Goal: Task Accomplishment & Management: Manage account settings

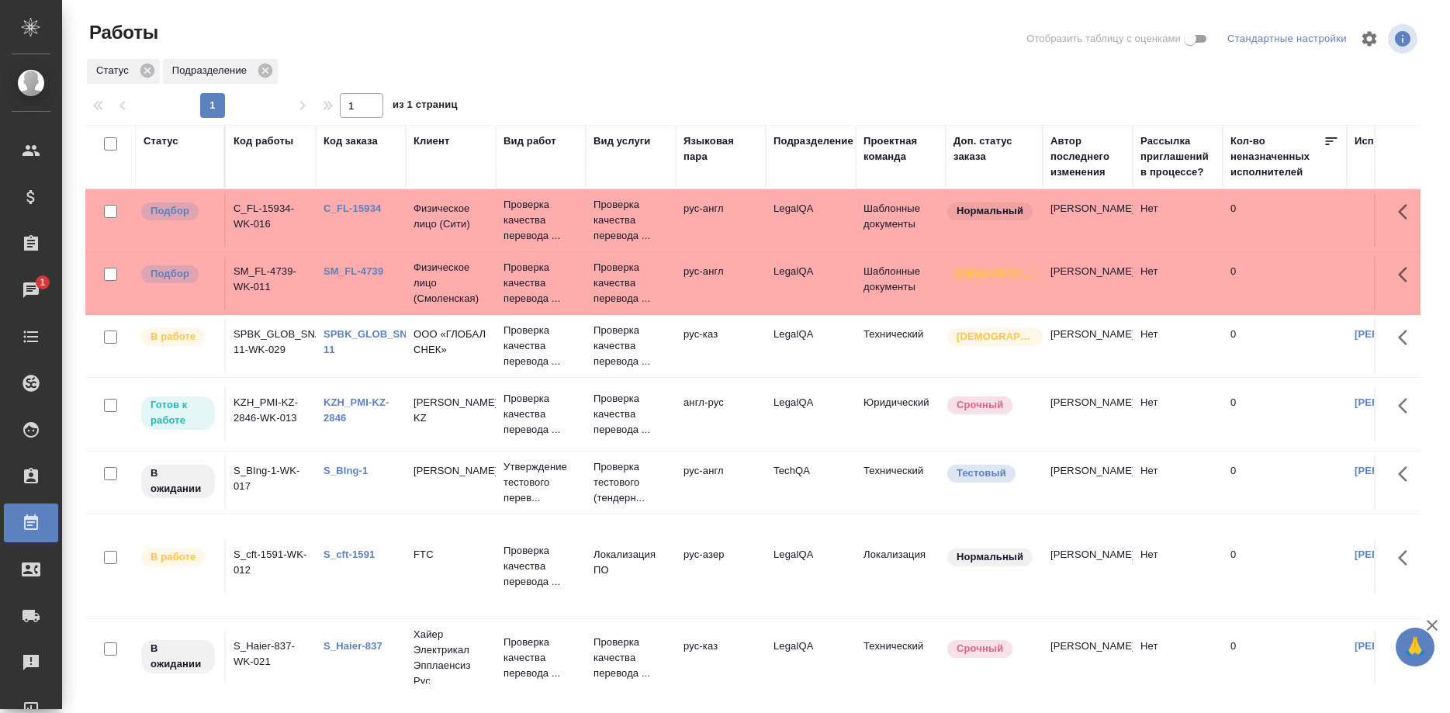
click at [373, 334] on link "SPBK_GLOB_SNACK-11" at bounding box center [377, 341] width 109 height 27
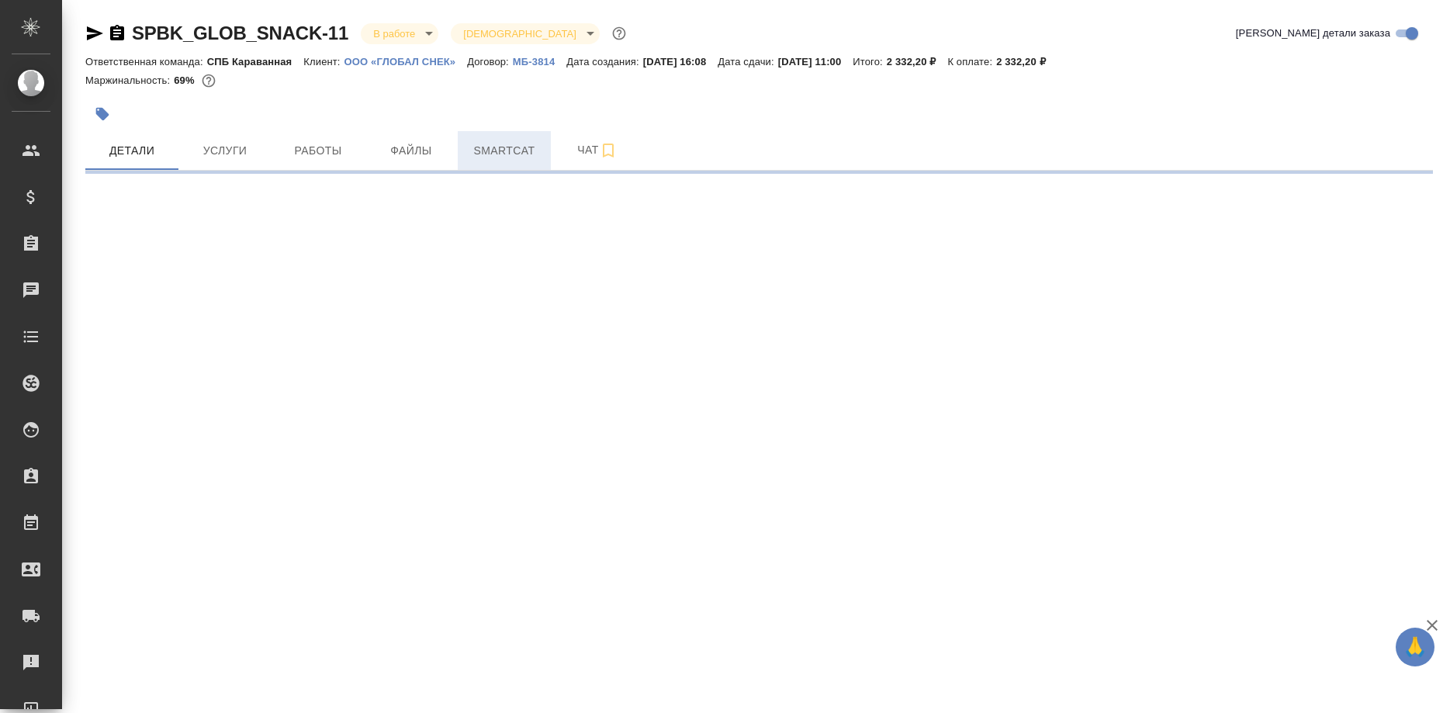
select select "RU"
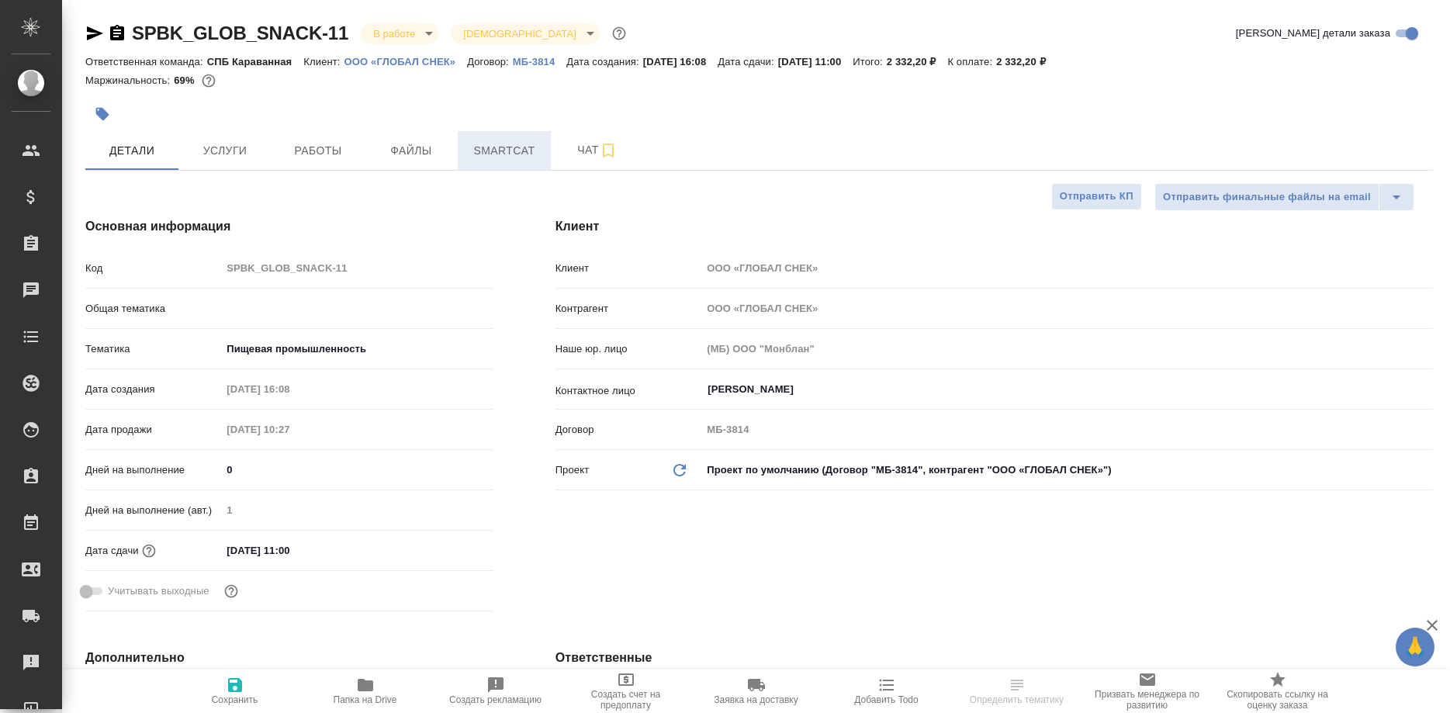
type textarea "x"
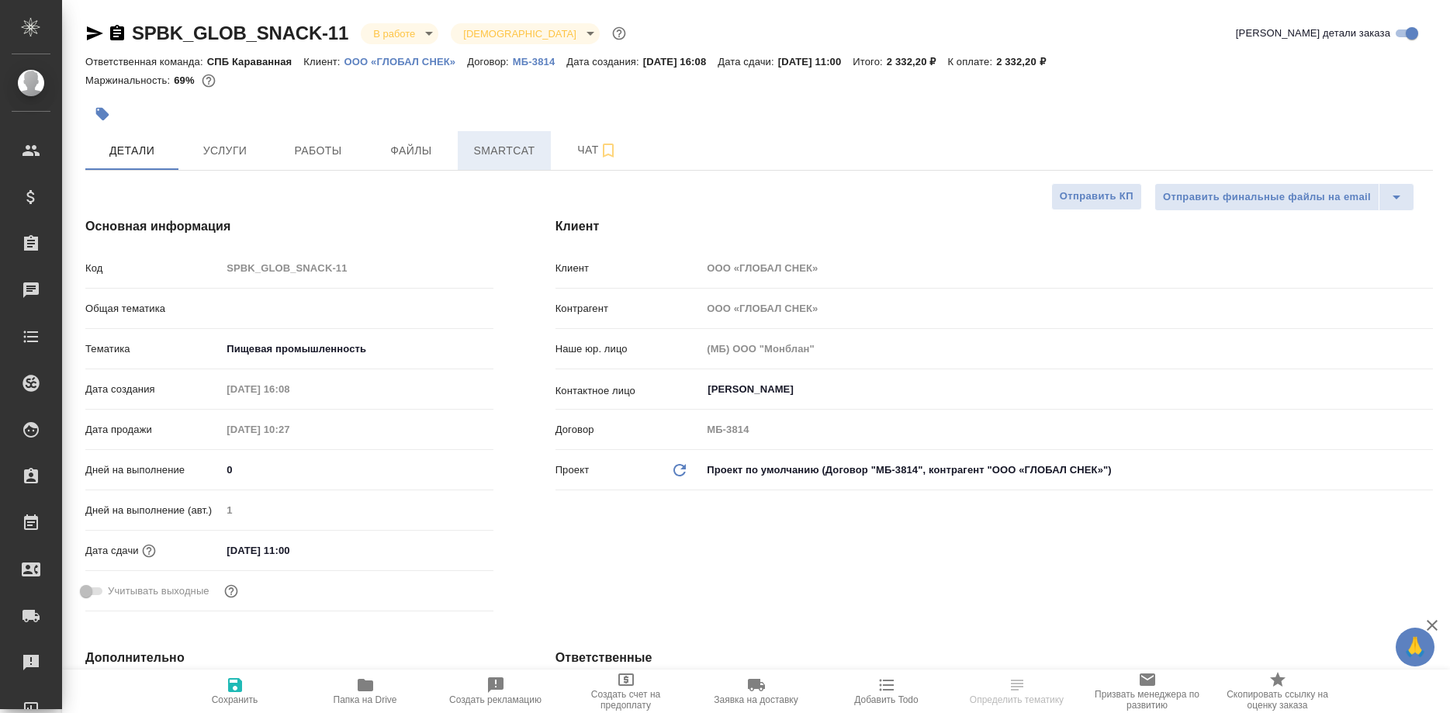
type textarea "x"
click at [485, 150] on span "Smartcat" at bounding box center [504, 150] width 74 height 19
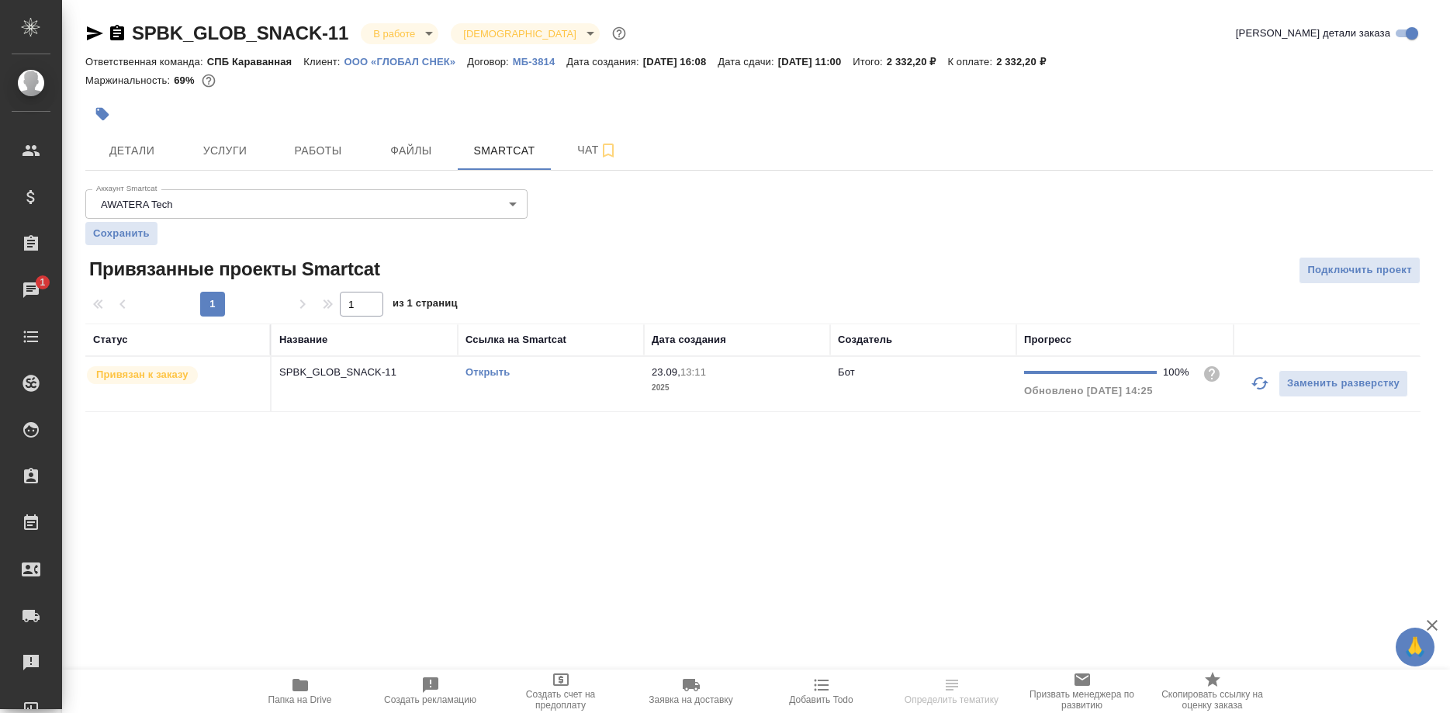
click at [500, 373] on link "Открыть" at bounding box center [487, 372] width 44 height 12
click at [461, 368] on td "Открыть" at bounding box center [551, 384] width 186 height 54
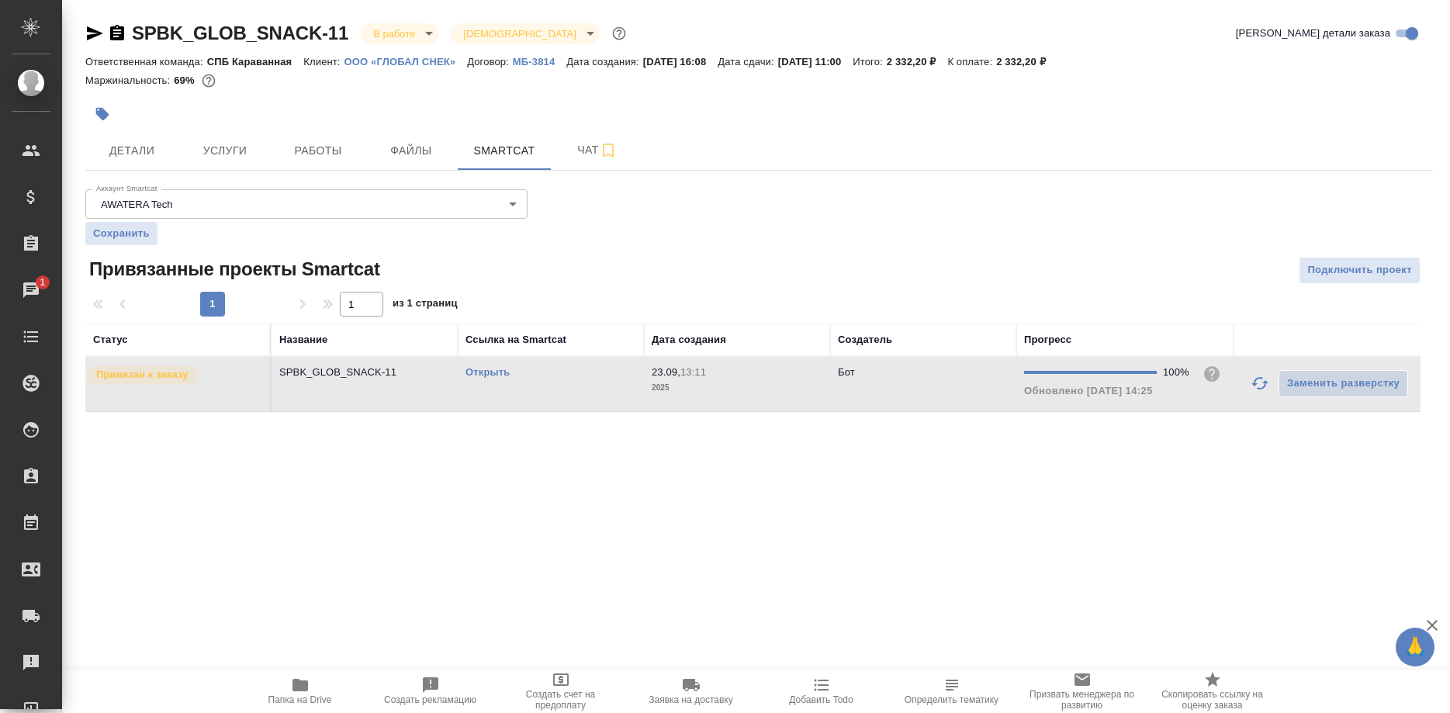
click at [493, 377] on link "Открыть" at bounding box center [487, 372] width 44 height 12
click at [472, 369] on link "Открыть" at bounding box center [487, 372] width 44 height 12
click at [294, 162] on button "Работы" at bounding box center [318, 150] width 93 height 39
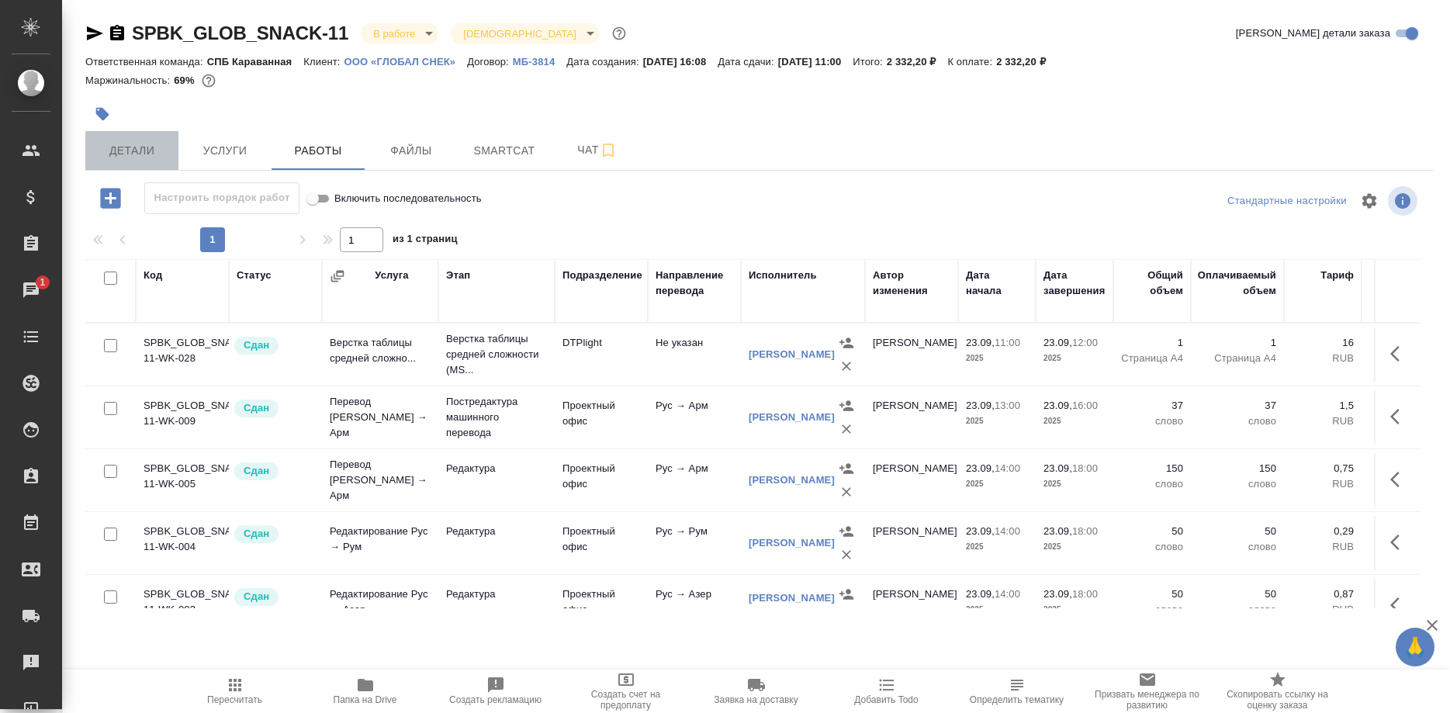
click at [178, 143] on button "Детали" at bounding box center [131, 150] width 93 height 39
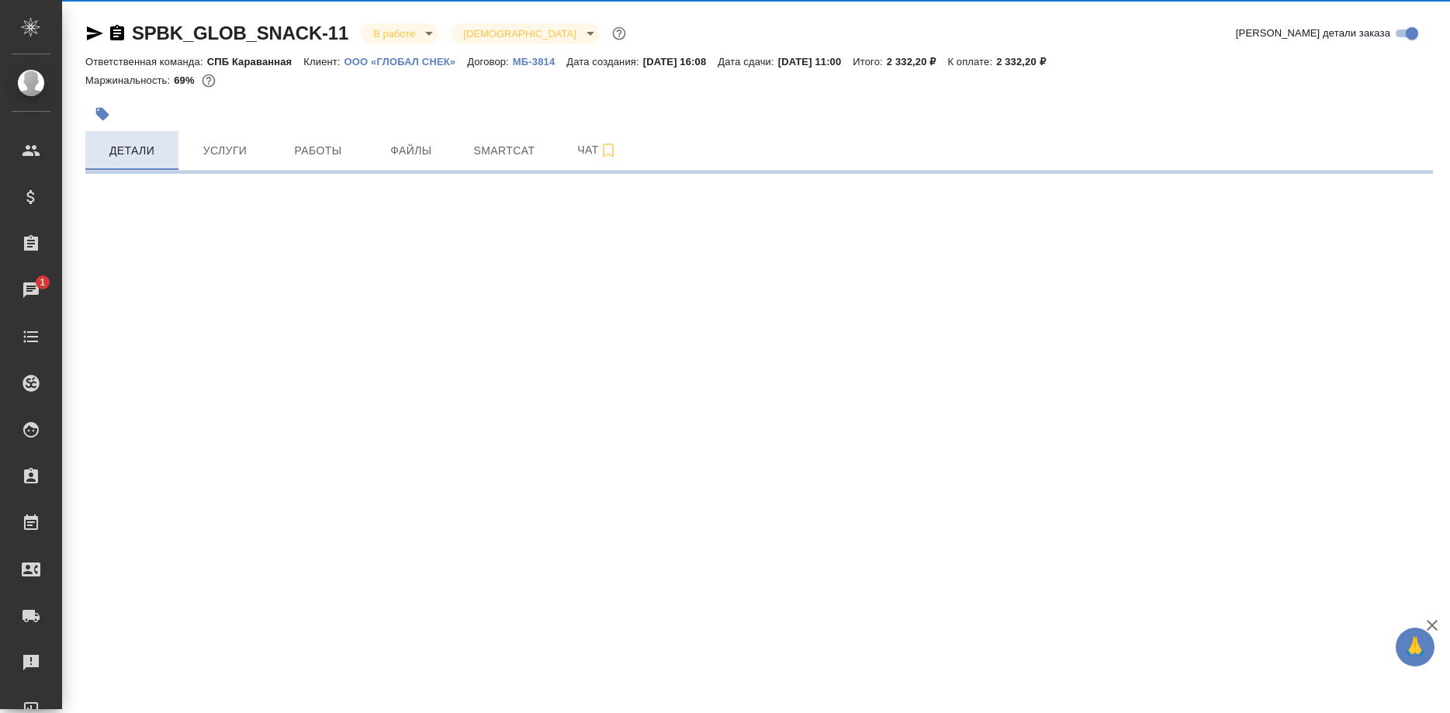
select select "RU"
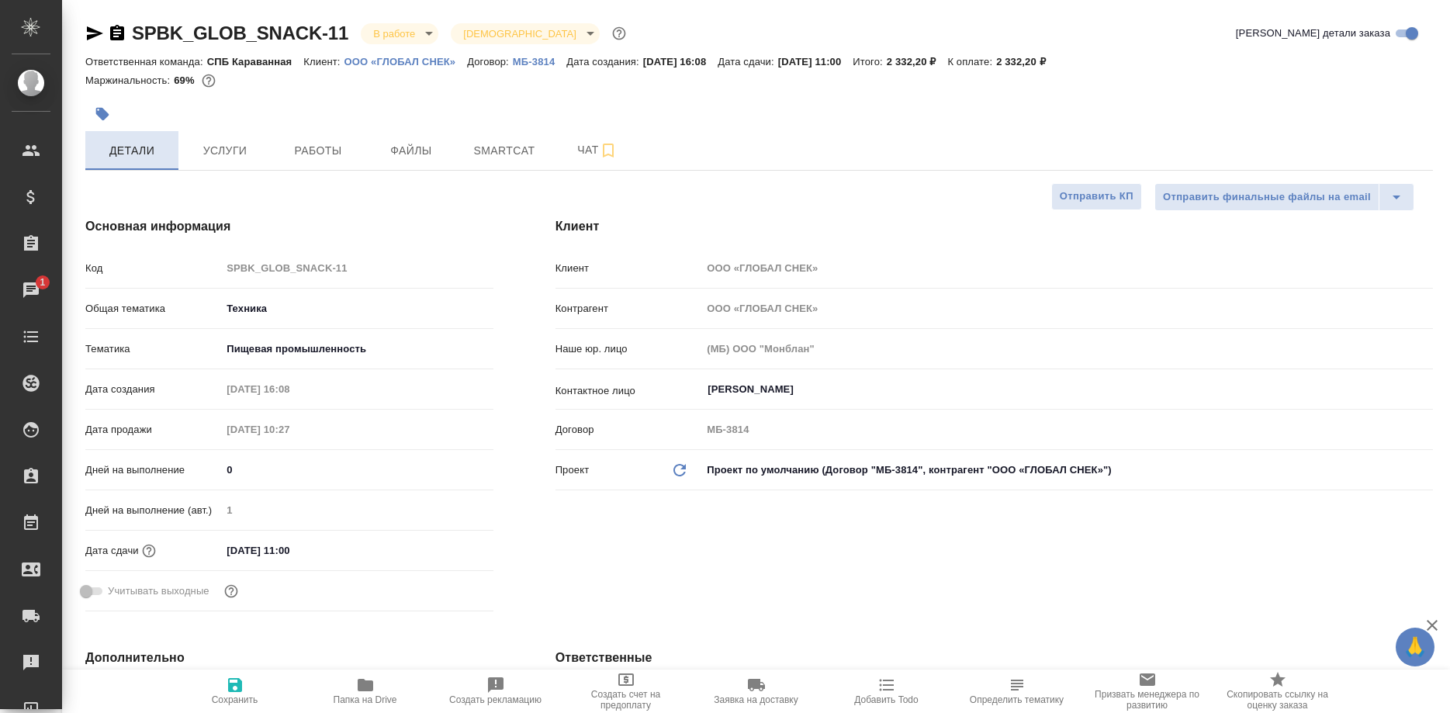
type textarea "x"
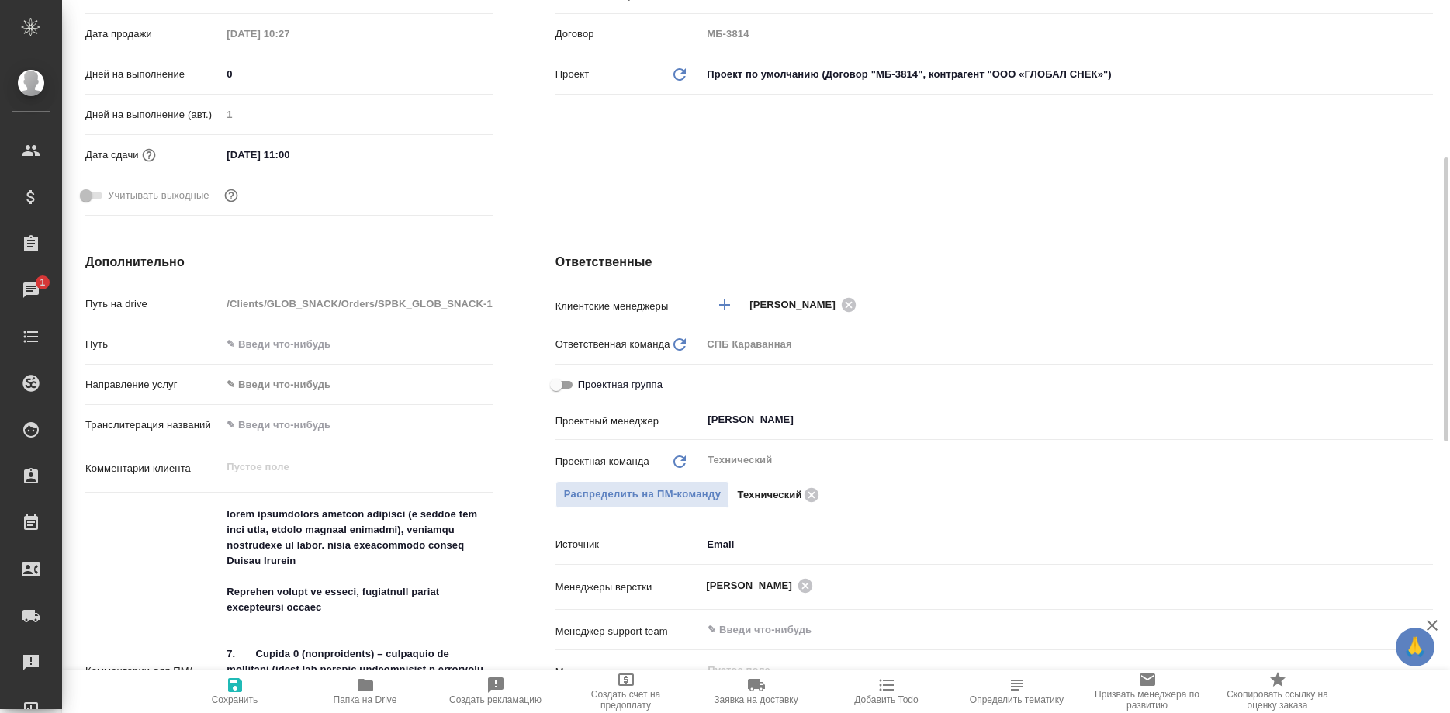
scroll to position [633, 0]
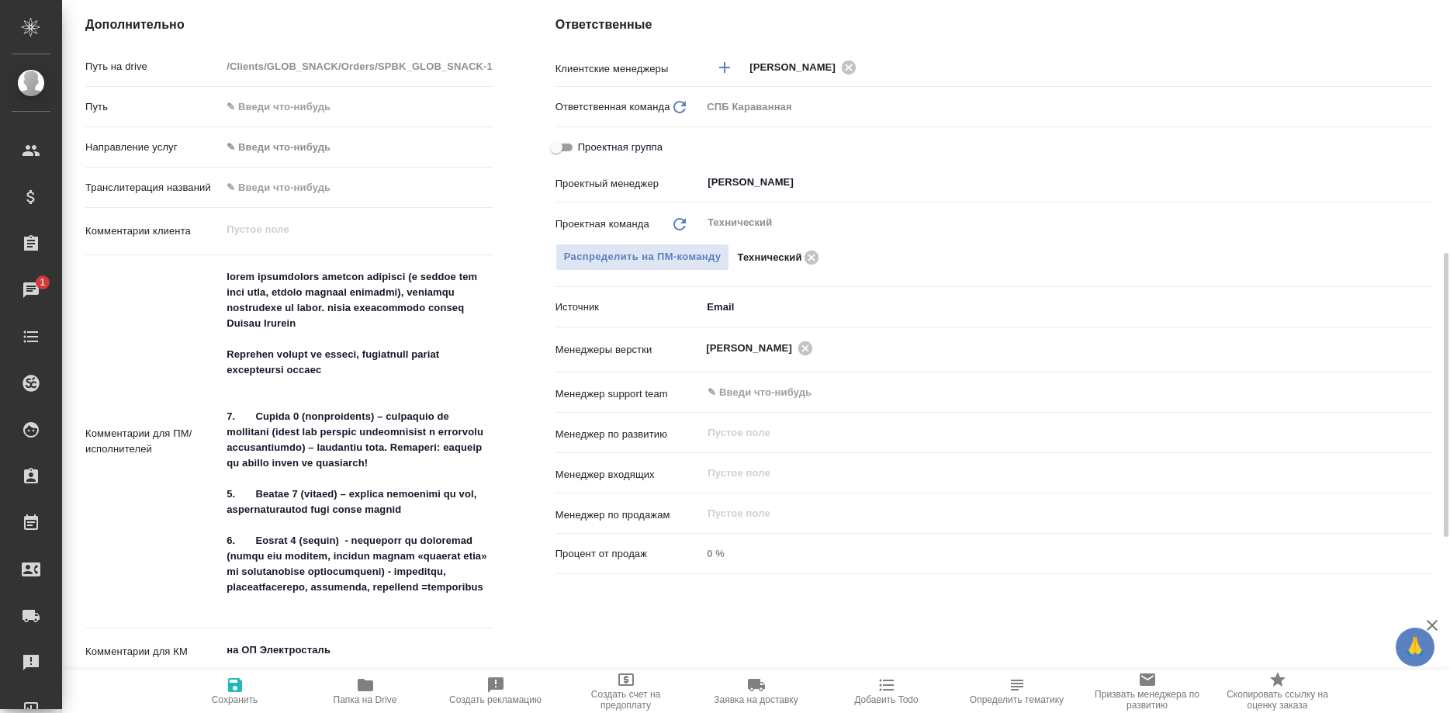
type textarea "x"
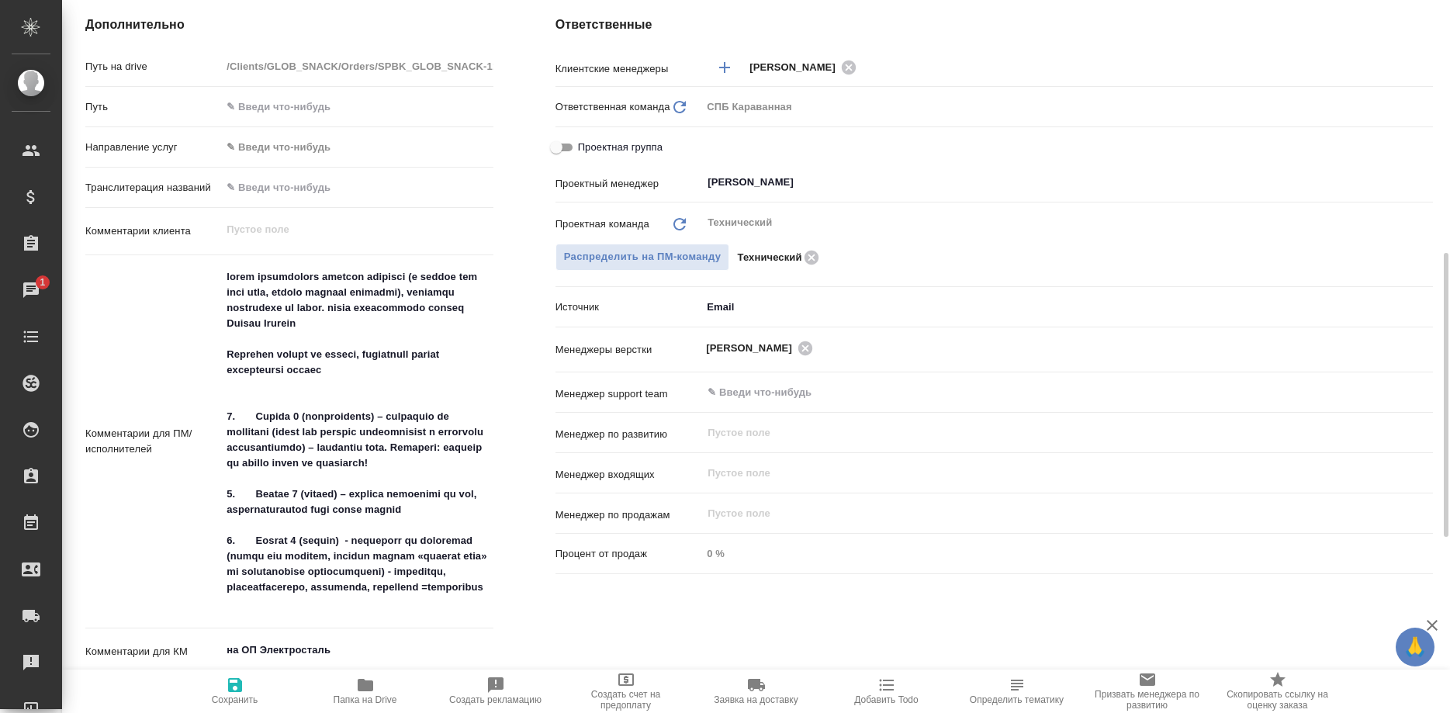
type textarea "x"
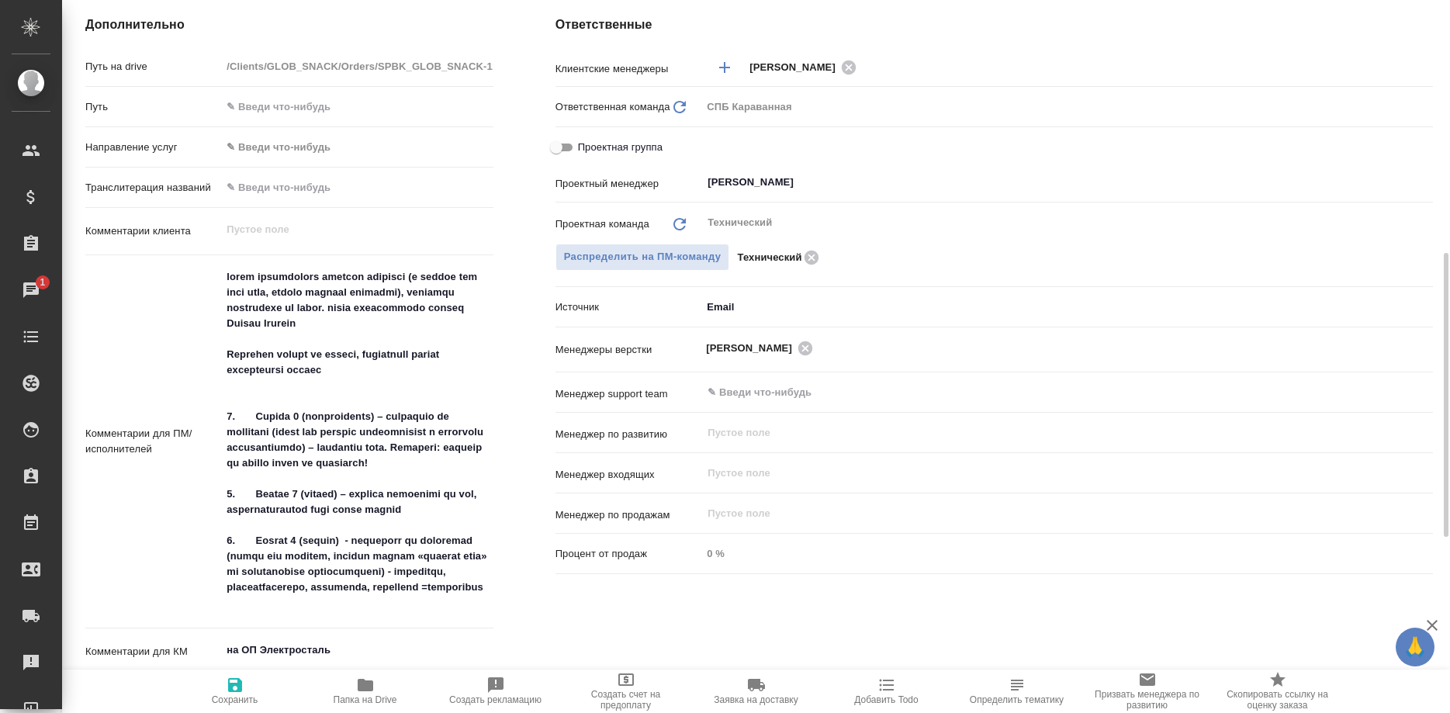
type textarea "x"
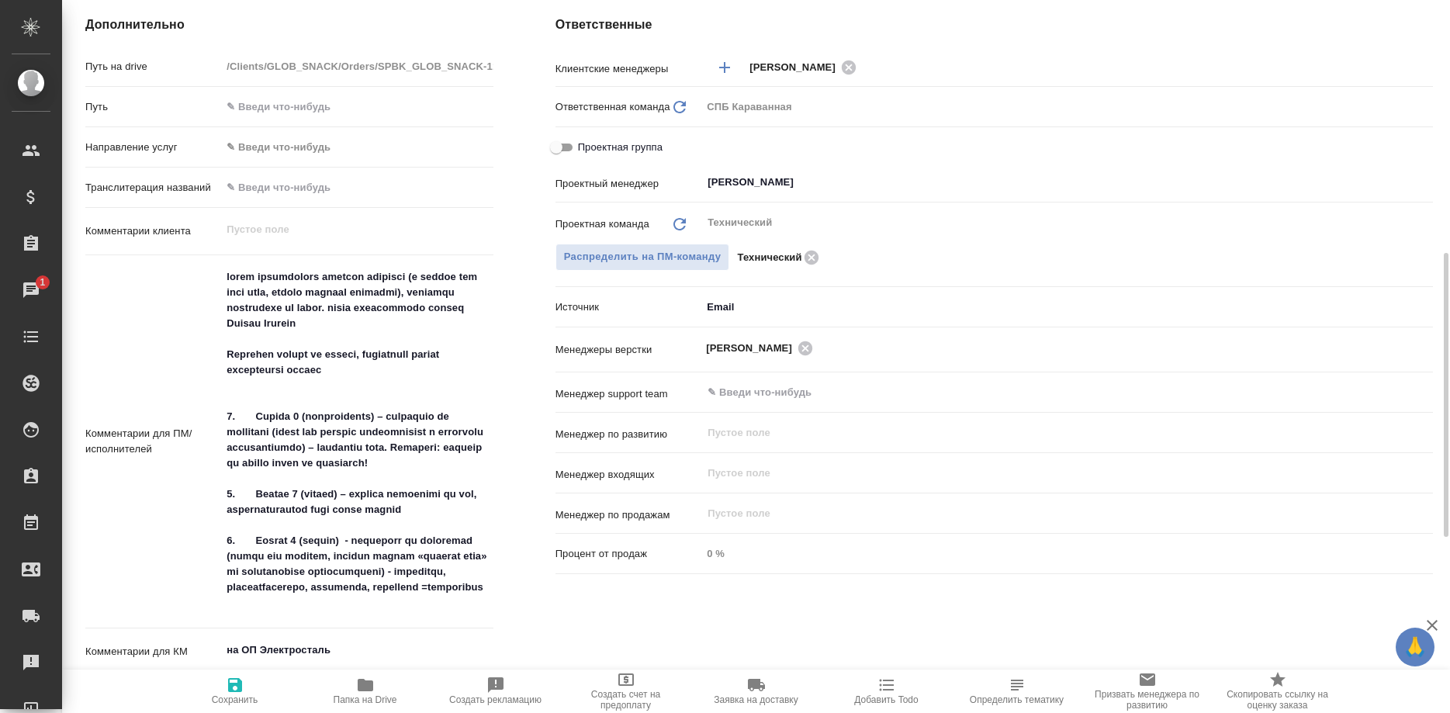
type textarea "x"
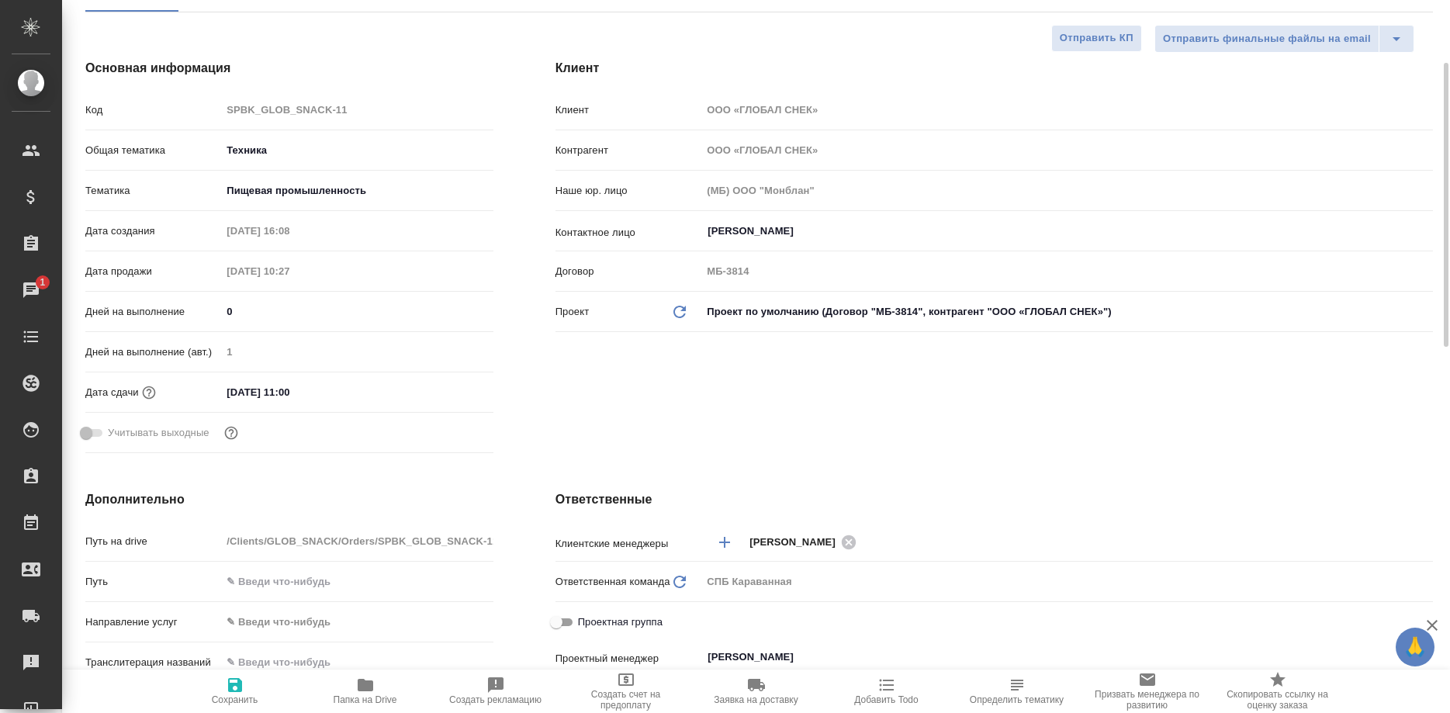
scroll to position [0, 0]
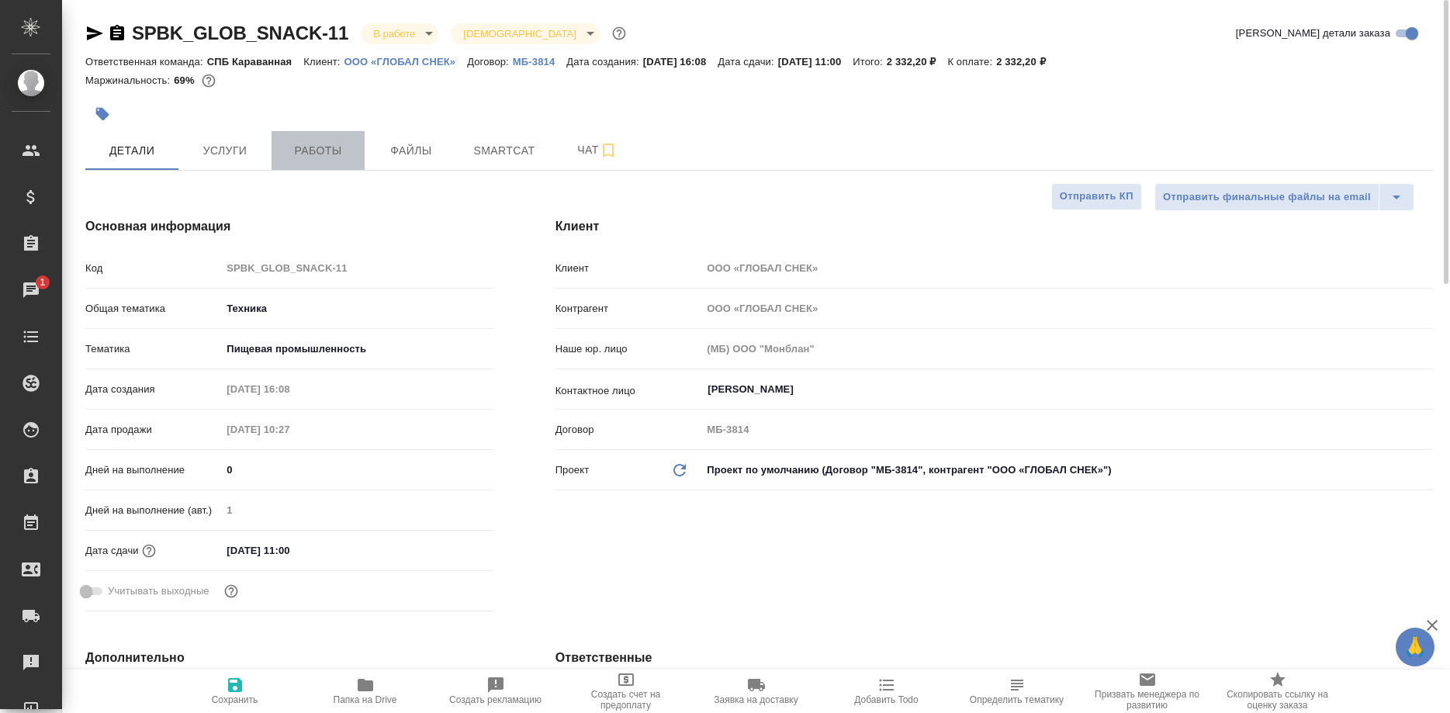
click at [295, 161] on button "Работы" at bounding box center [318, 150] width 93 height 39
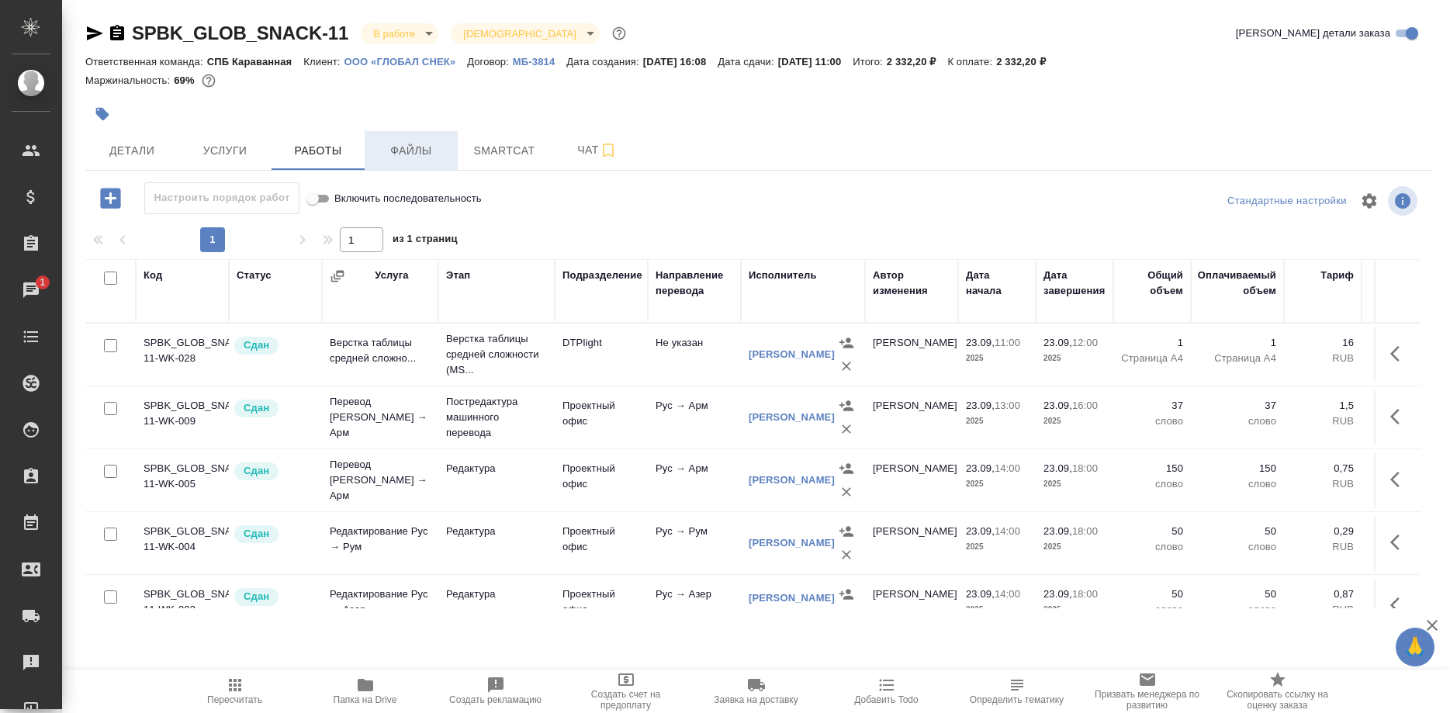
click at [418, 156] on span "Файлы" at bounding box center [411, 150] width 74 height 19
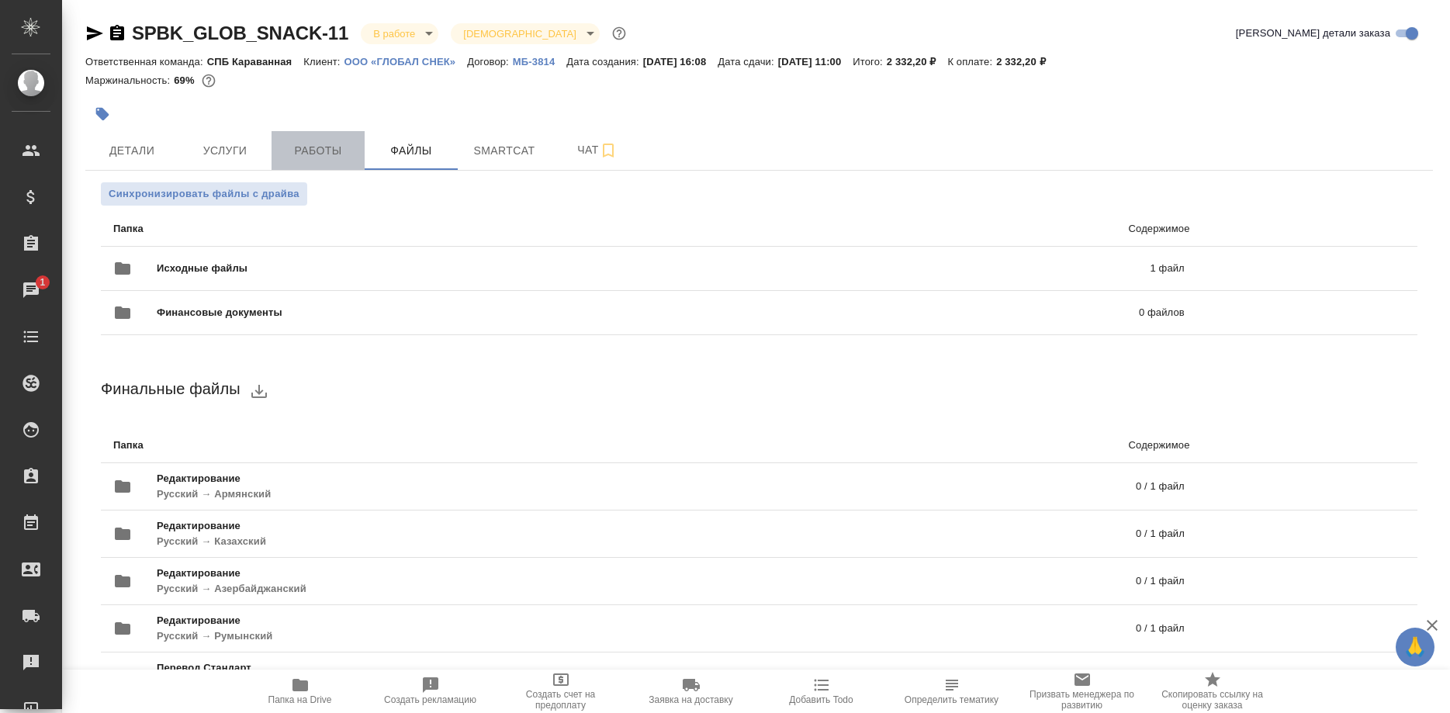
click at [297, 155] on span "Работы" at bounding box center [318, 150] width 74 height 19
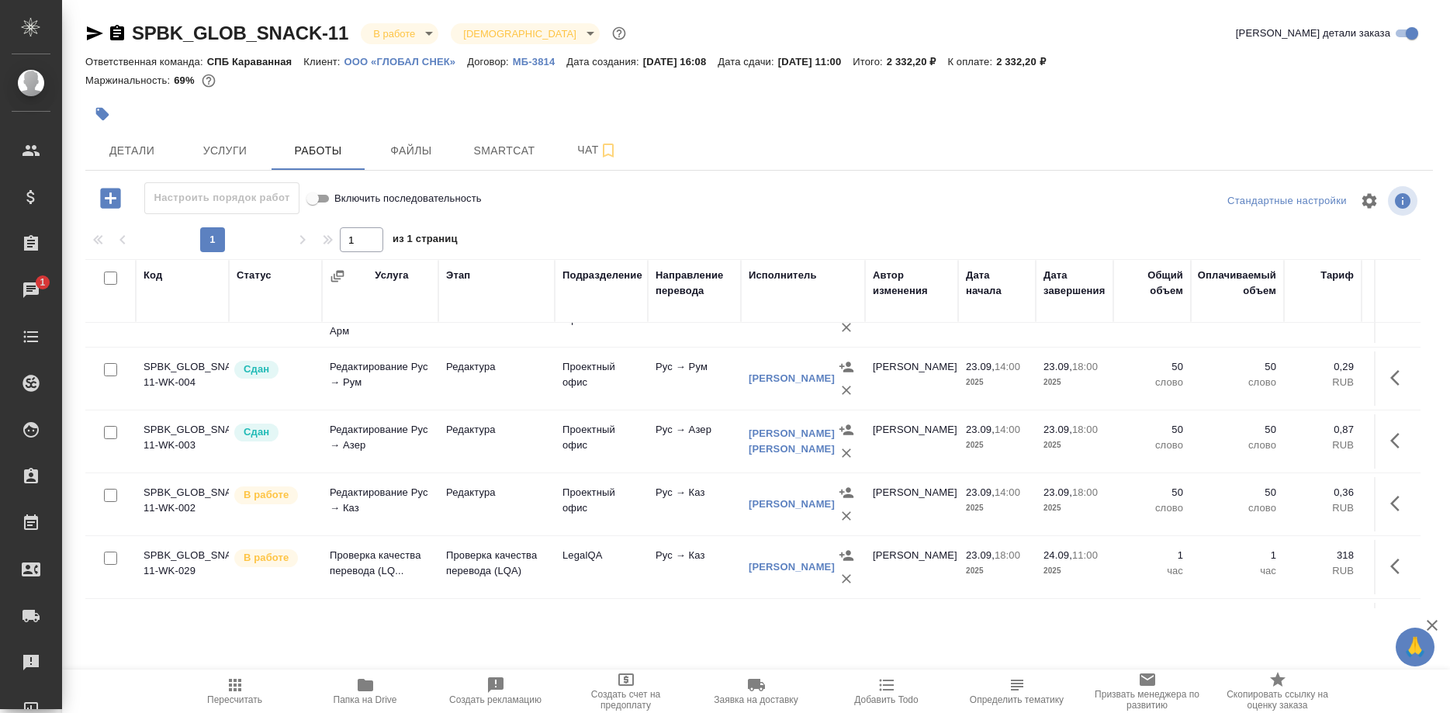
scroll to position [218, 0]
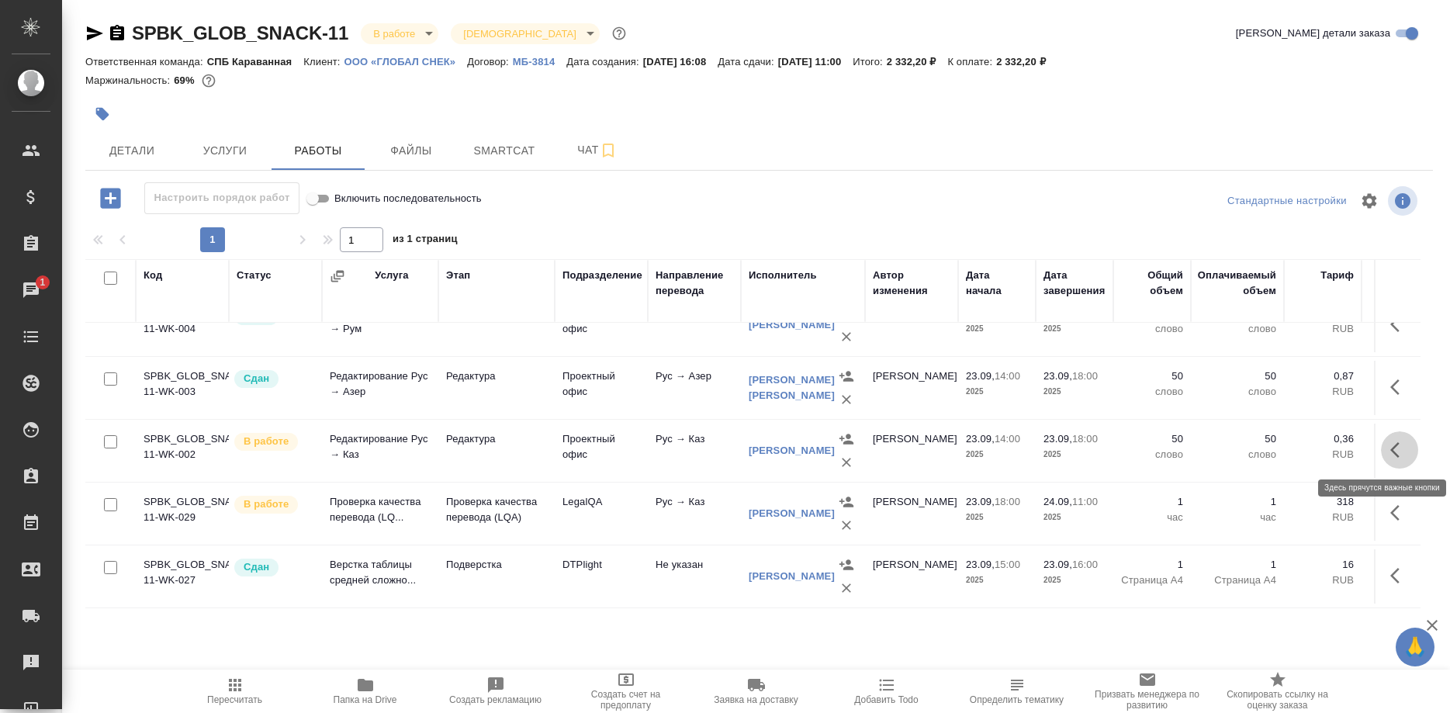
click at [1387, 448] on button "button" at bounding box center [1399, 449] width 37 height 37
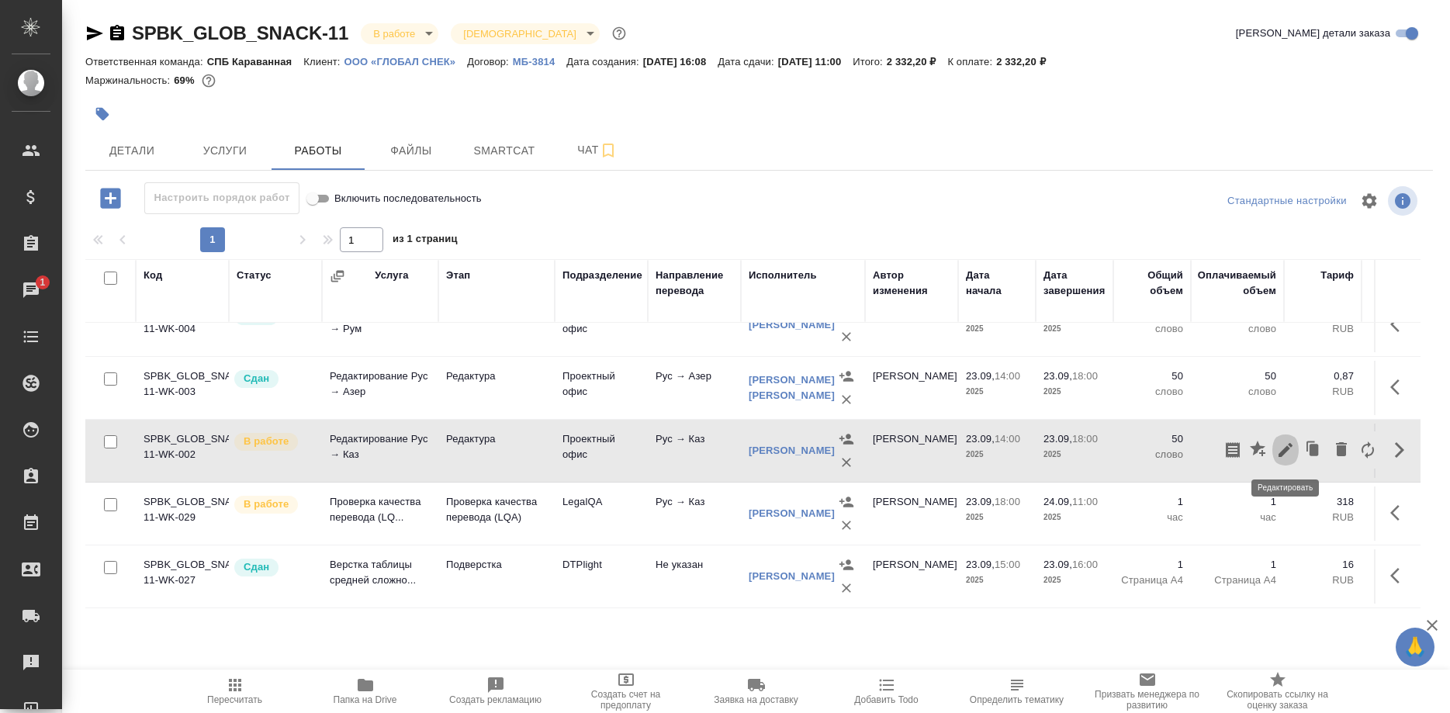
click at [1285, 448] on icon "button" at bounding box center [1285, 450] width 19 height 19
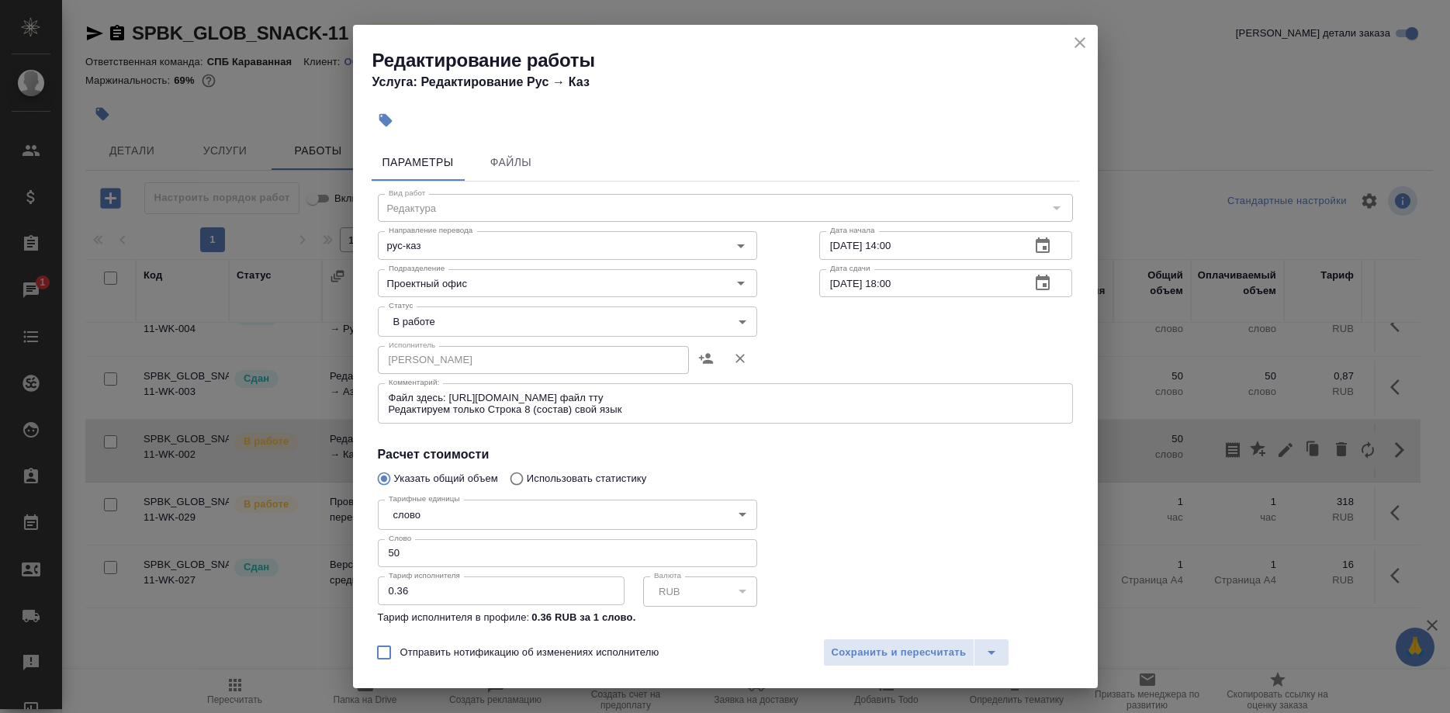
click at [1070, 41] on button "close" at bounding box center [1079, 42] width 23 height 23
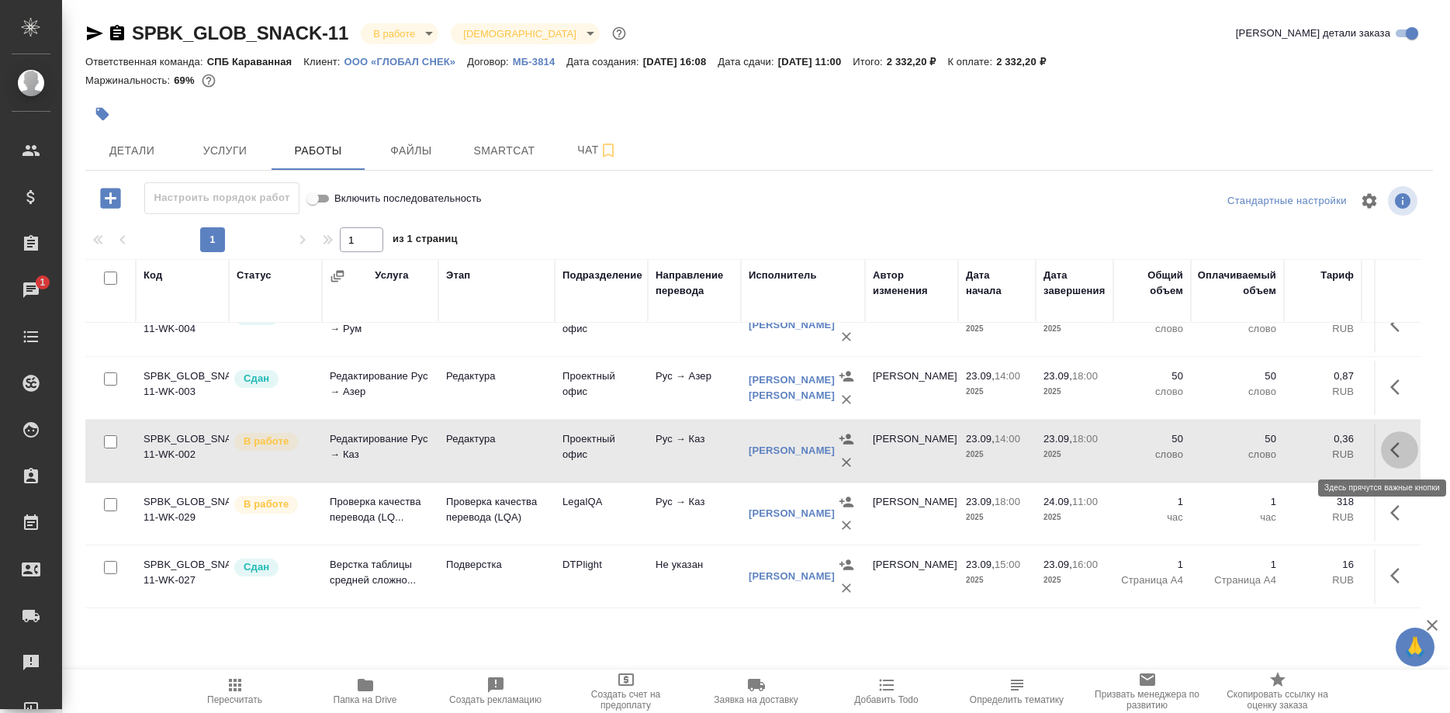
click at [1390, 450] on icon "button" at bounding box center [1394, 450] width 9 height 16
click at [1275, 446] on button "button" at bounding box center [1285, 449] width 26 height 37
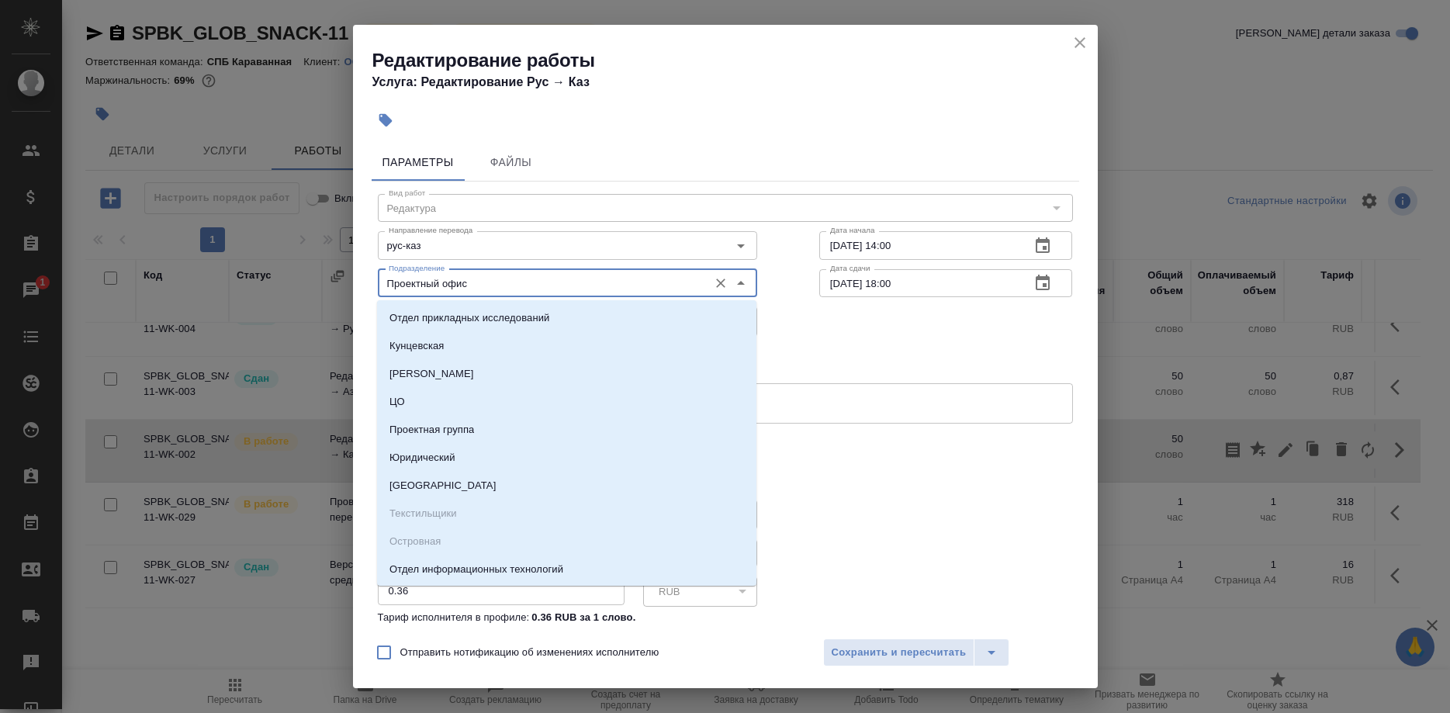
click at [518, 280] on input "Проектный офис" at bounding box center [541, 283] width 318 height 19
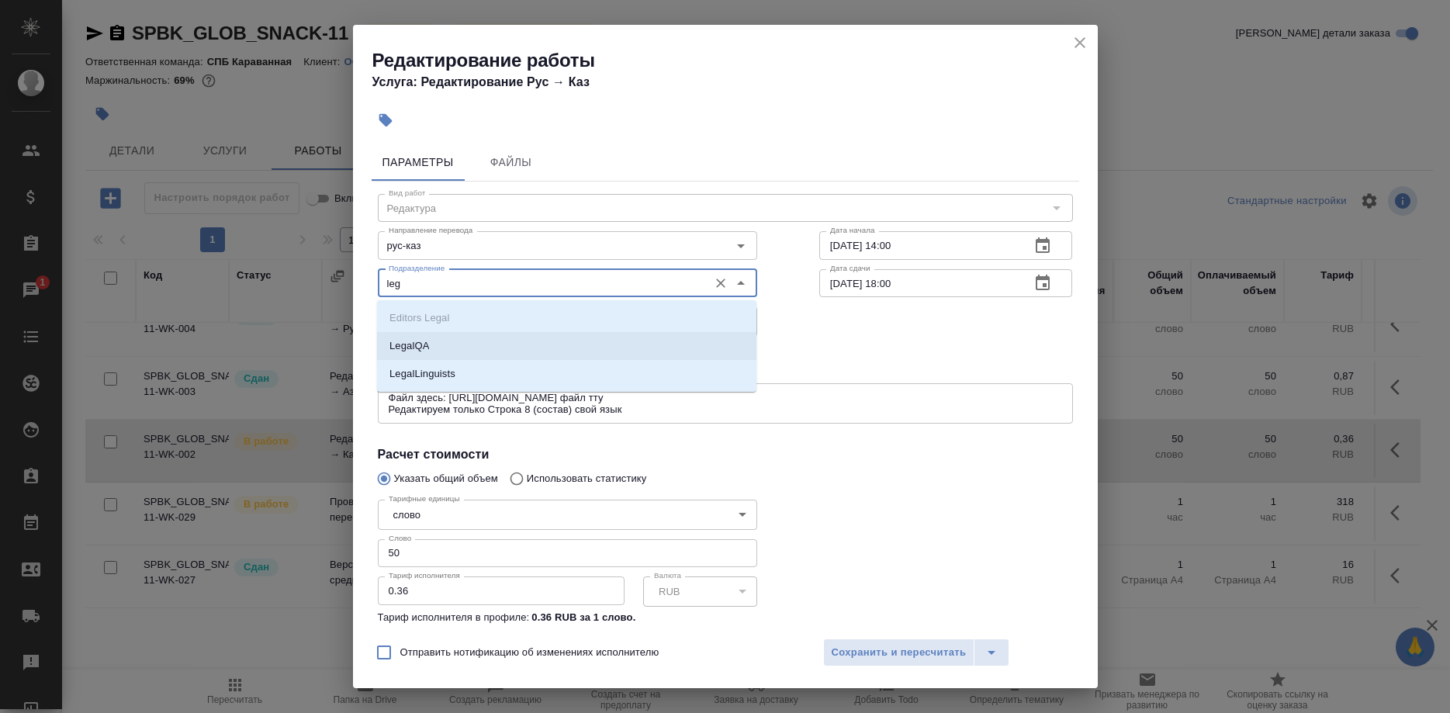
click at [455, 348] on li "LegalQA" at bounding box center [566, 346] width 379 height 28
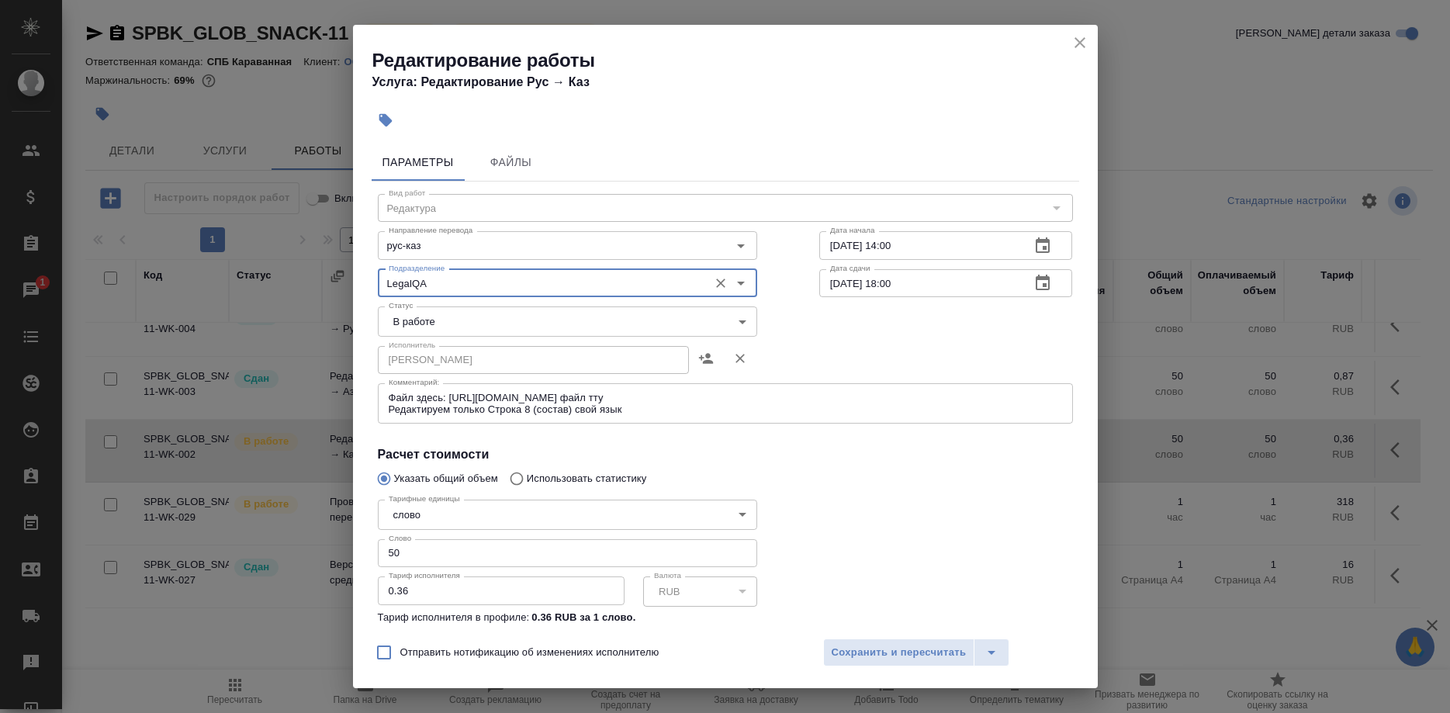
type input "LegalQA"
click at [441, 318] on body "🙏 .cls-1 fill:#fff; AWATERA Shirina Sabina Клиенты Спецификации Заказы 1 Чаты T…" at bounding box center [725, 356] width 1450 height 713
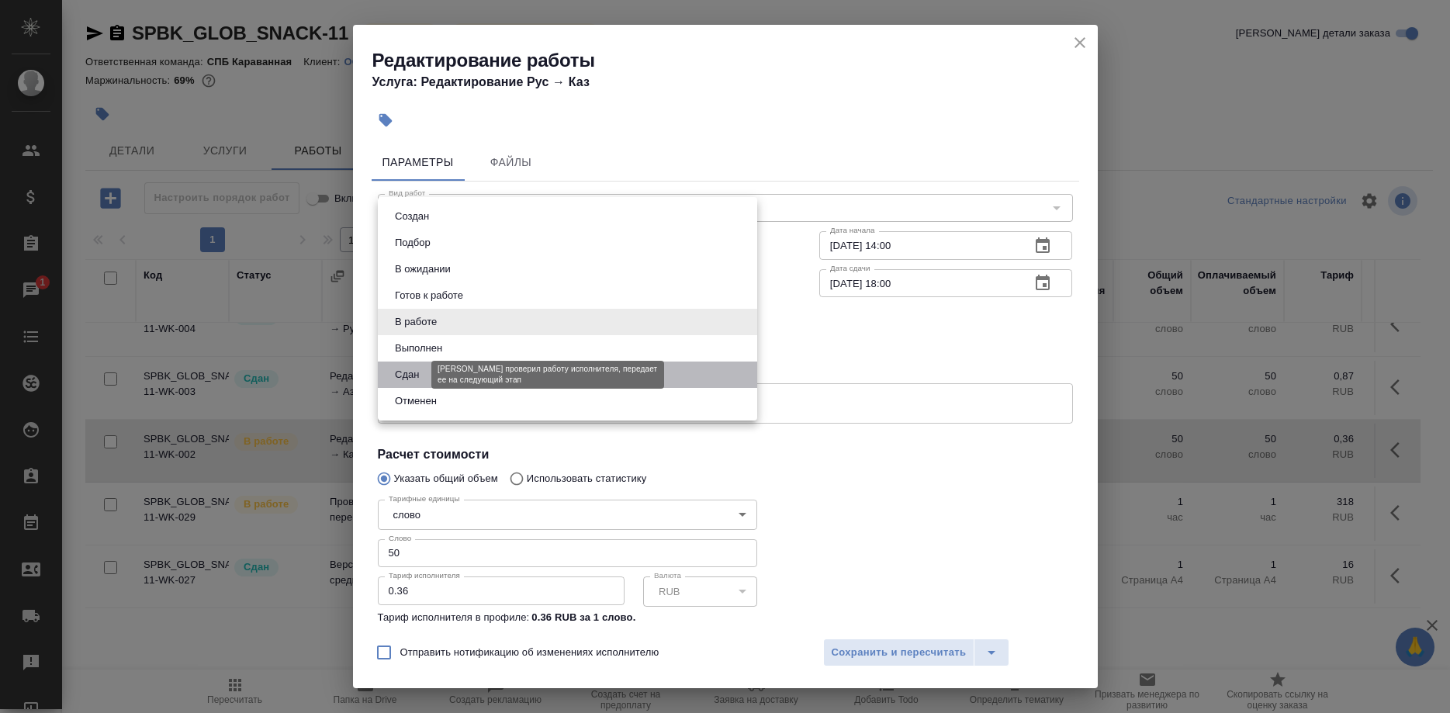
click at [410, 371] on button "Сдан" at bounding box center [406, 374] width 33 height 17
type input "closed"
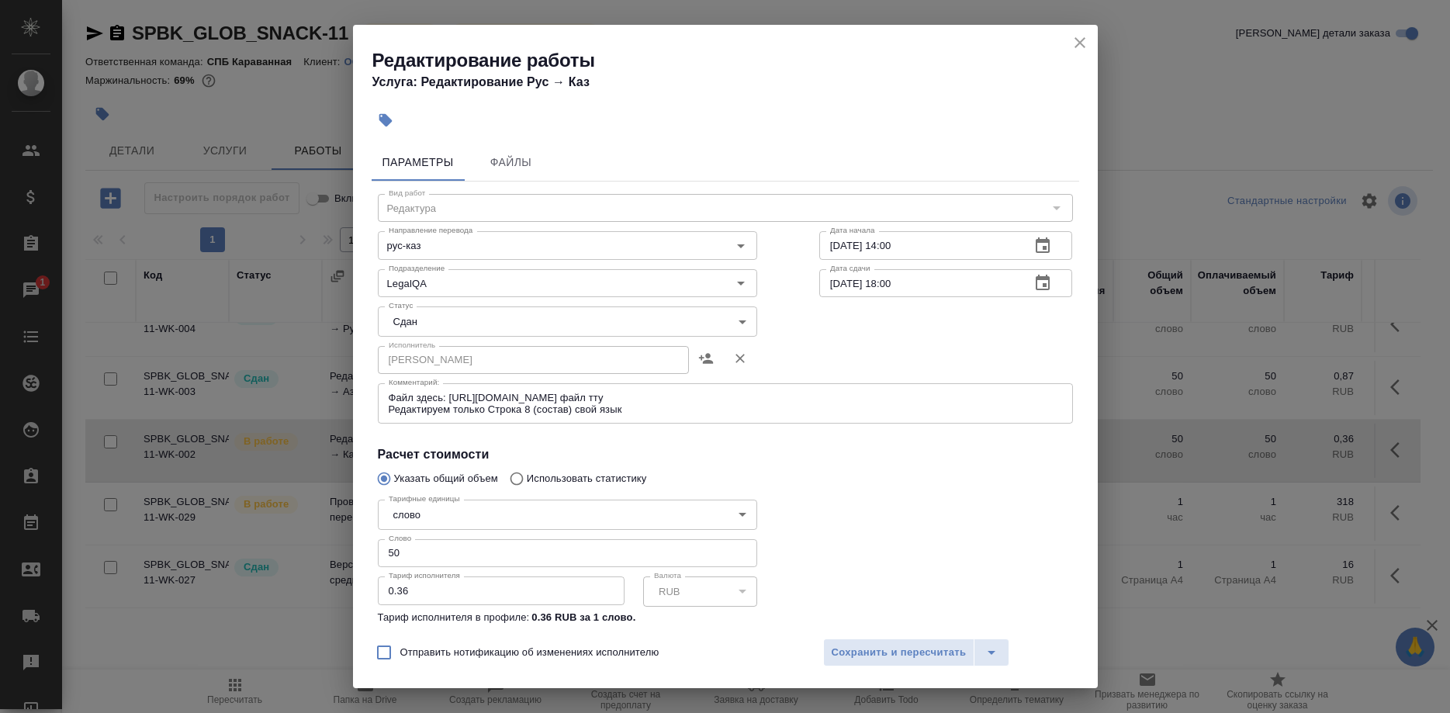
click at [850, 636] on div "Отправить нотификацию об изменениях исполнителю Сохранить и пересчитать" at bounding box center [725, 658] width 745 height 60
click at [857, 648] on span "Сохранить и пересчитать" at bounding box center [899, 653] width 135 height 18
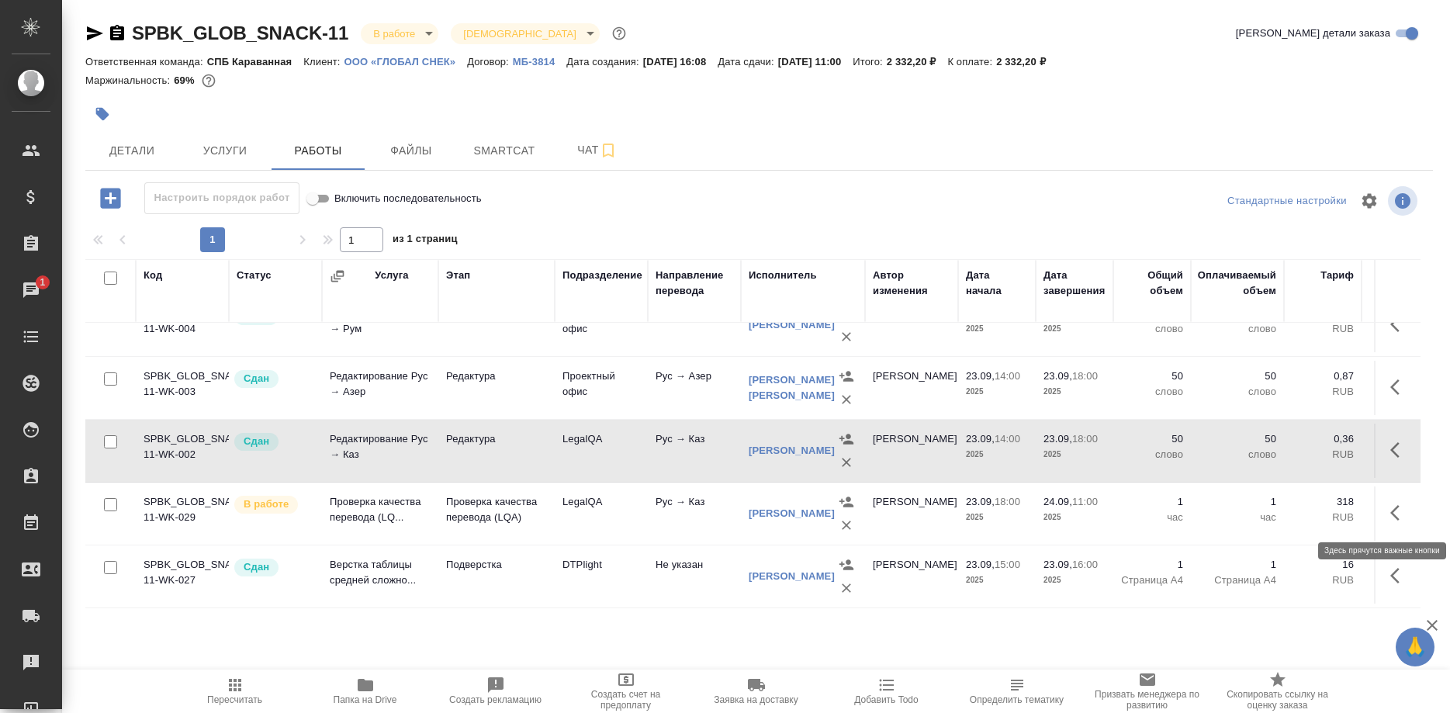
click at [1389, 512] on button "button" at bounding box center [1399, 512] width 37 height 37
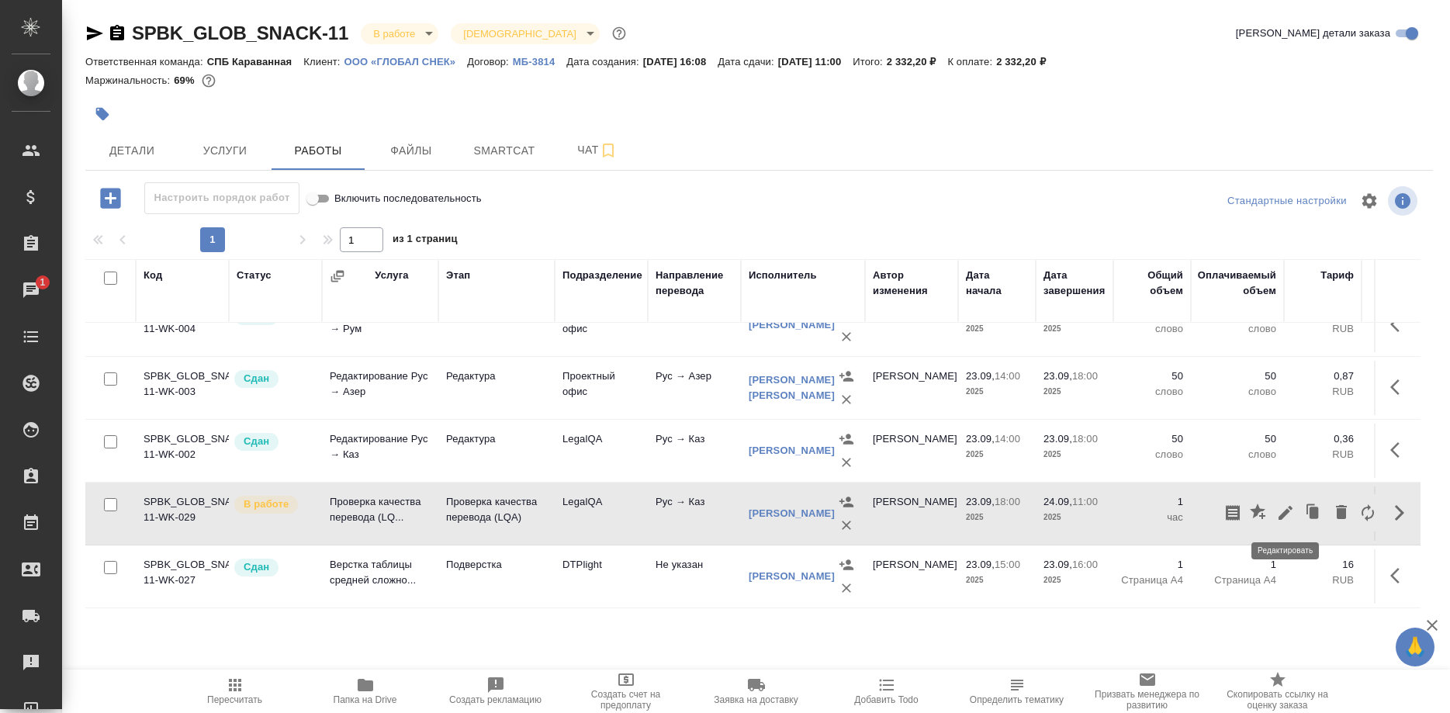
click at [1281, 514] on icon "button" at bounding box center [1285, 512] width 19 height 19
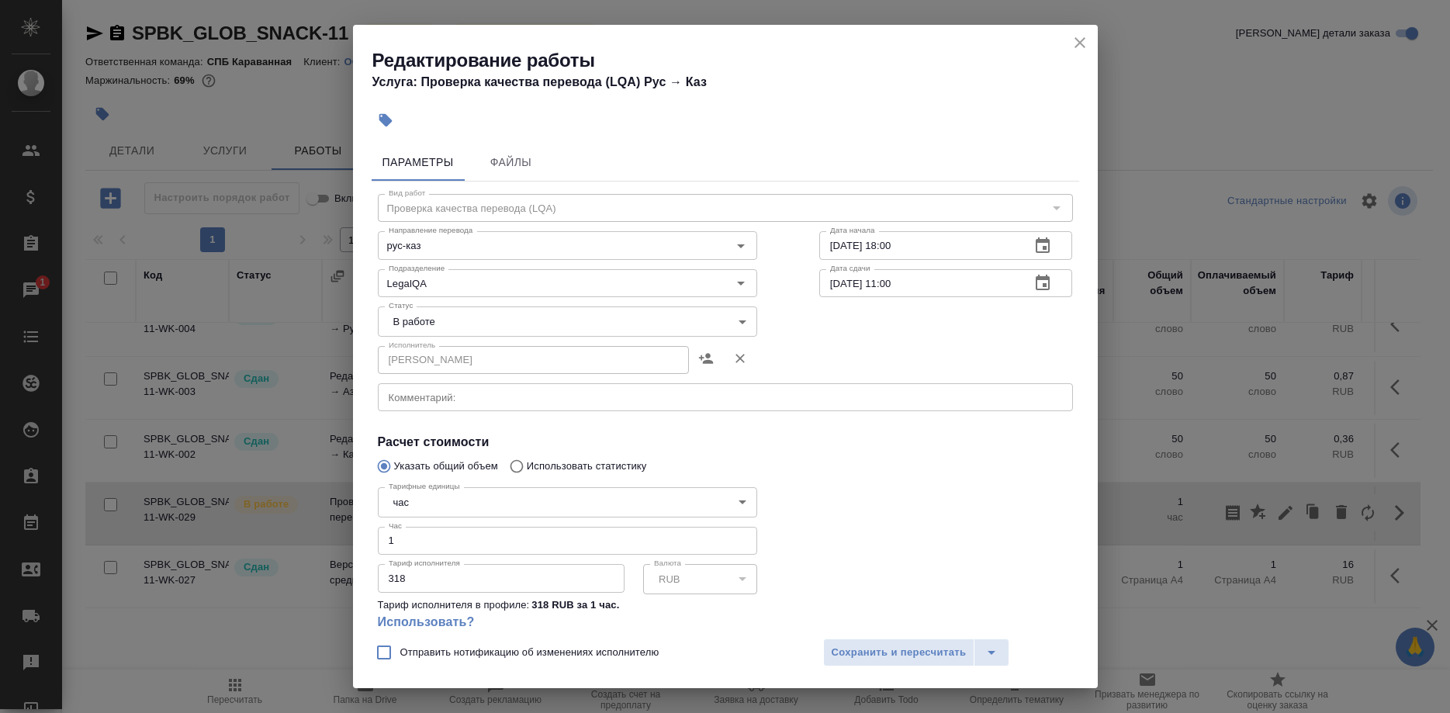
click at [1070, 31] on div "Редактирование работы Услуга: Проверка качества перевода (LQA) Рус → Каз" at bounding box center [725, 64] width 745 height 78
click at [1069, 41] on button "close" at bounding box center [1079, 42] width 23 height 23
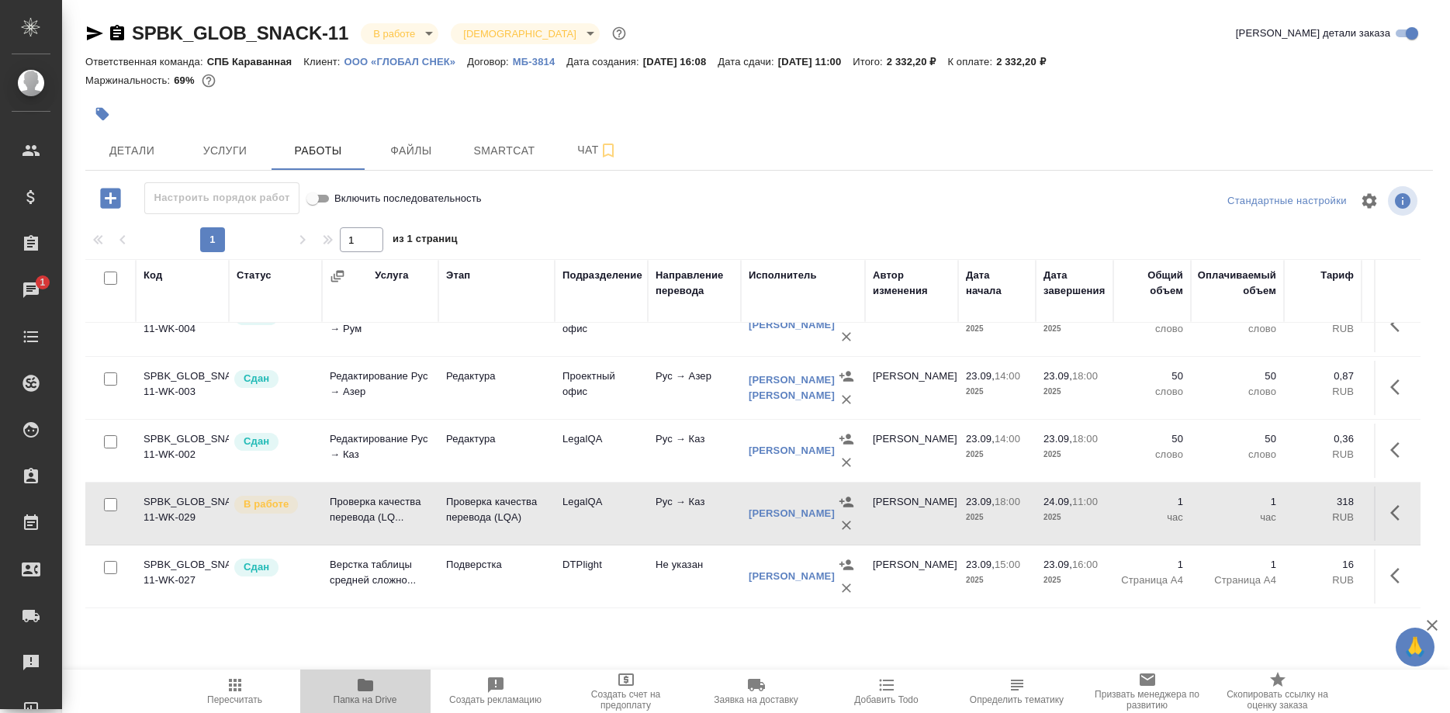
click at [383, 702] on span "Папка на Drive" at bounding box center [366, 699] width 64 height 11
click at [1388, 510] on button "button" at bounding box center [1399, 512] width 37 height 37
click at [1279, 511] on icon "button" at bounding box center [1285, 512] width 19 height 19
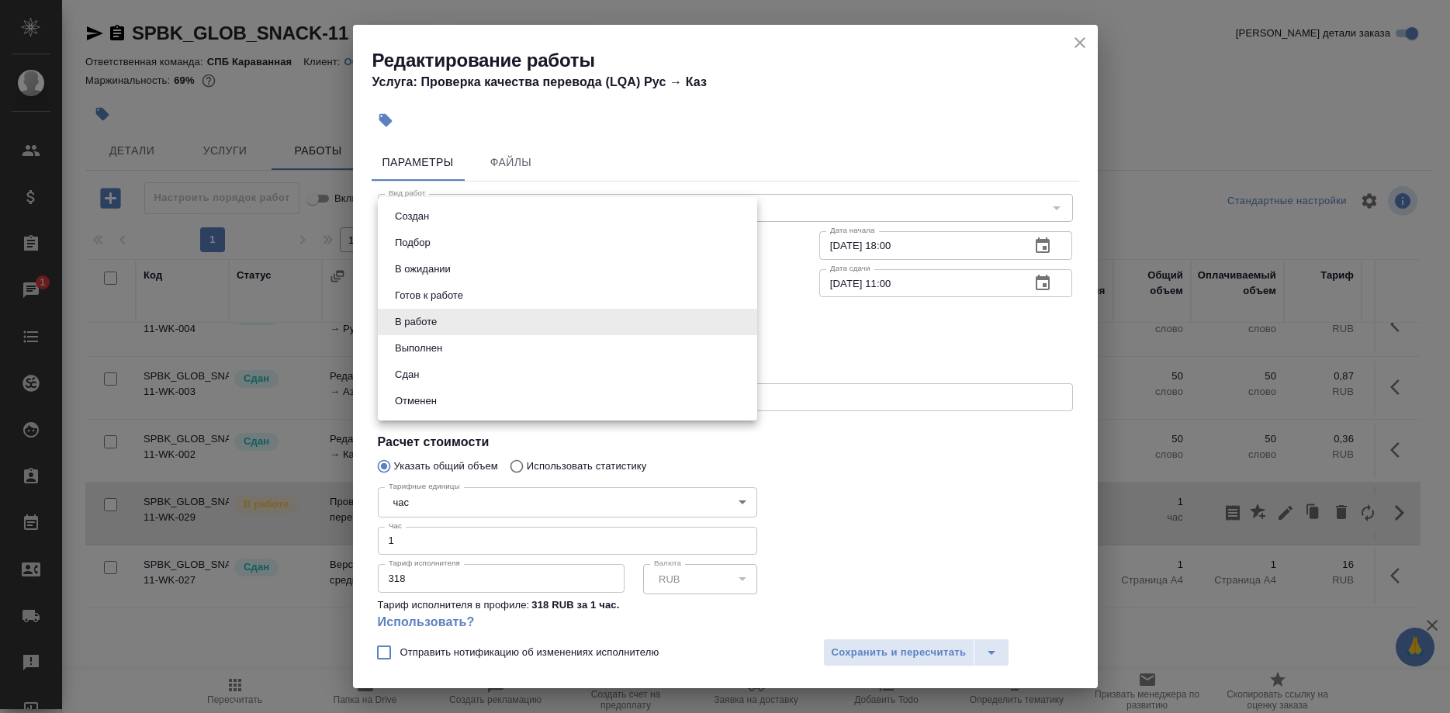
click at [461, 318] on body "🙏 .cls-1 fill:#fff; AWATERA Shirina Sabina Клиенты Спецификации Заказы 1 Чаты T…" at bounding box center [725, 356] width 1450 height 713
click at [407, 370] on button "Сдан" at bounding box center [406, 374] width 33 height 17
type input "closed"
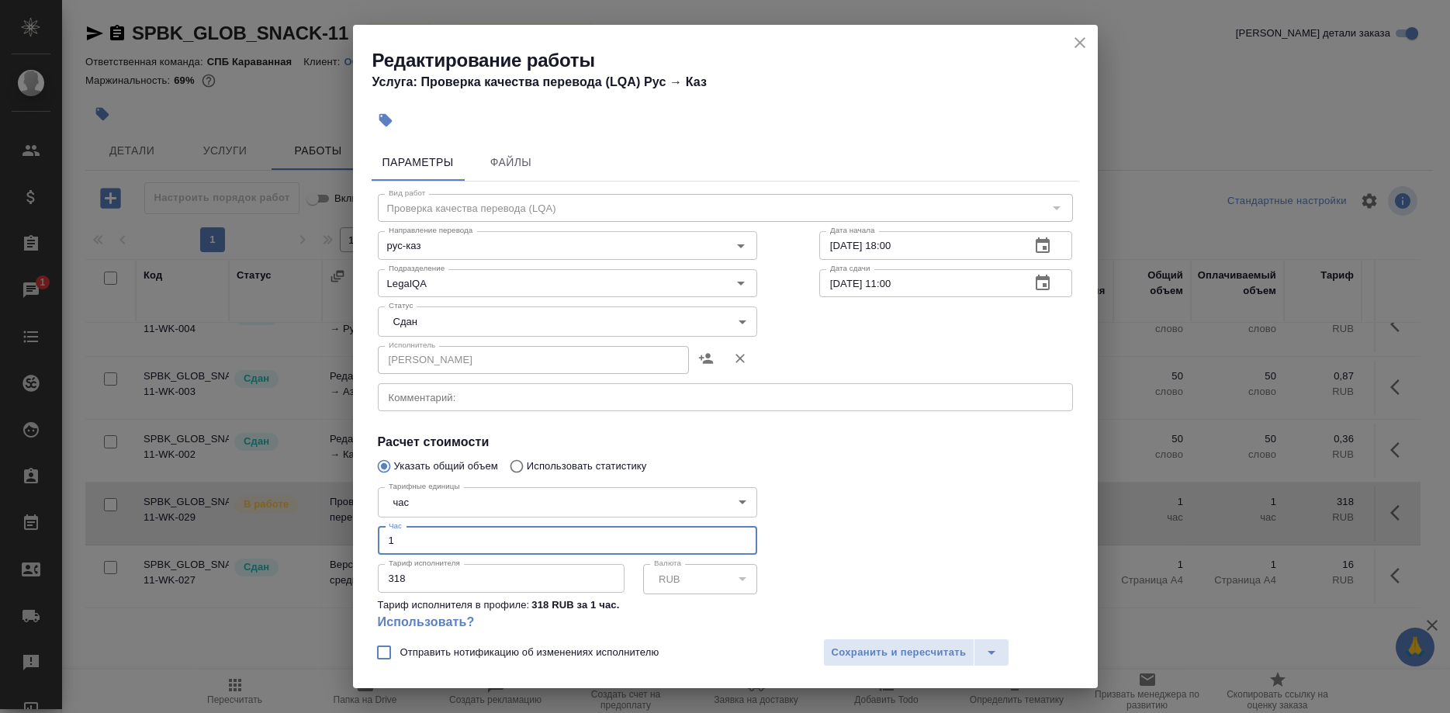
drag, startPoint x: 399, startPoint y: 517, endPoint x: 334, endPoint y: 520, distance: 65.2
click at [378, 527] on input "1" at bounding box center [567, 541] width 379 height 28
type input "0.5"
click at [824, 646] on button "Сохранить и пересчитать" at bounding box center [899, 652] width 152 height 28
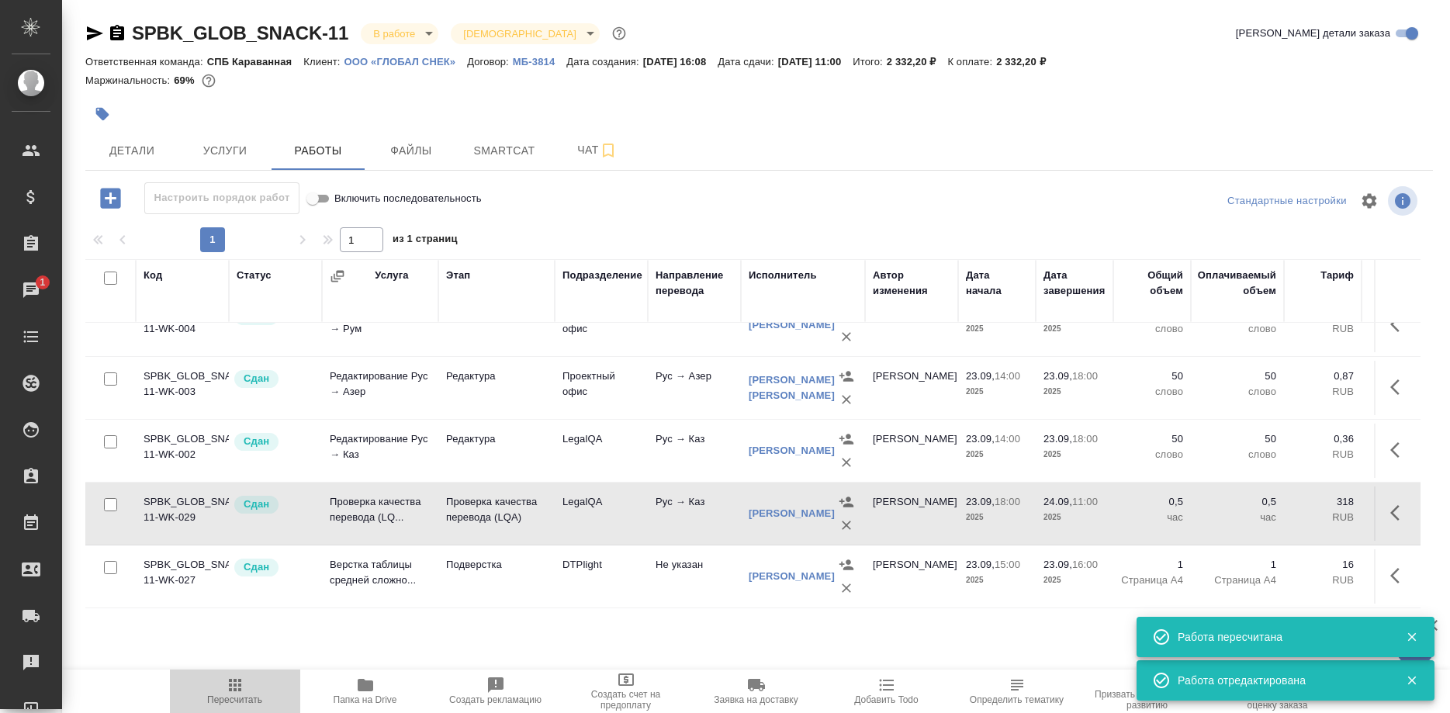
click at [241, 688] on icon "button" at bounding box center [235, 685] width 19 height 19
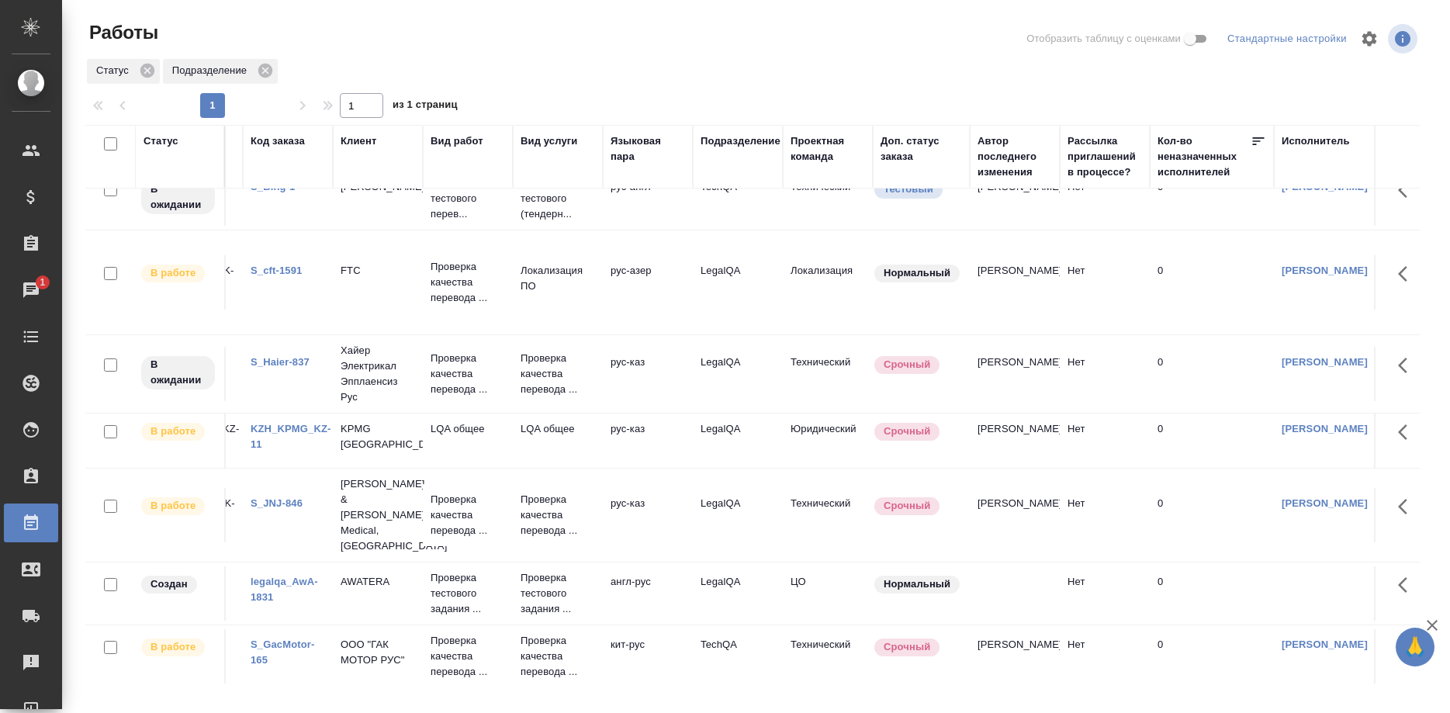
scroll to position [158, 66]
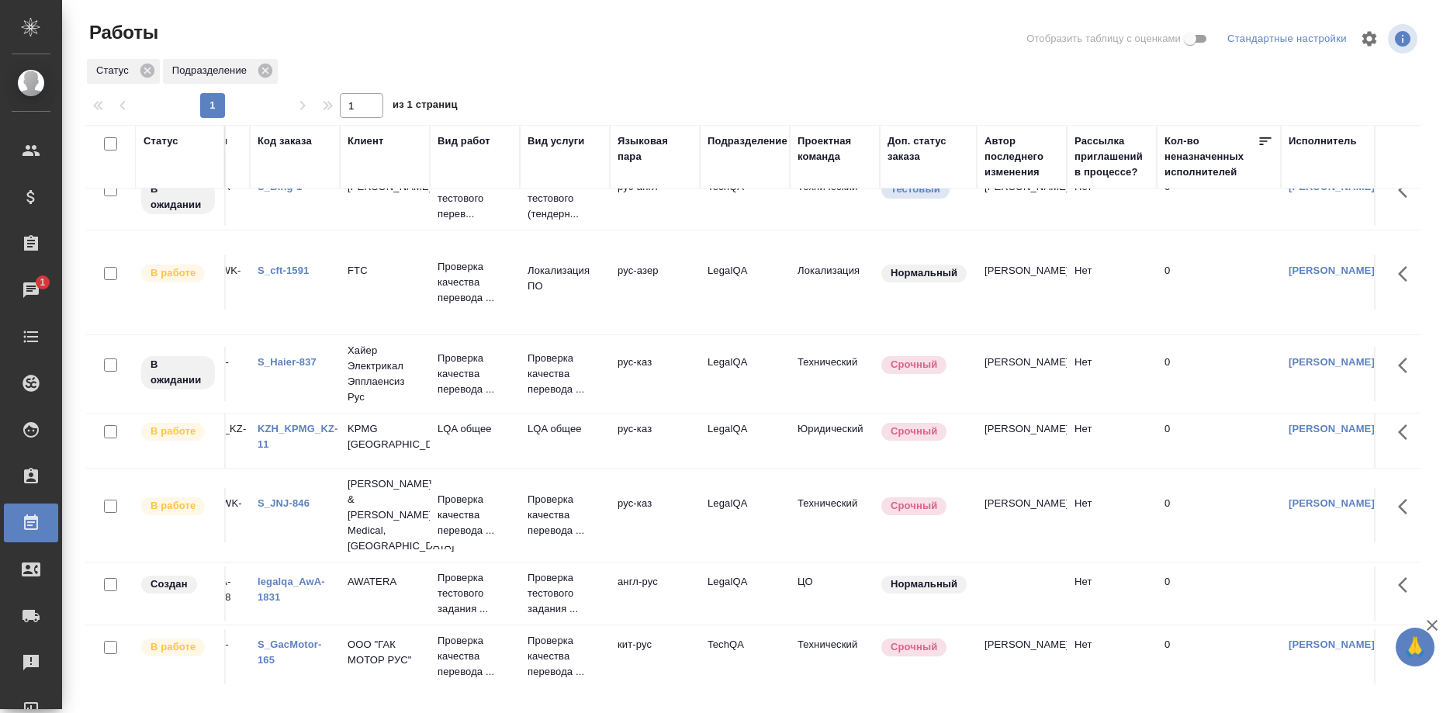
click at [315, 427] on link "KZH_KPMG_KZ-11" at bounding box center [298, 436] width 81 height 27
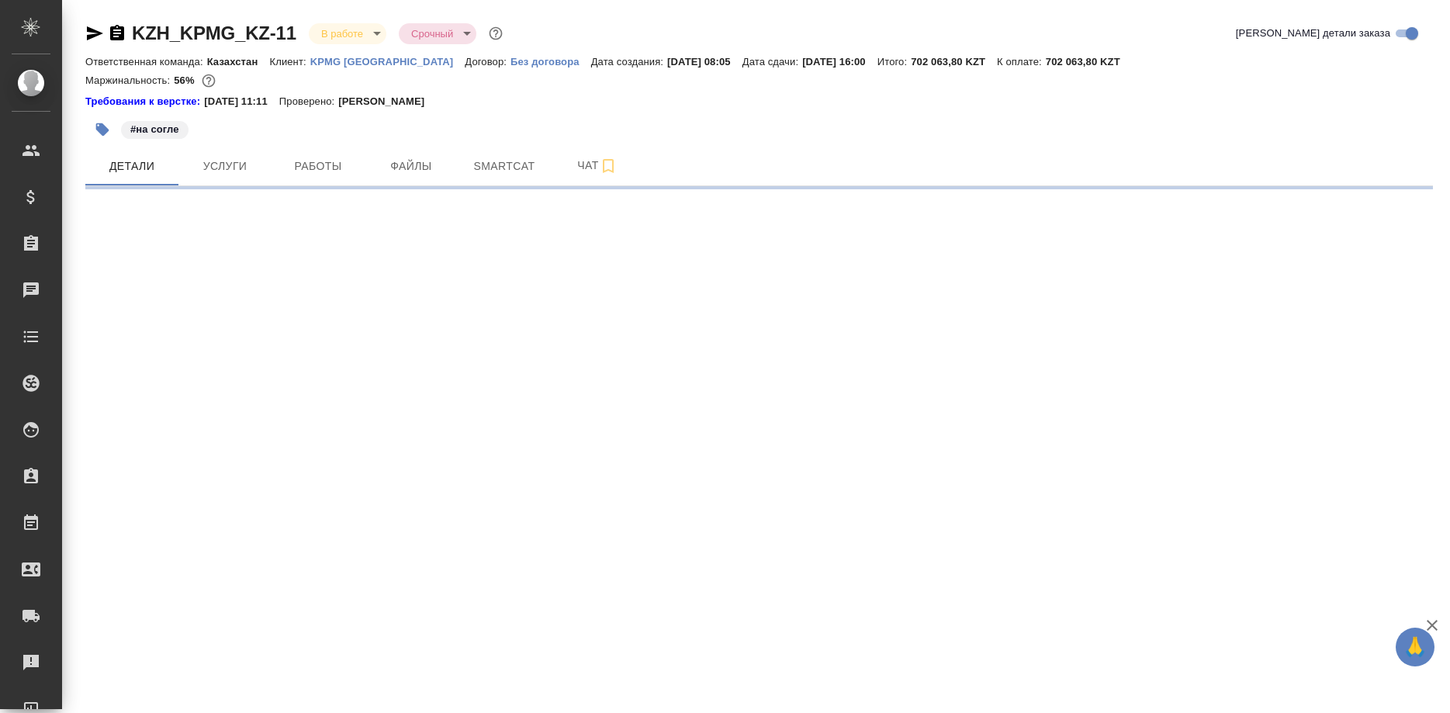
select select "RU"
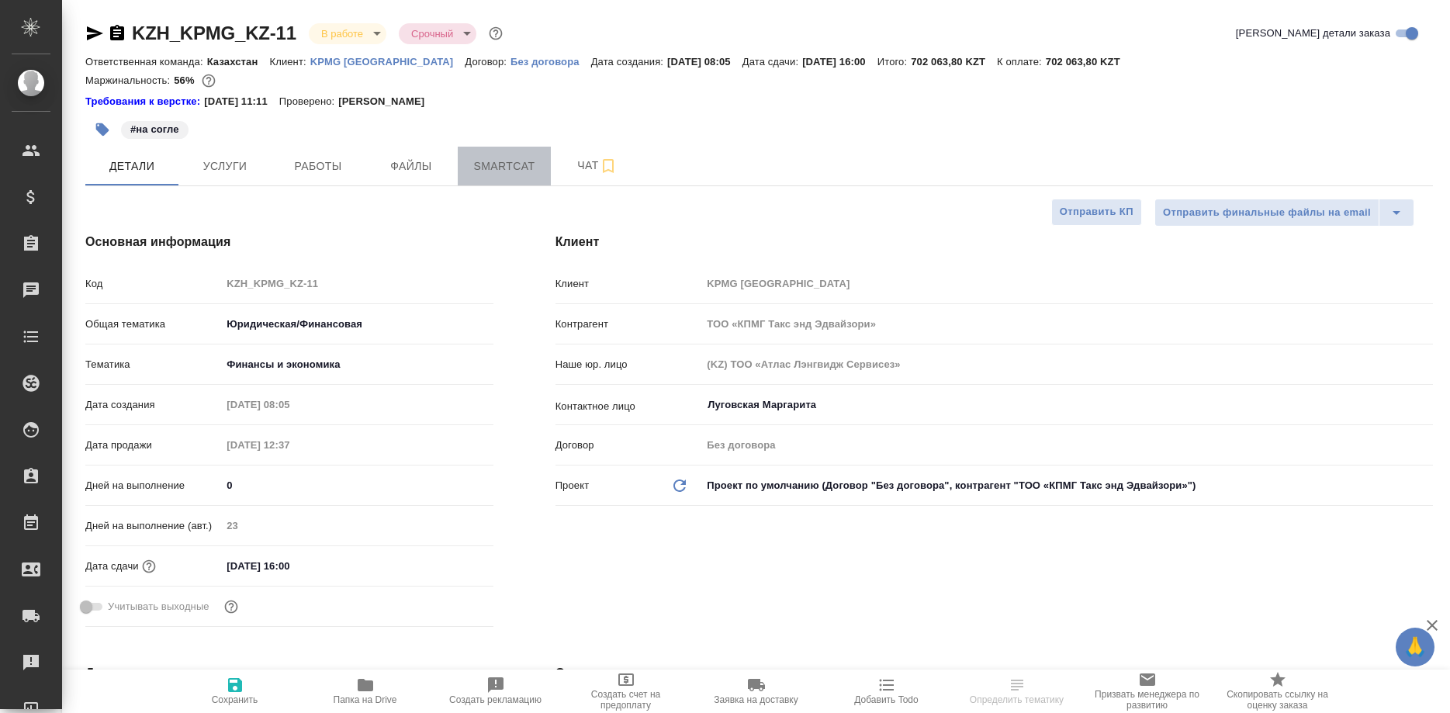
click at [528, 169] on span "Smartcat" at bounding box center [504, 166] width 74 height 19
type textarea "x"
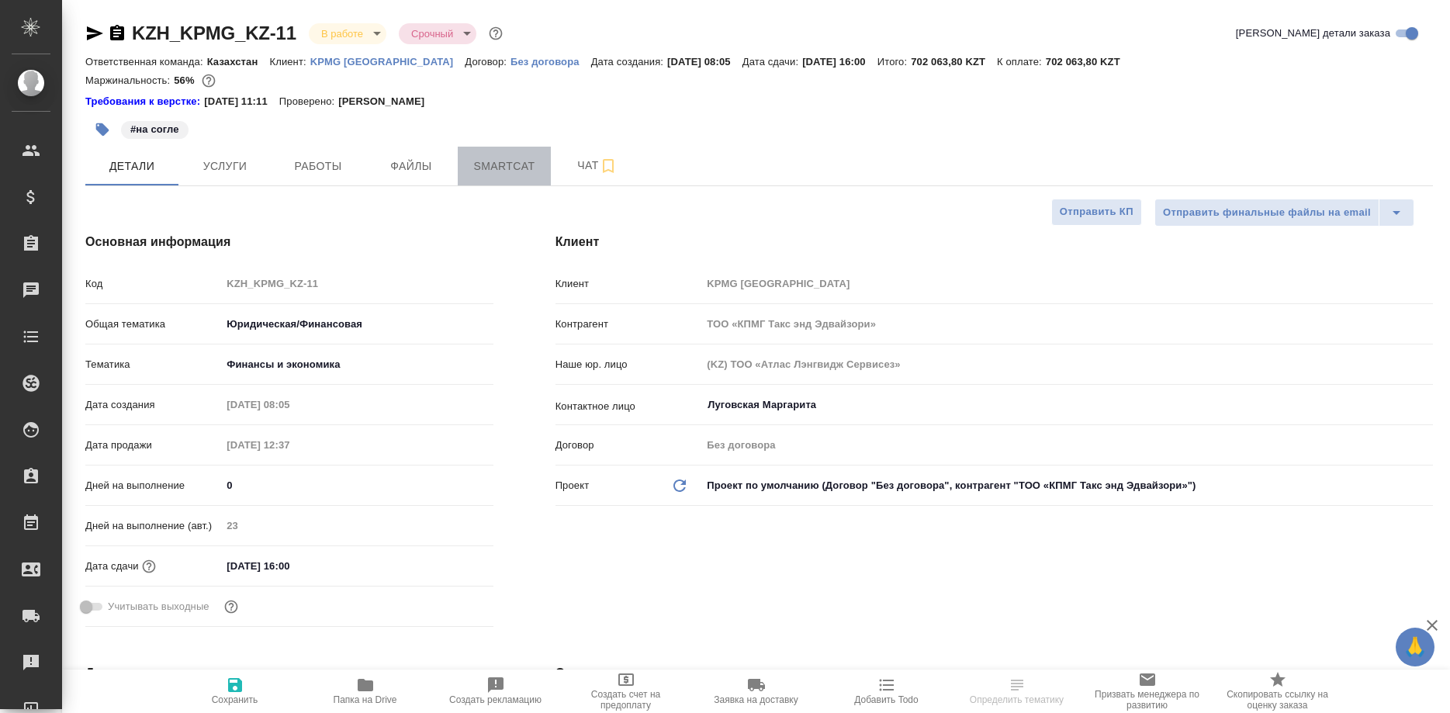
type textarea "x"
type input "Matveeva Anastasia"
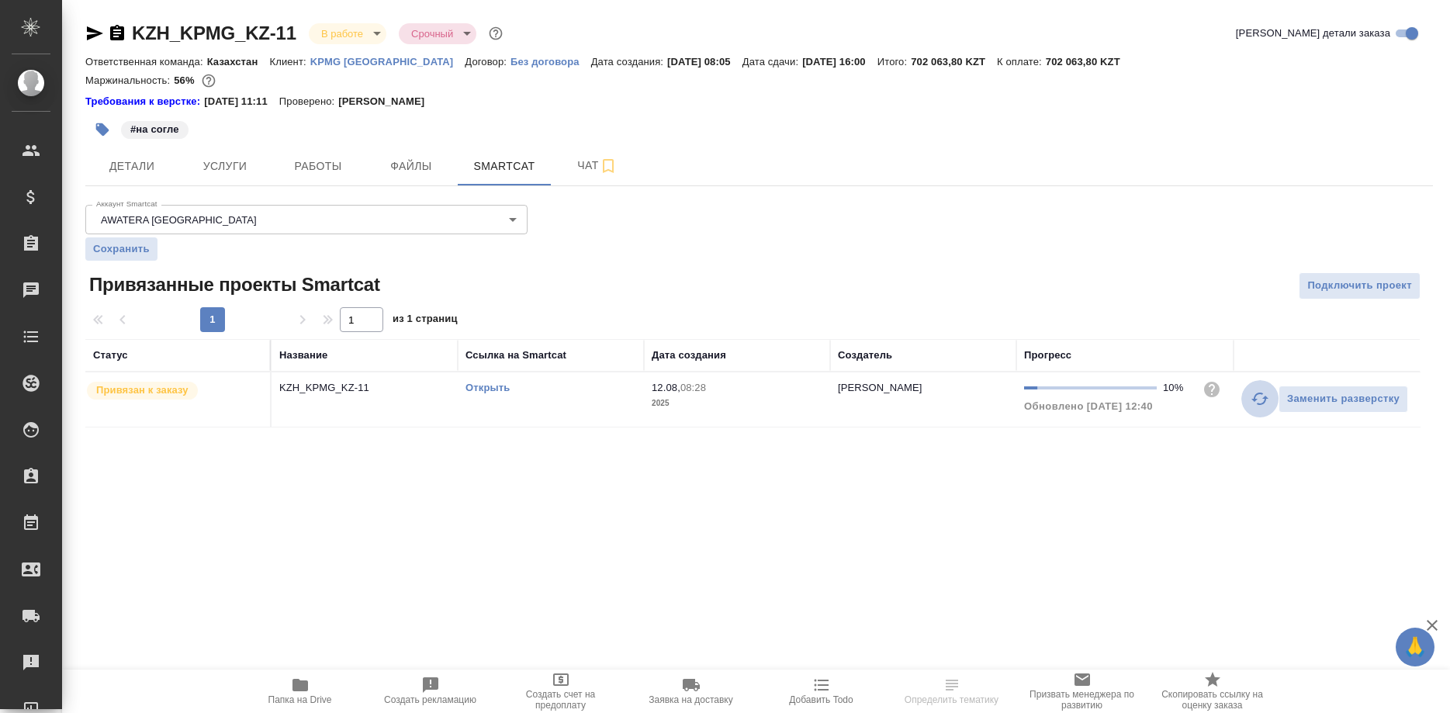
click at [1245, 396] on button "button" at bounding box center [1259, 398] width 37 height 37
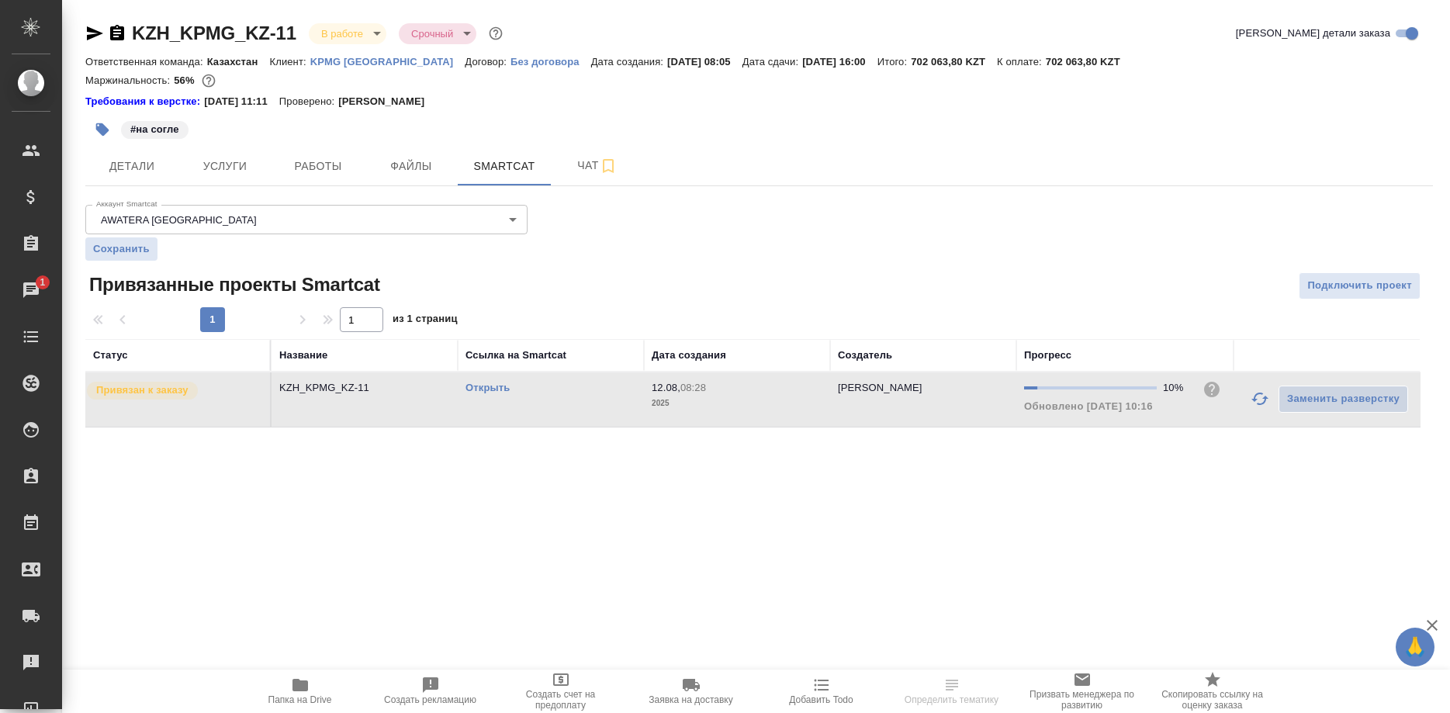
click at [491, 392] on link "Открыть" at bounding box center [487, 388] width 44 height 12
click at [470, 385] on link "Открыть" at bounding box center [487, 388] width 44 height 12
click at [465, 386] on link "Открыть" at bounding box center [487, 388] width 44 height 12
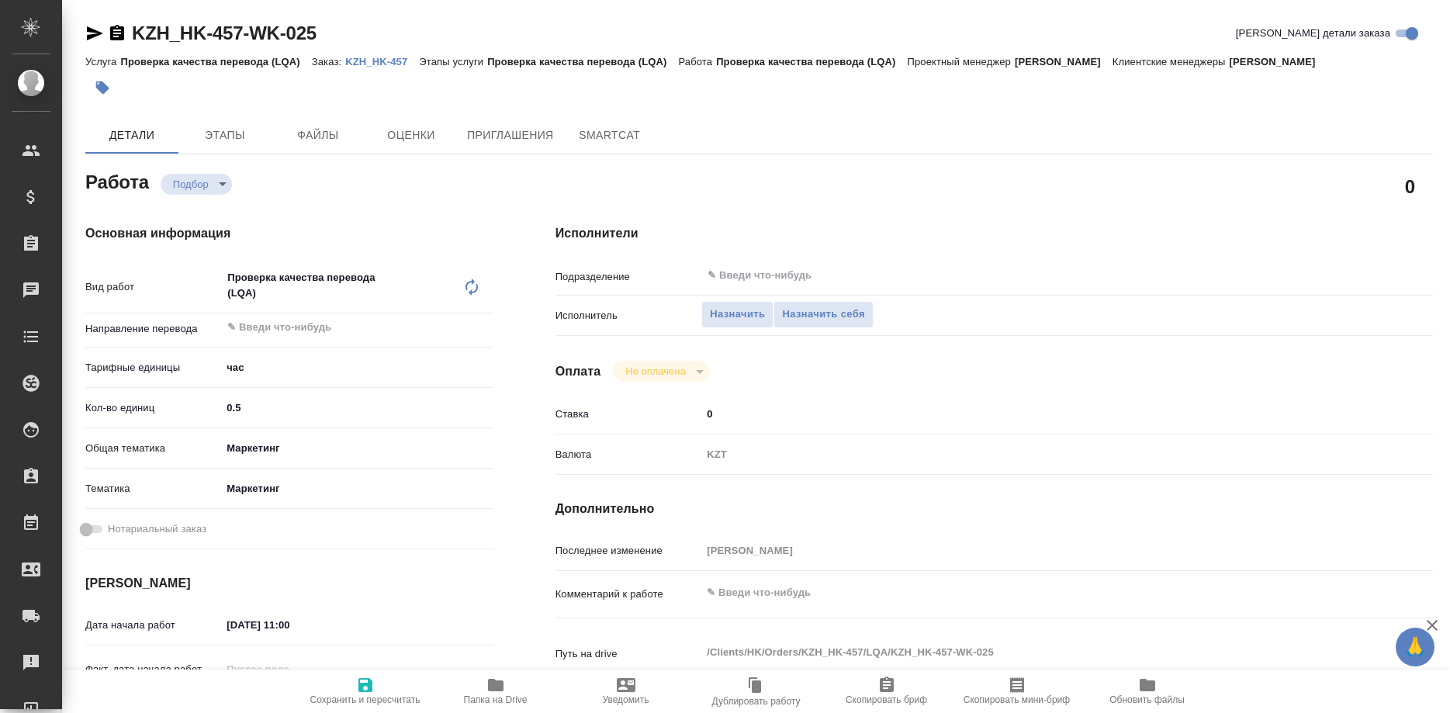
type textarea "x"
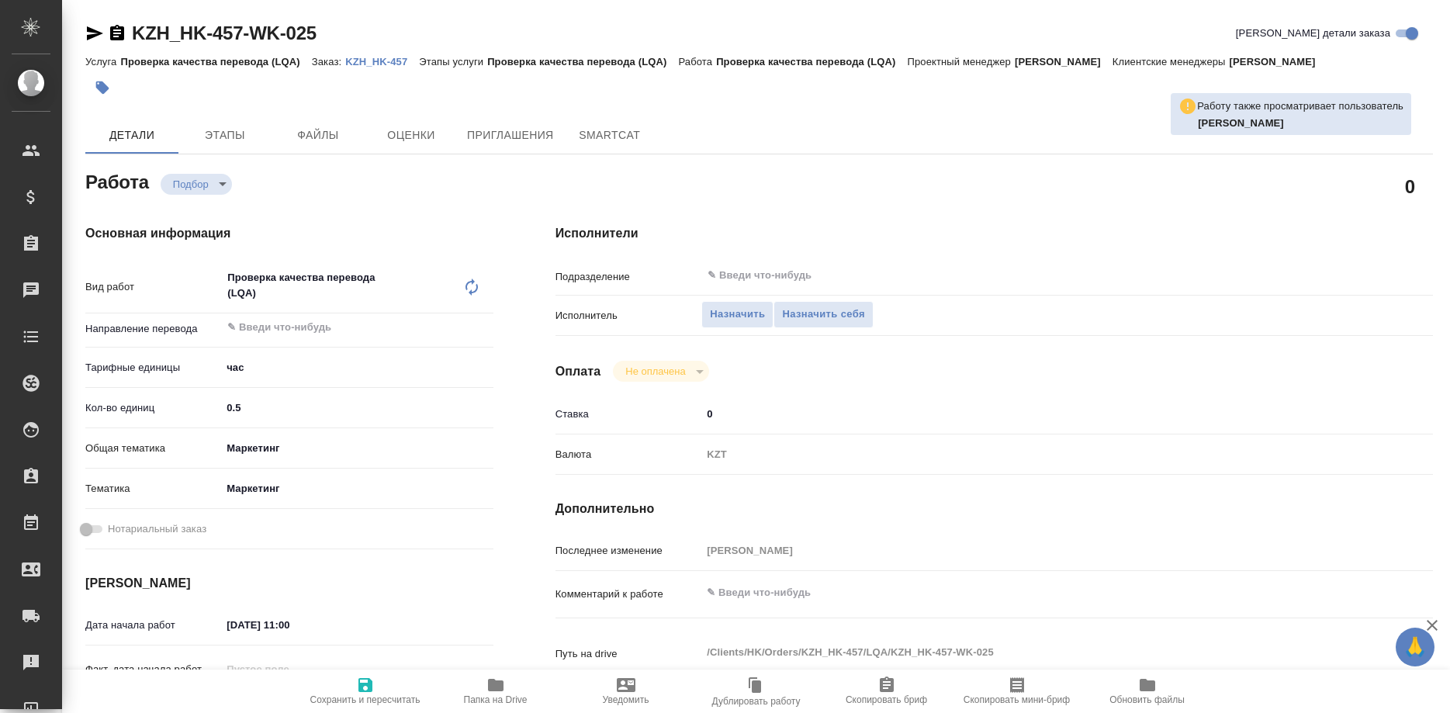
type textarea "x"
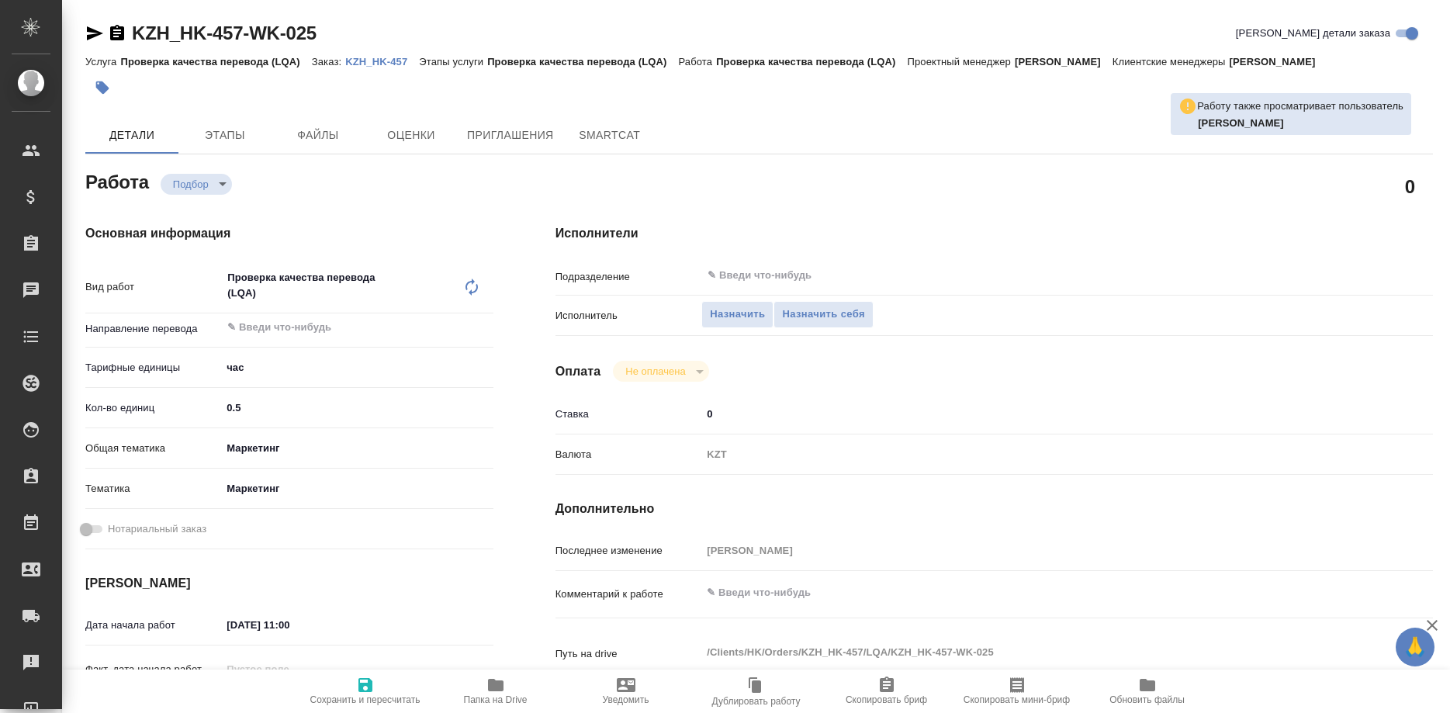
type textarea "x"
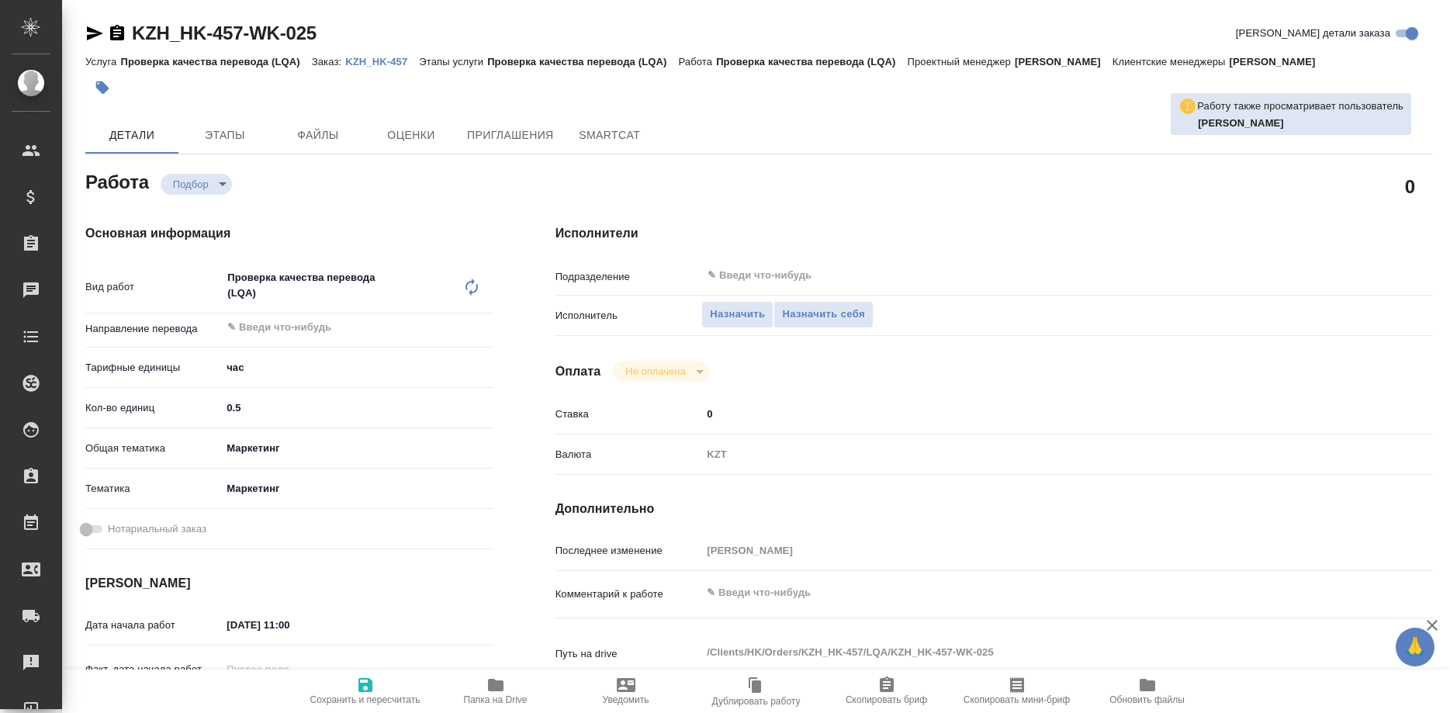
type textarea "x"
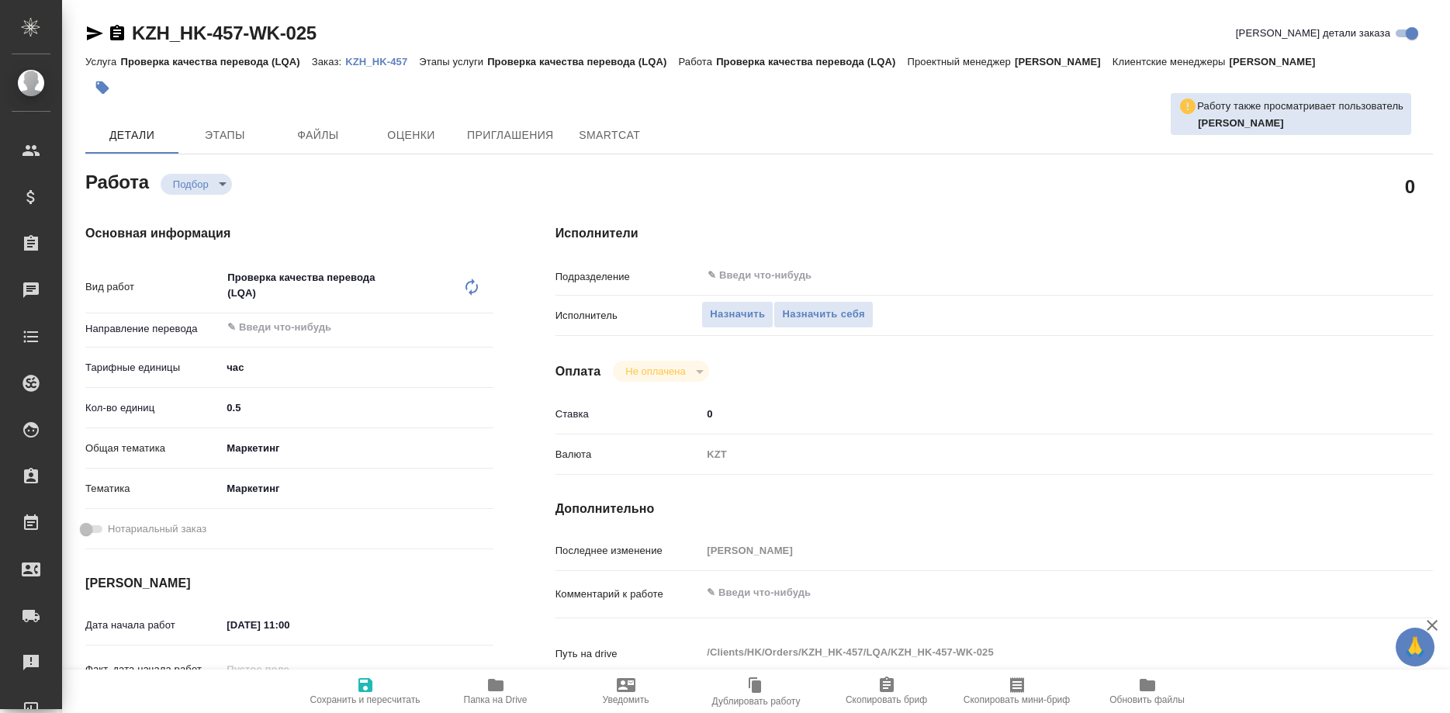
type textarea "x"
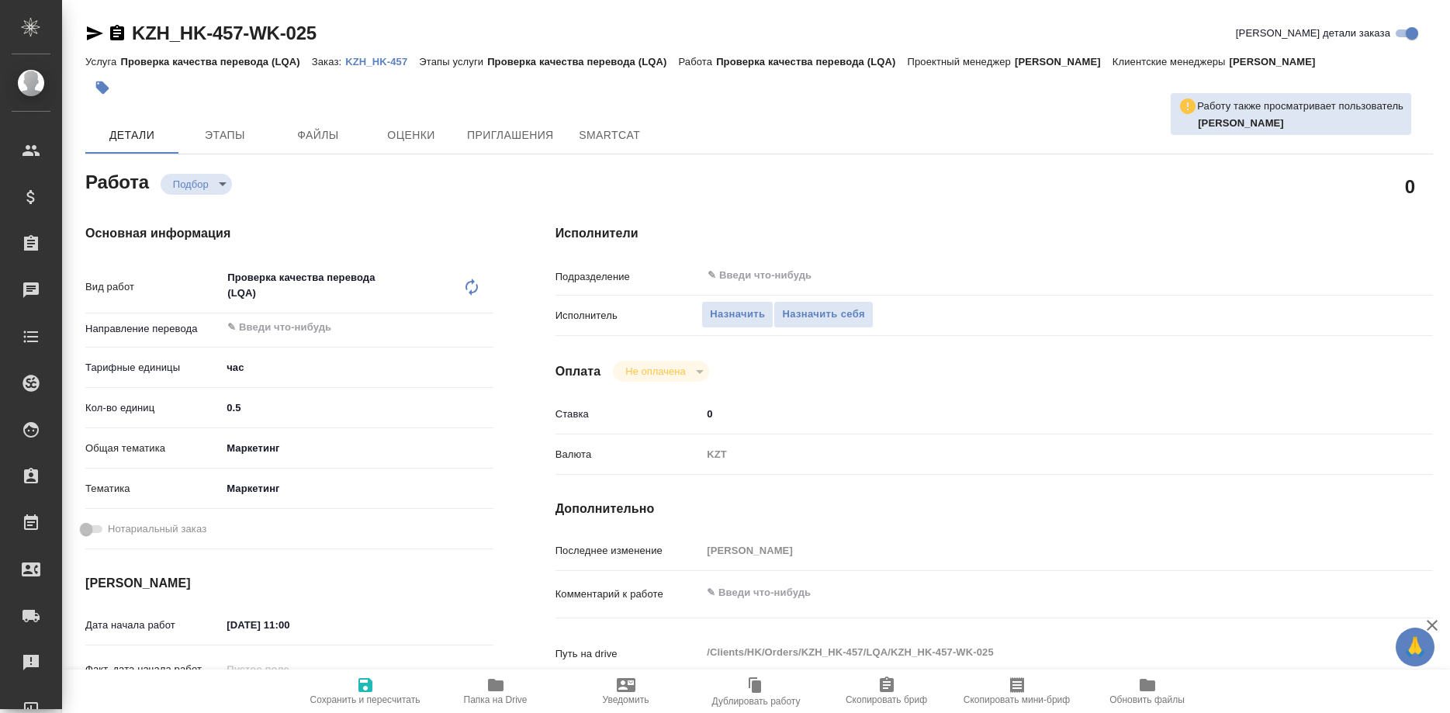
type textarea "x"
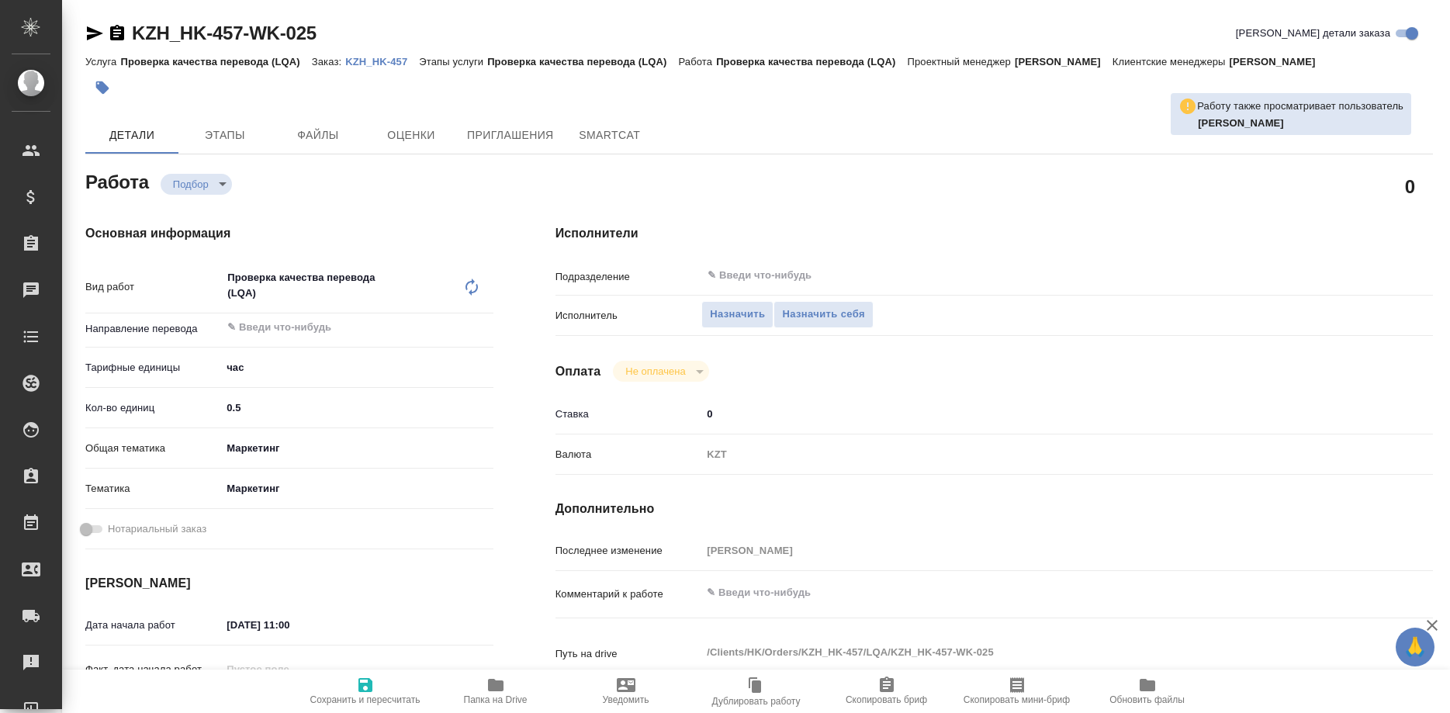
type textarea "x"
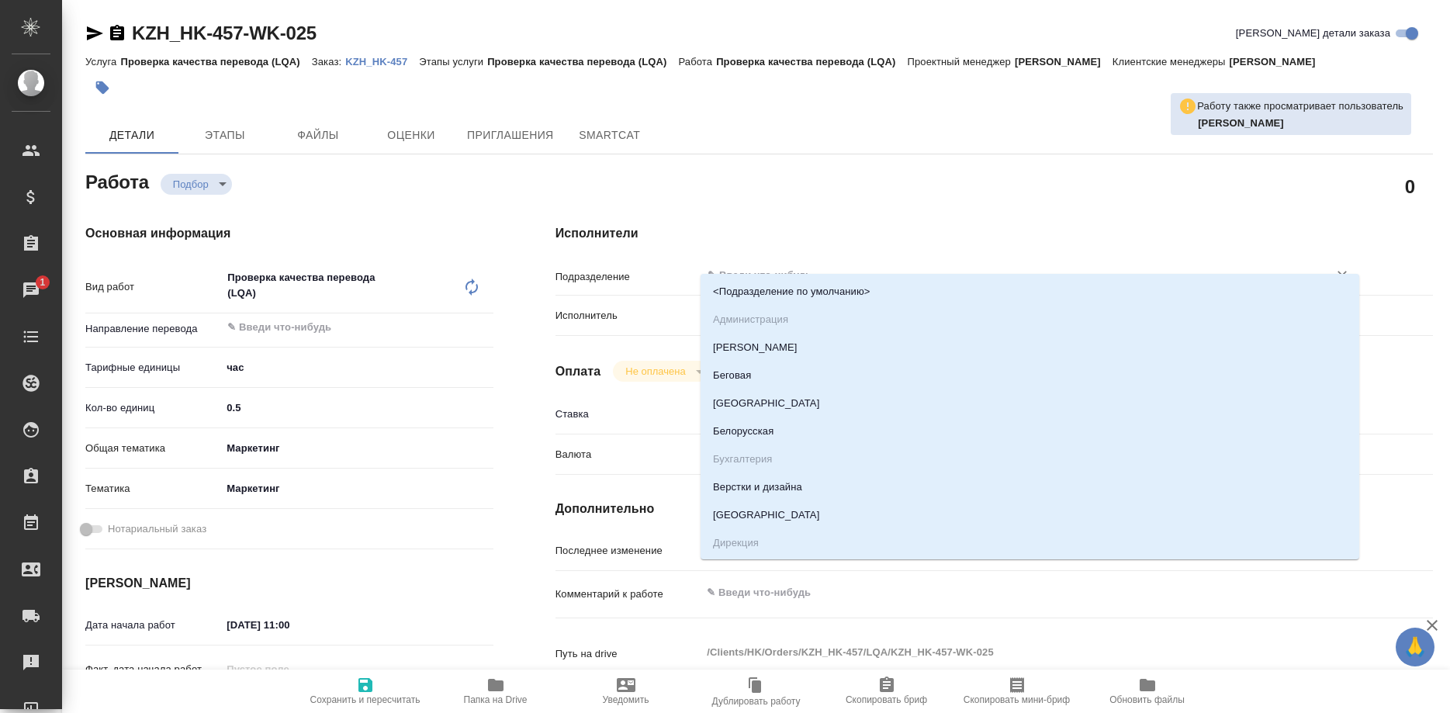
click at [814, 266] on input "text" at bounding box center [1004, 275] width 597 height 19
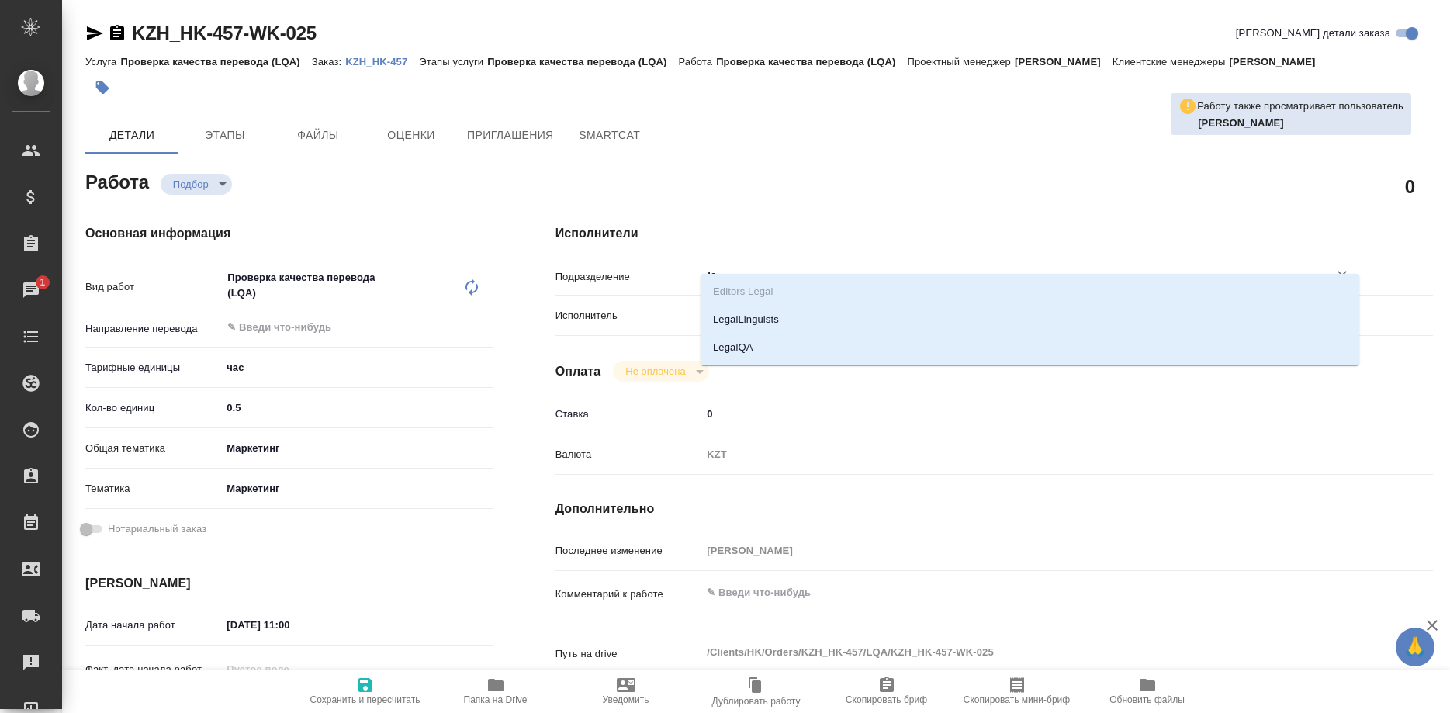
type input "leg"
click at [755, 341] on li "LegalQA" at bounding box center [1029, 348] width 659 height 28
type textarea "x"
type input "LegalQA"
type textarea "x"
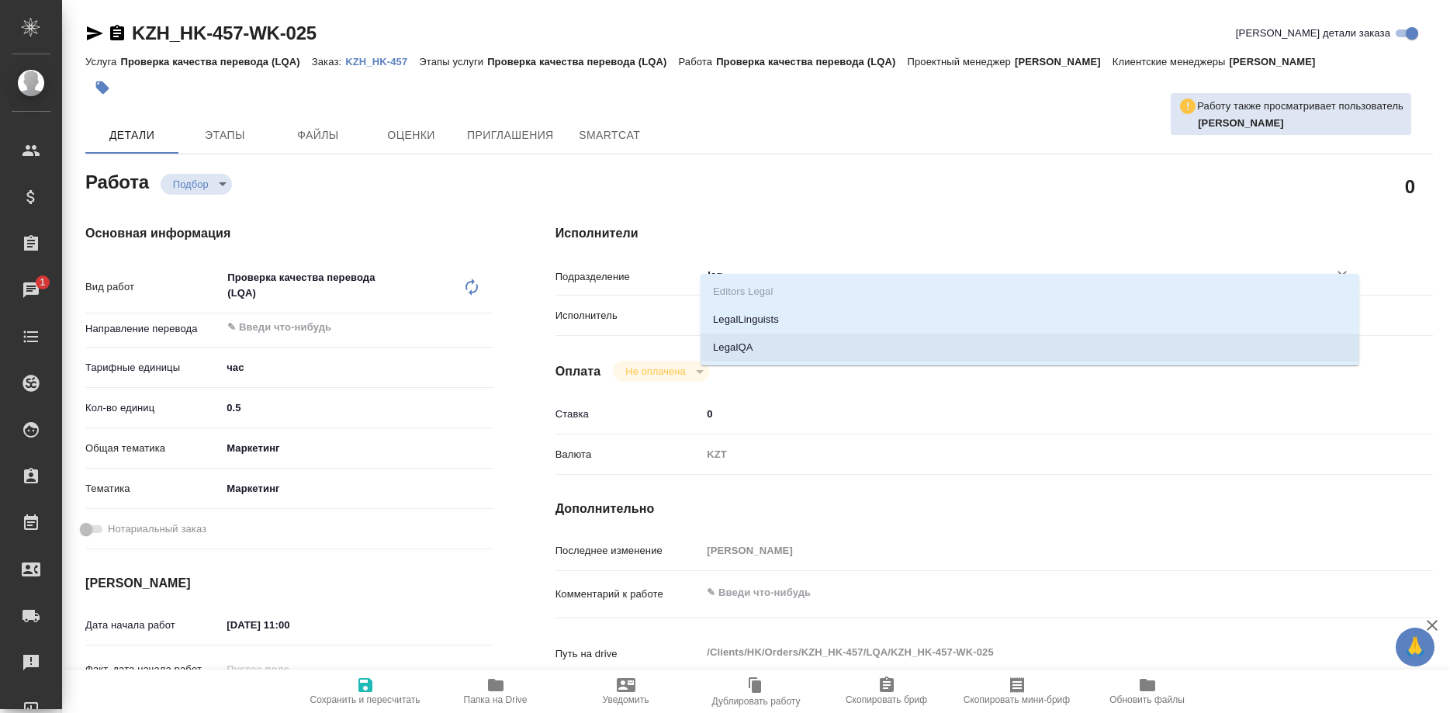
type textarea "x"
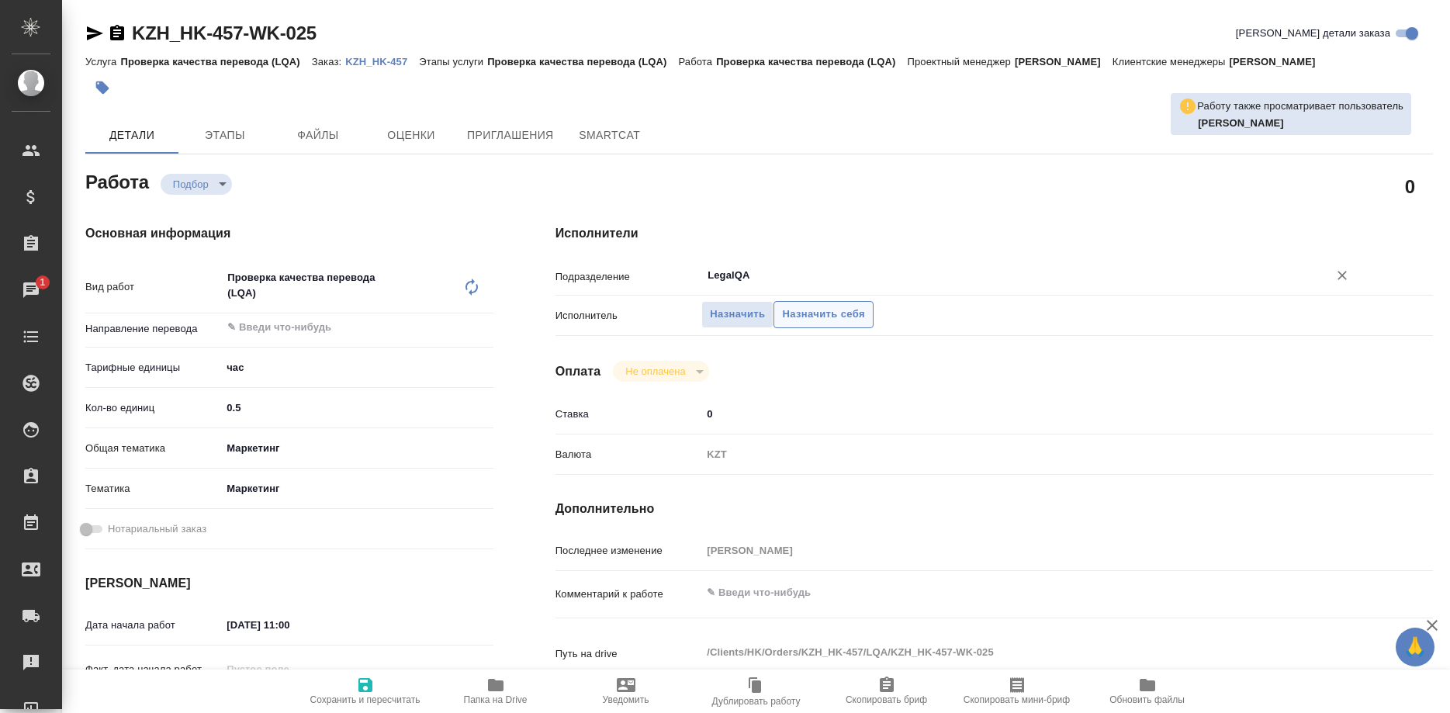
type input "LegalQA"
click at [776, 301] on button "Назначить себя" at bounding box center [822, 314] width 99 height 27
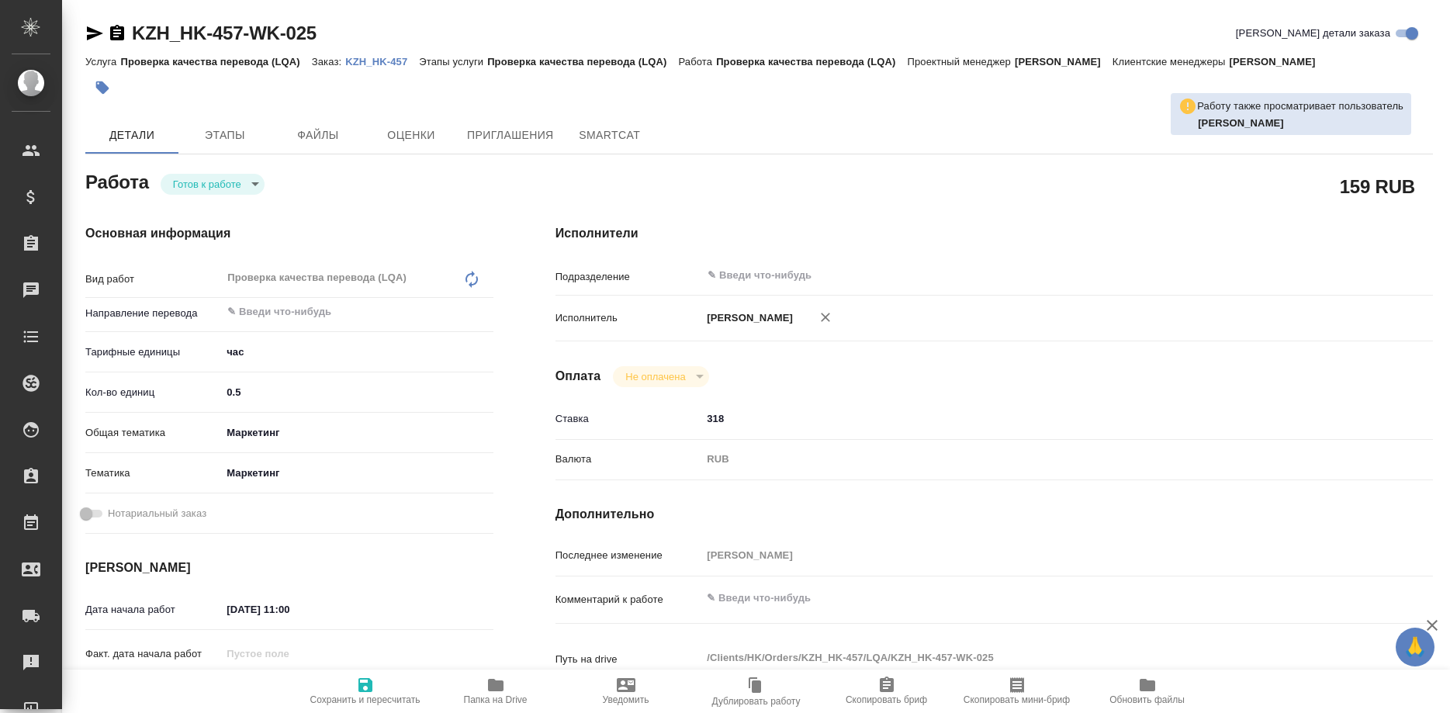
type textarea "x"
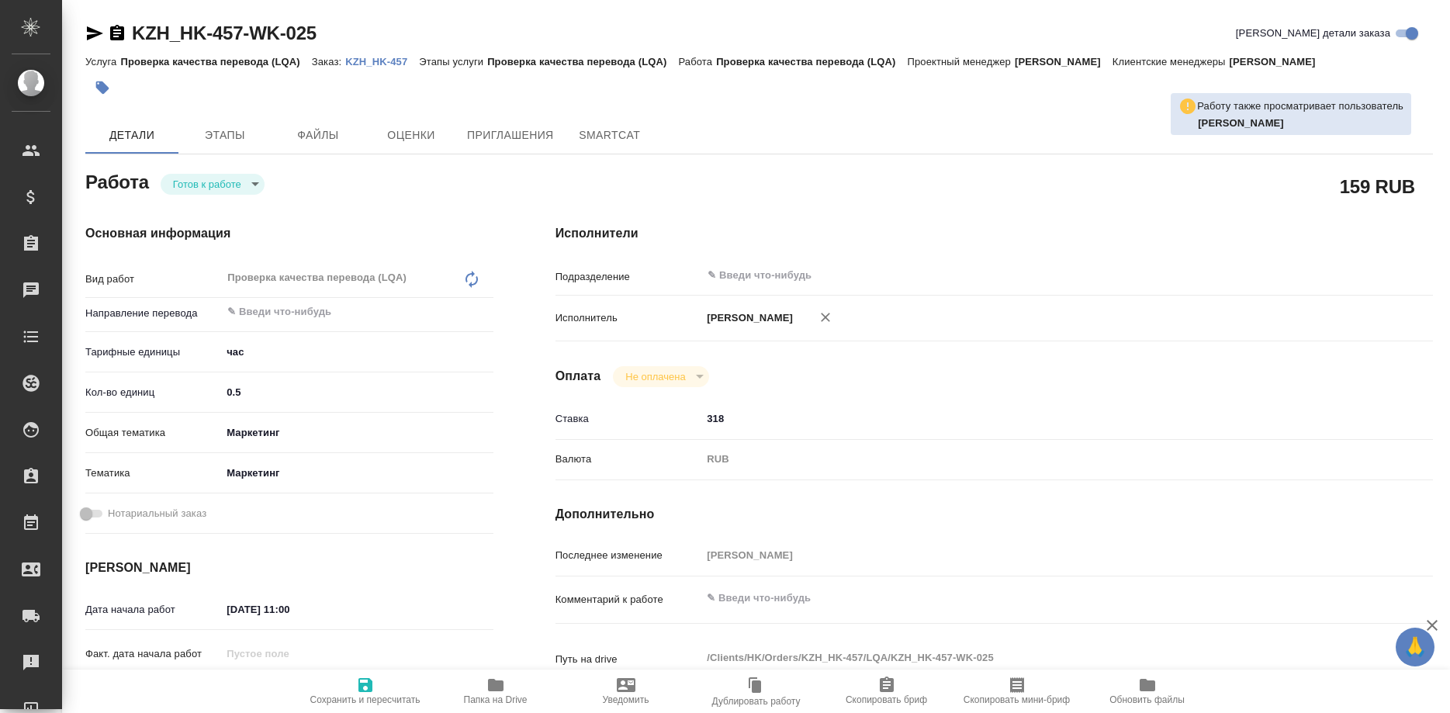
type textarea "x"
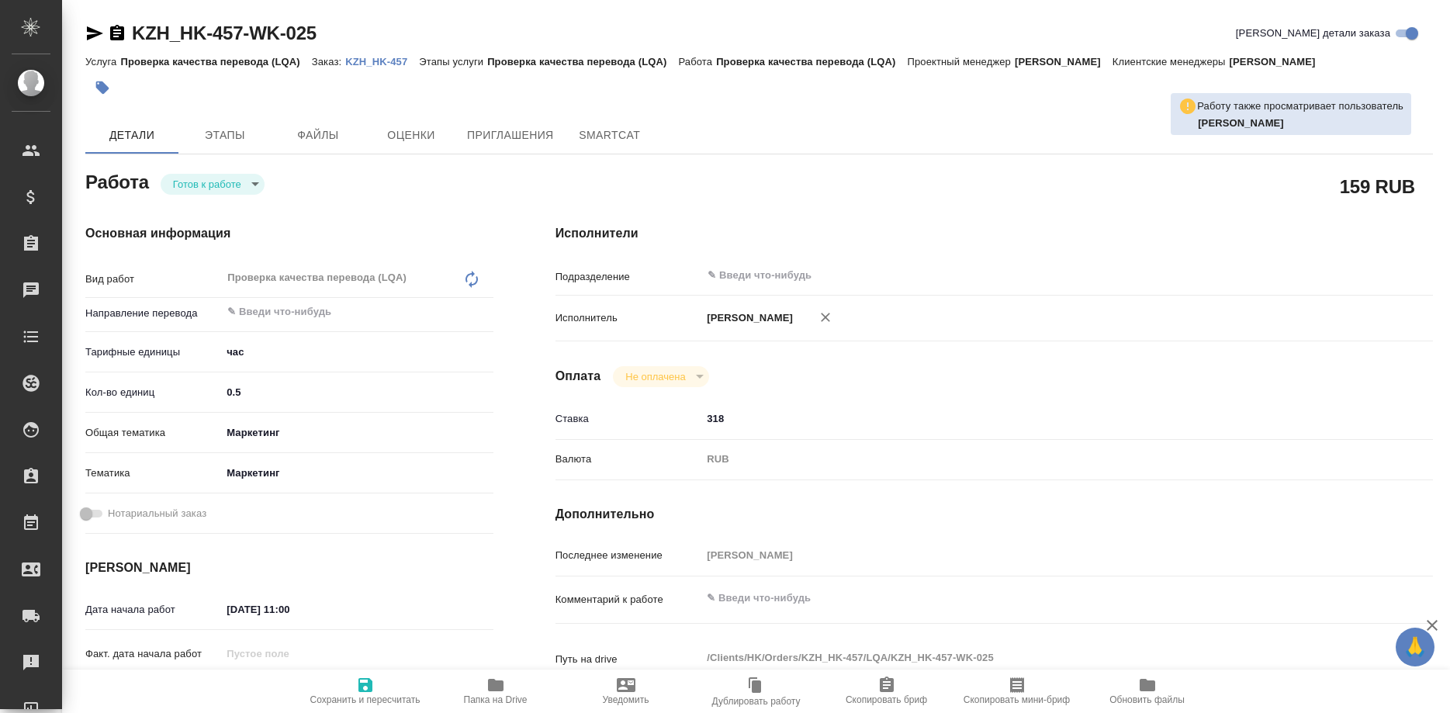
type textarea "x"
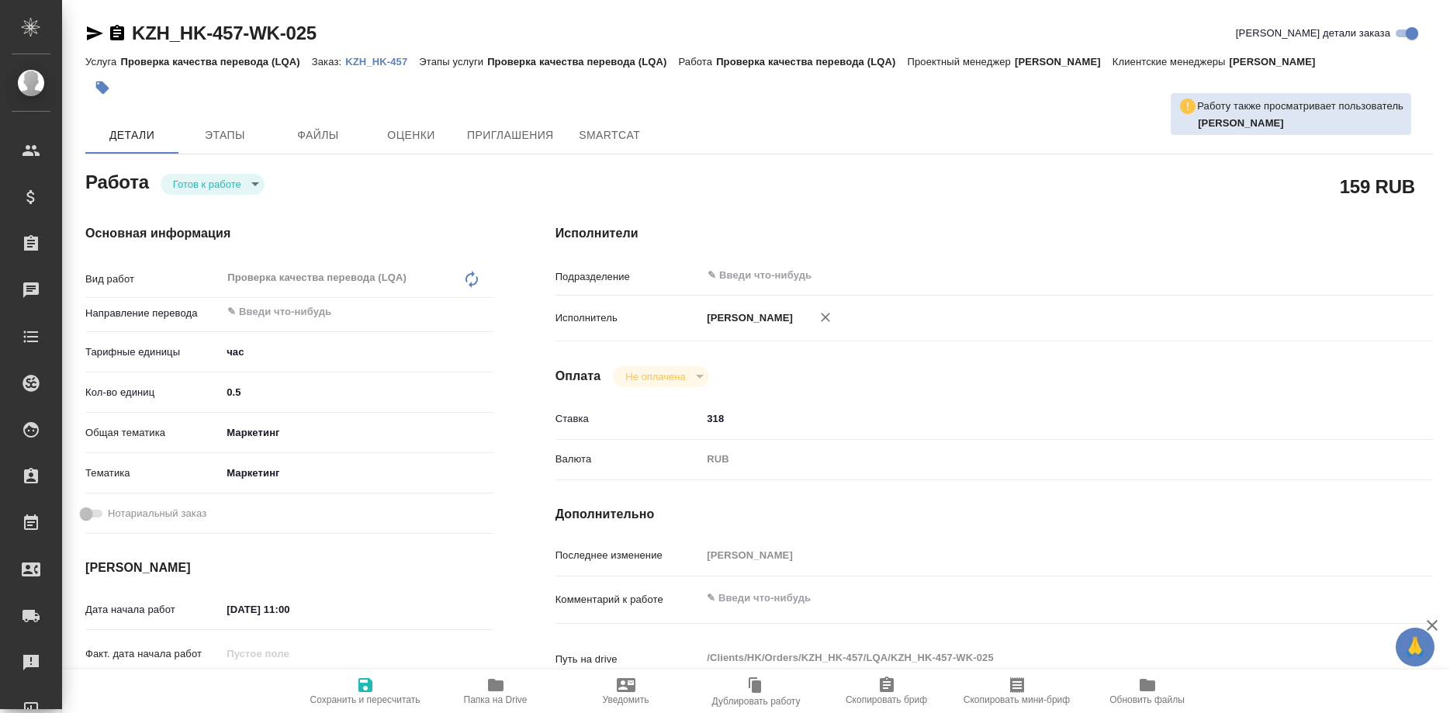
type textarea "x"
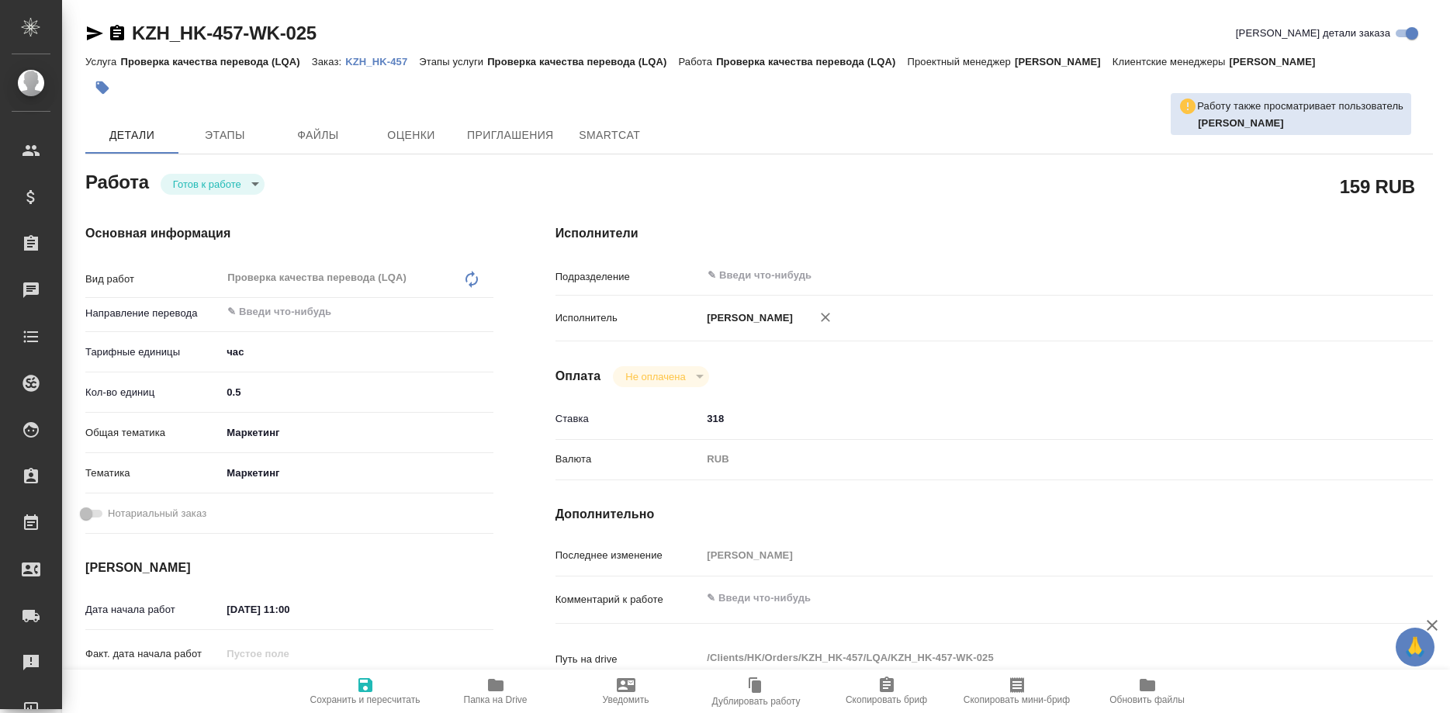
type textarea "x"
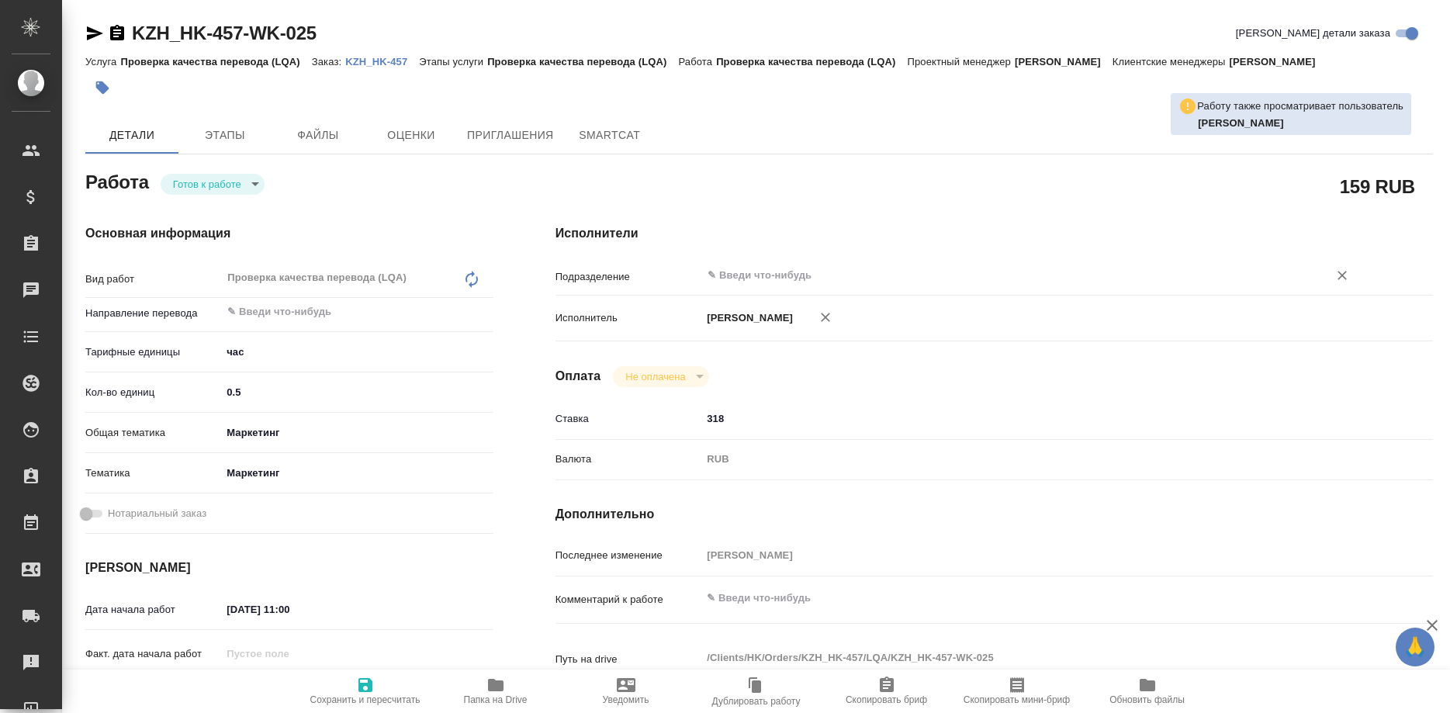
click at [744, 266] on input "text" at bounding box center [1004, 275] width 597 height 19
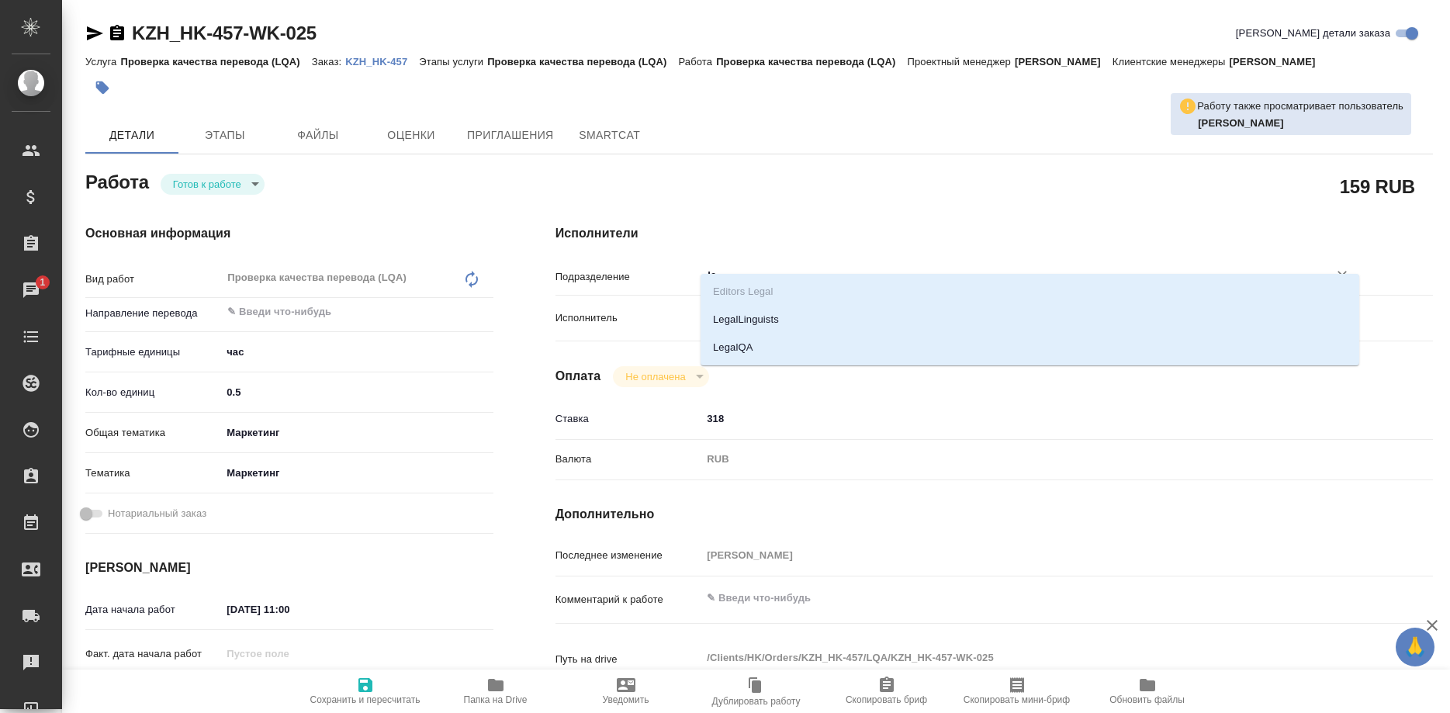
type input "leg"
click at [728, 341] on li "LegalQA" at bounding box center [1029, 348] width 659 height 28
type textarea "x"
type input "LegalQA"
type textarea "x"
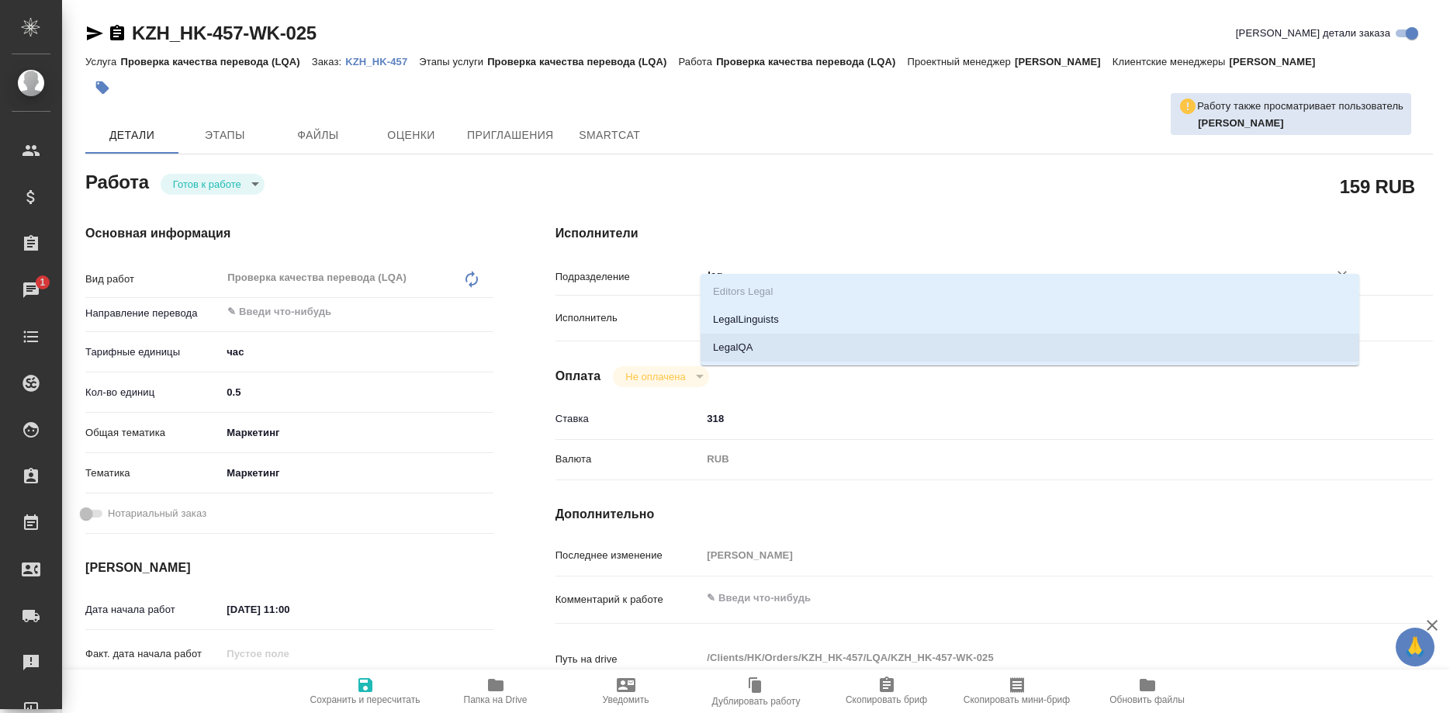
type textarea "x"
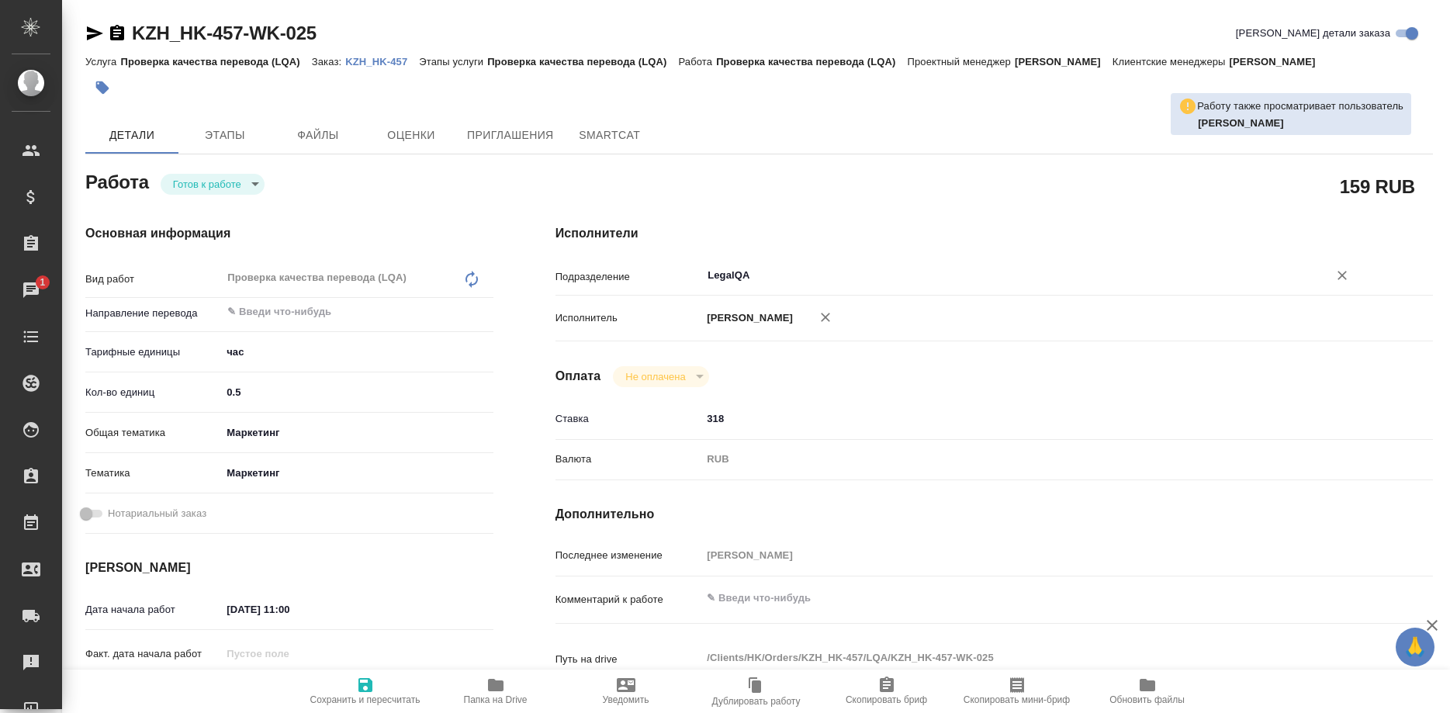
type input "LegalQA"
click at [367, 686] on icon "button" at bounding box center [365, 685] width 14 height 14
type textarea "x"
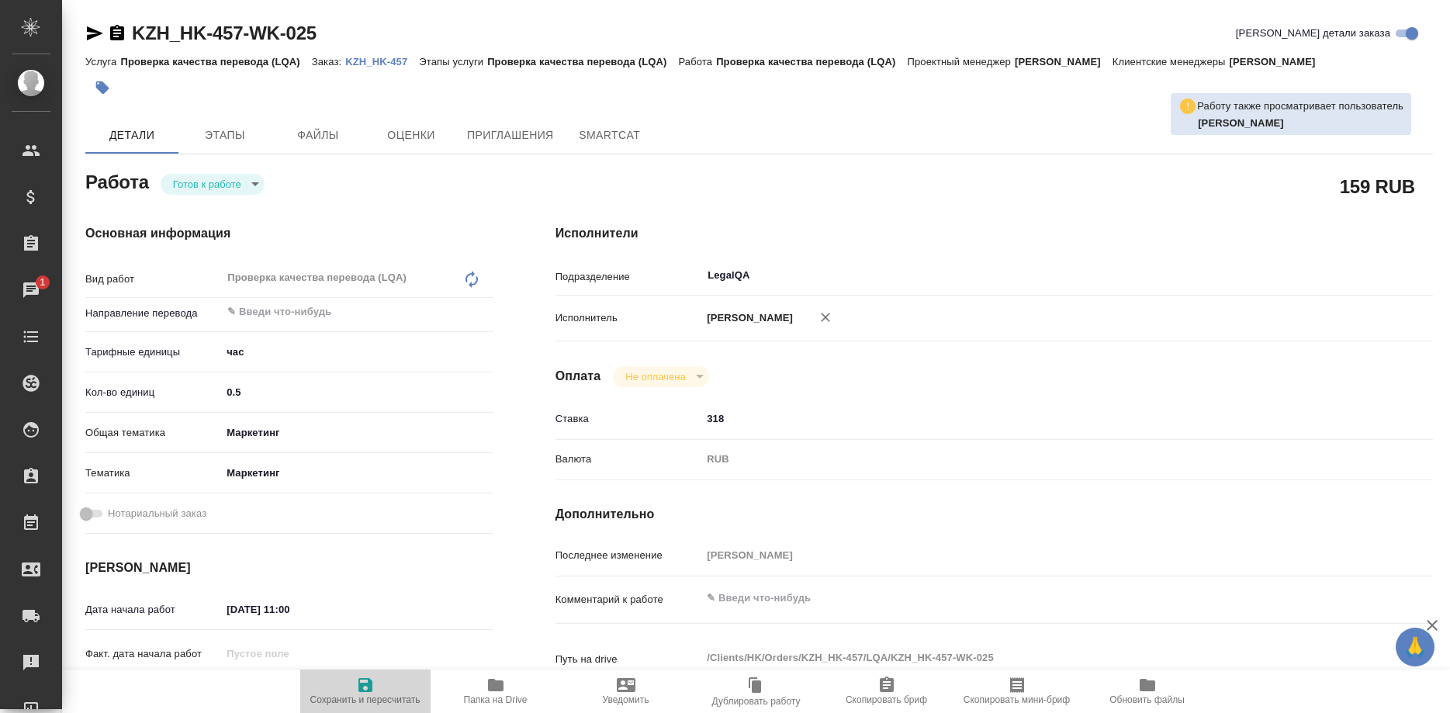
type textarea "x"
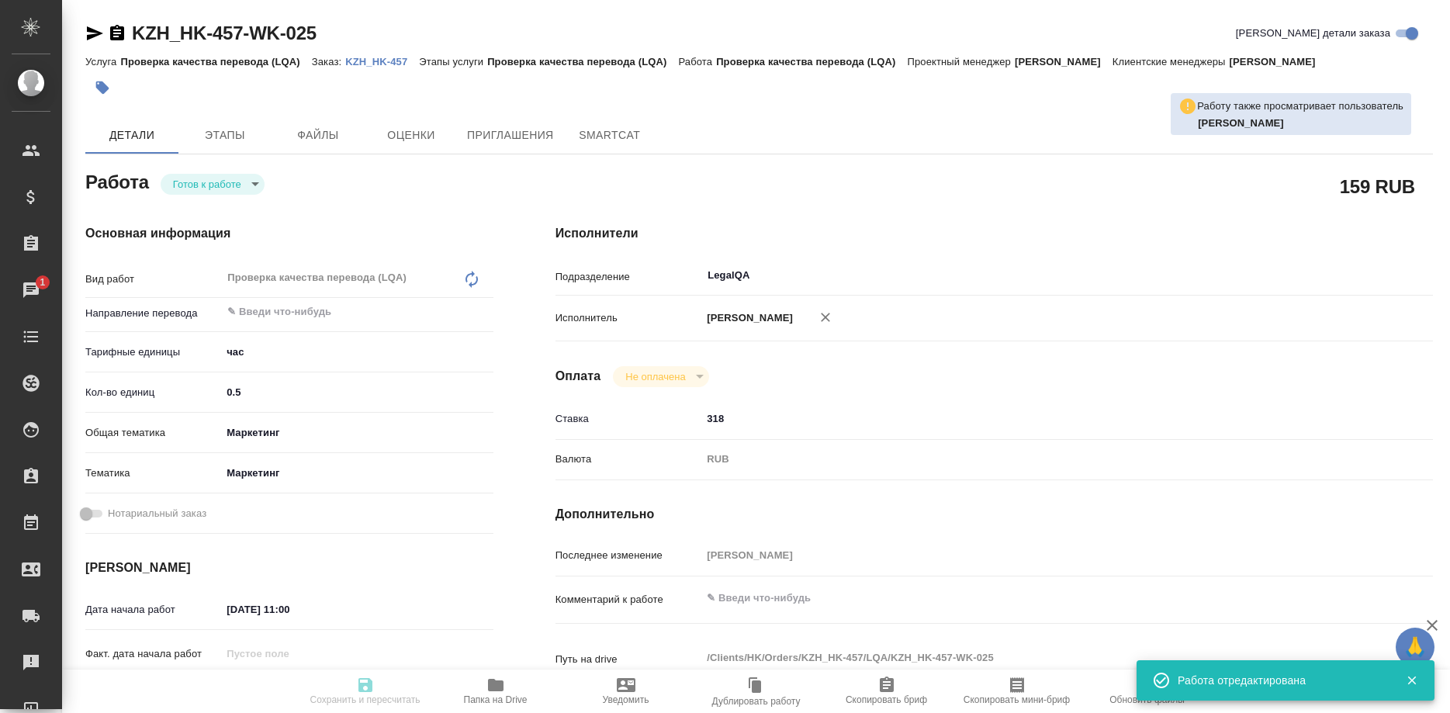
type input "readyForWork"
type textarea "Проверка качества перевода (LQA)"
type textarea "x"
type input "5a8b1489cc6b4906c91bfd93"
type input "0.5"
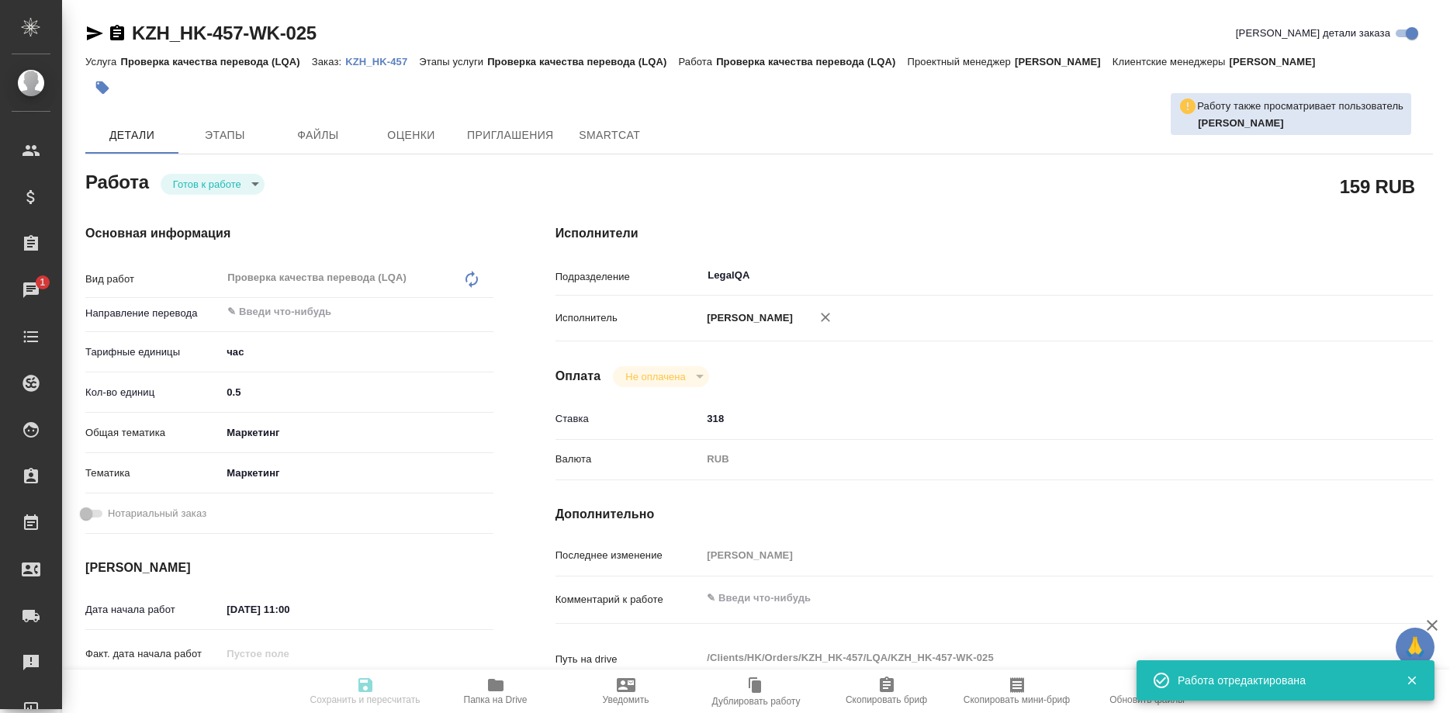
type input "marketing"
type input "5a8b8b956a9677013d343d63"
type input "[DATE] 11:00"
type input "[DATE] 12:00"
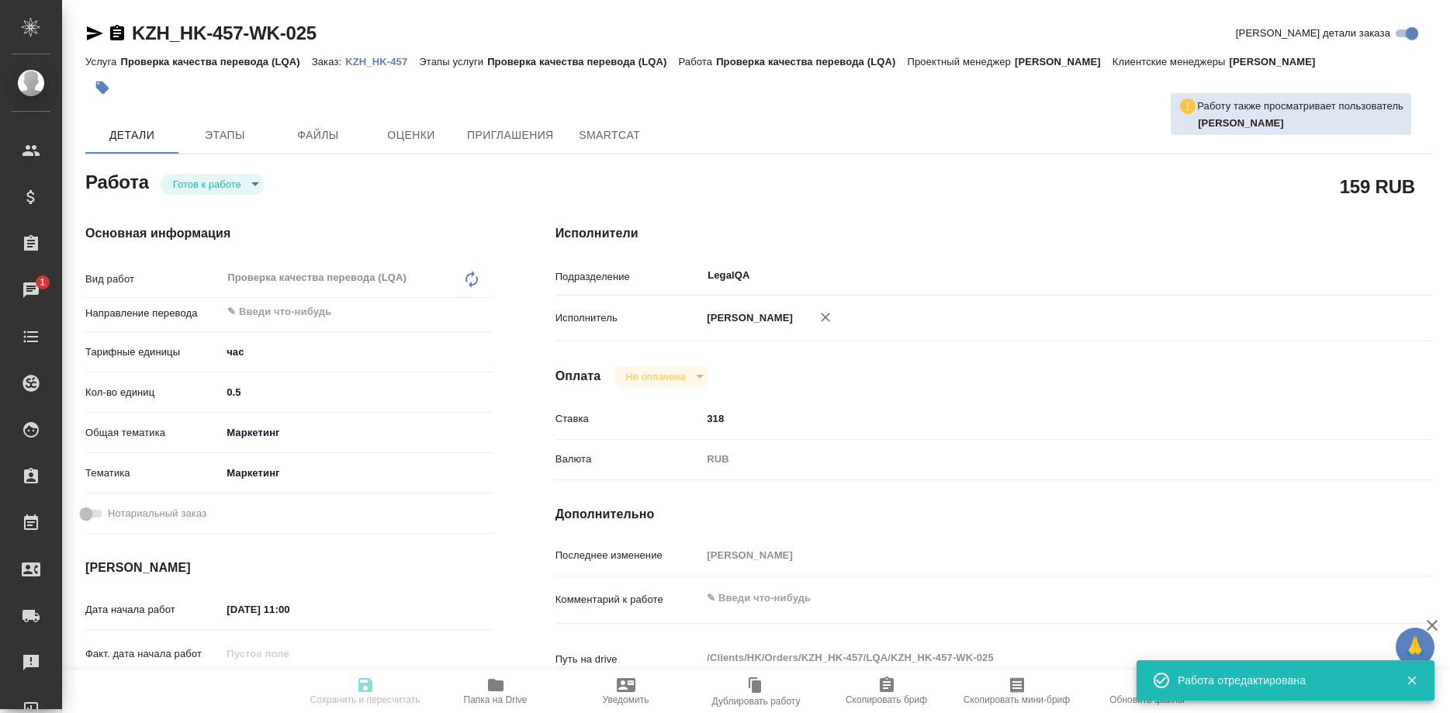
type input "LegalQA"
type input "notPayed"
type input "318"
type input "RUB"
type input "[PERSON_NAME]"
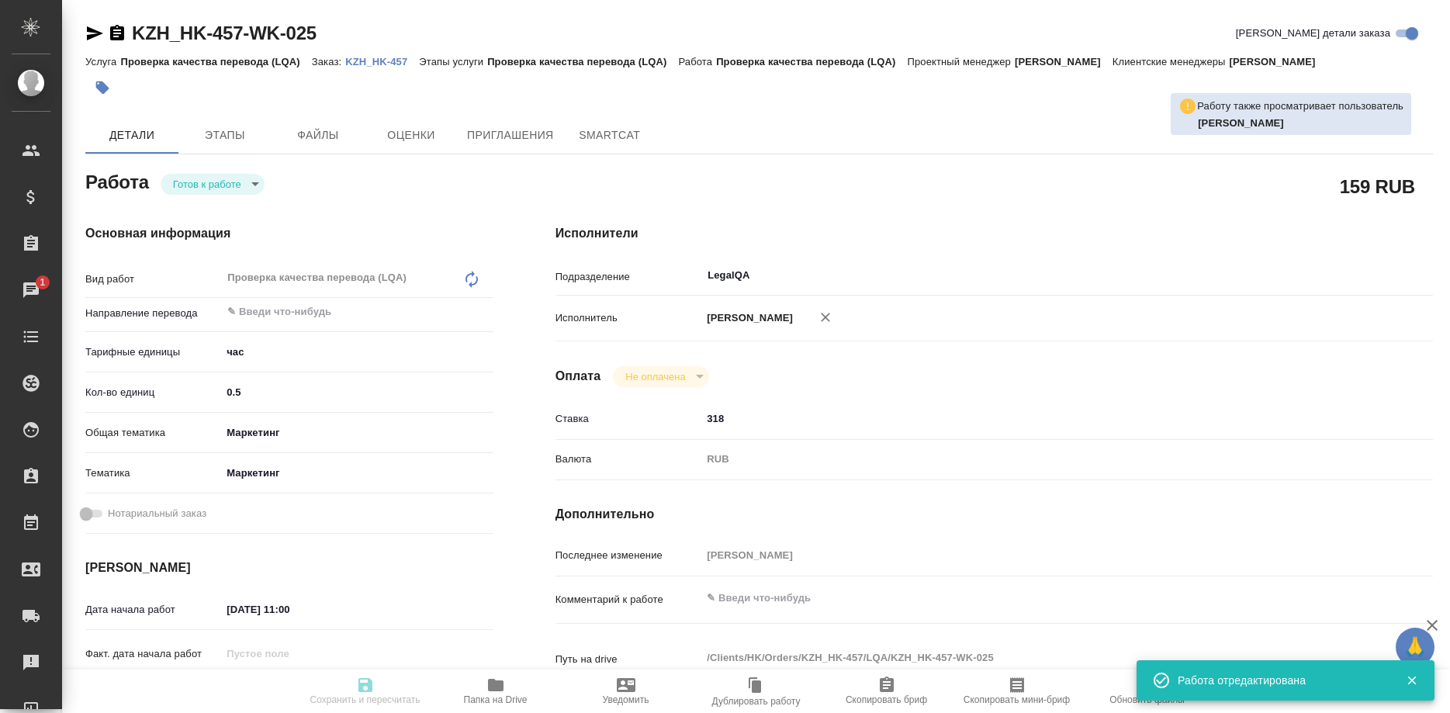
type textarea "x"
type textarea "/Clients/HK/Orders/KZH_HK-457/LQA/KZH_HK-457-WK-025"
type textarea "x"
type input "KZH_HK-457"
type input "Проверка качества перевода (LQA)"
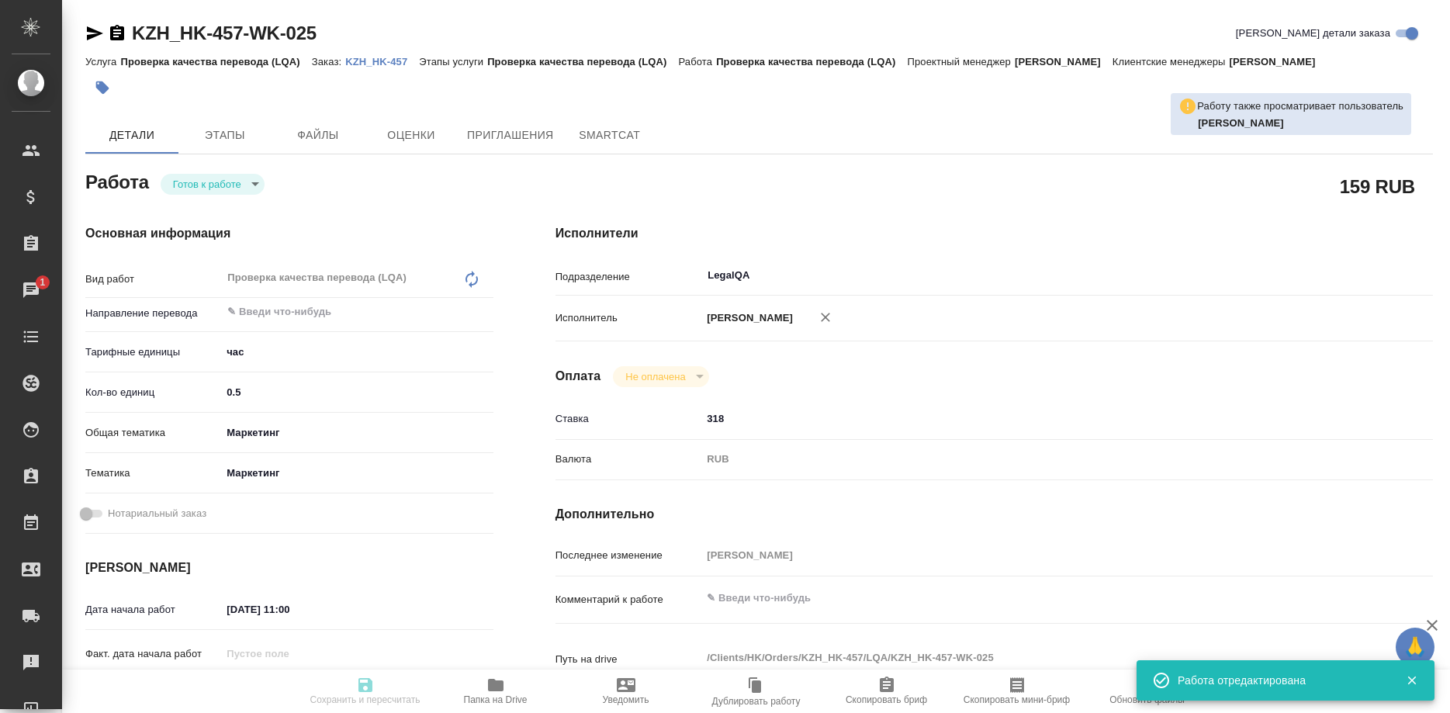
type input "Проверка качества перевода (LQA)"
type input "[PERSON_NAME]"
type input "Отдел верстки и дизайна"
type input "/Clients/HK/Orders/KZH_HK-457"
type textarea "x"
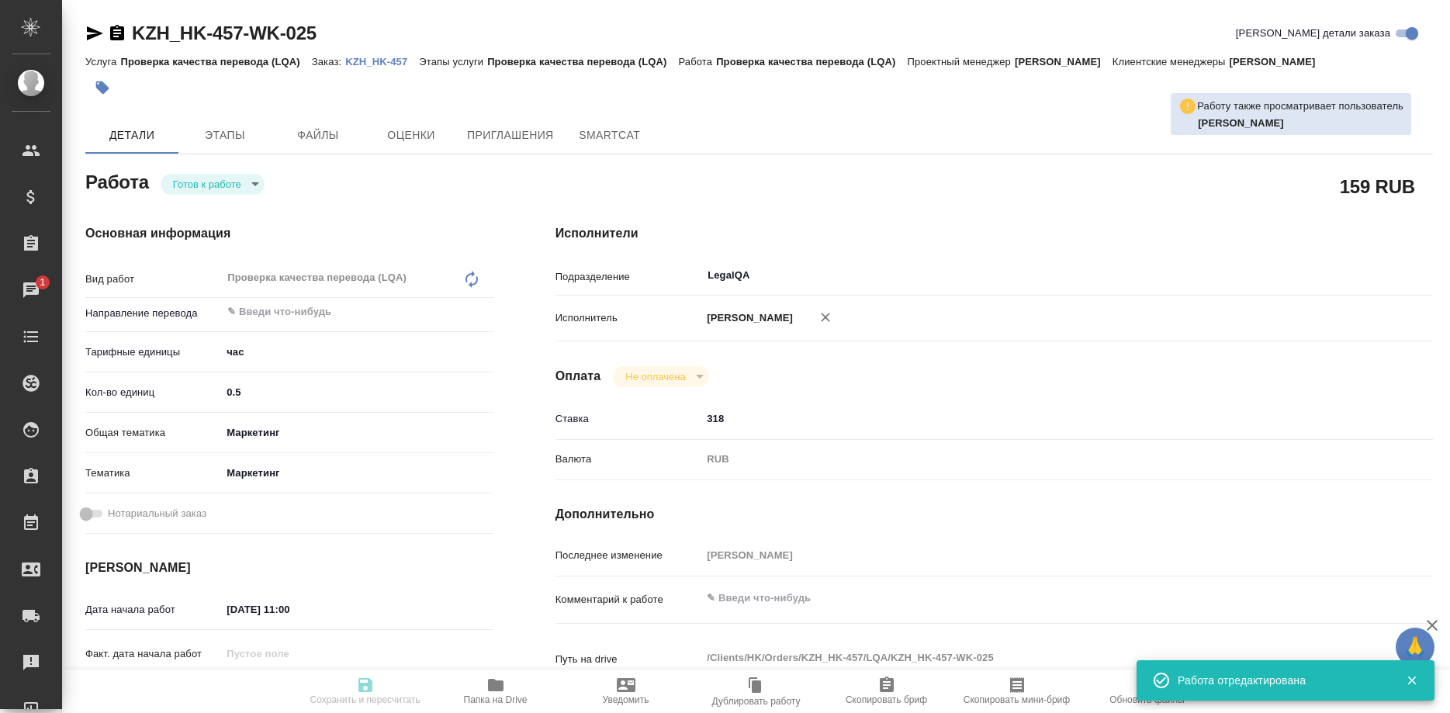
type textarea "Перевод карточки на кз, кг и уз"
type textarea "x"
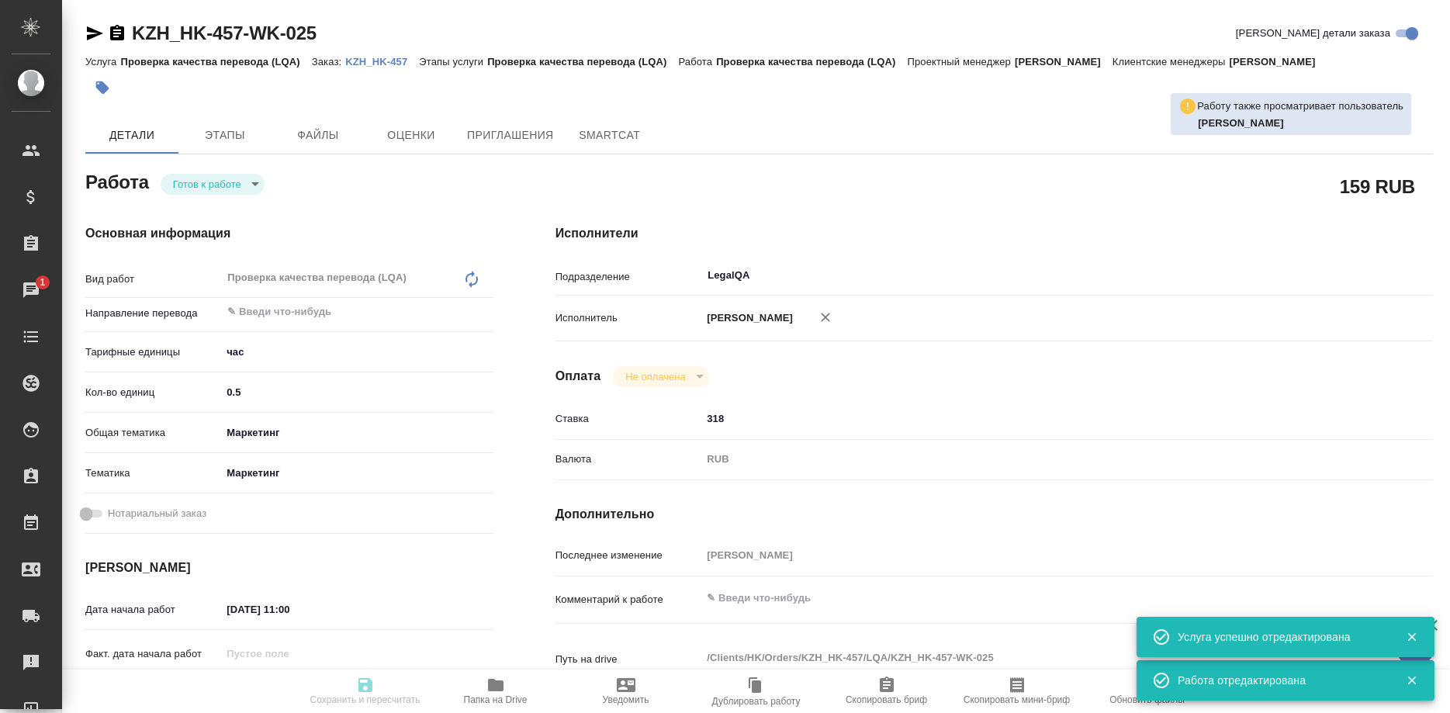
type textarea "x"
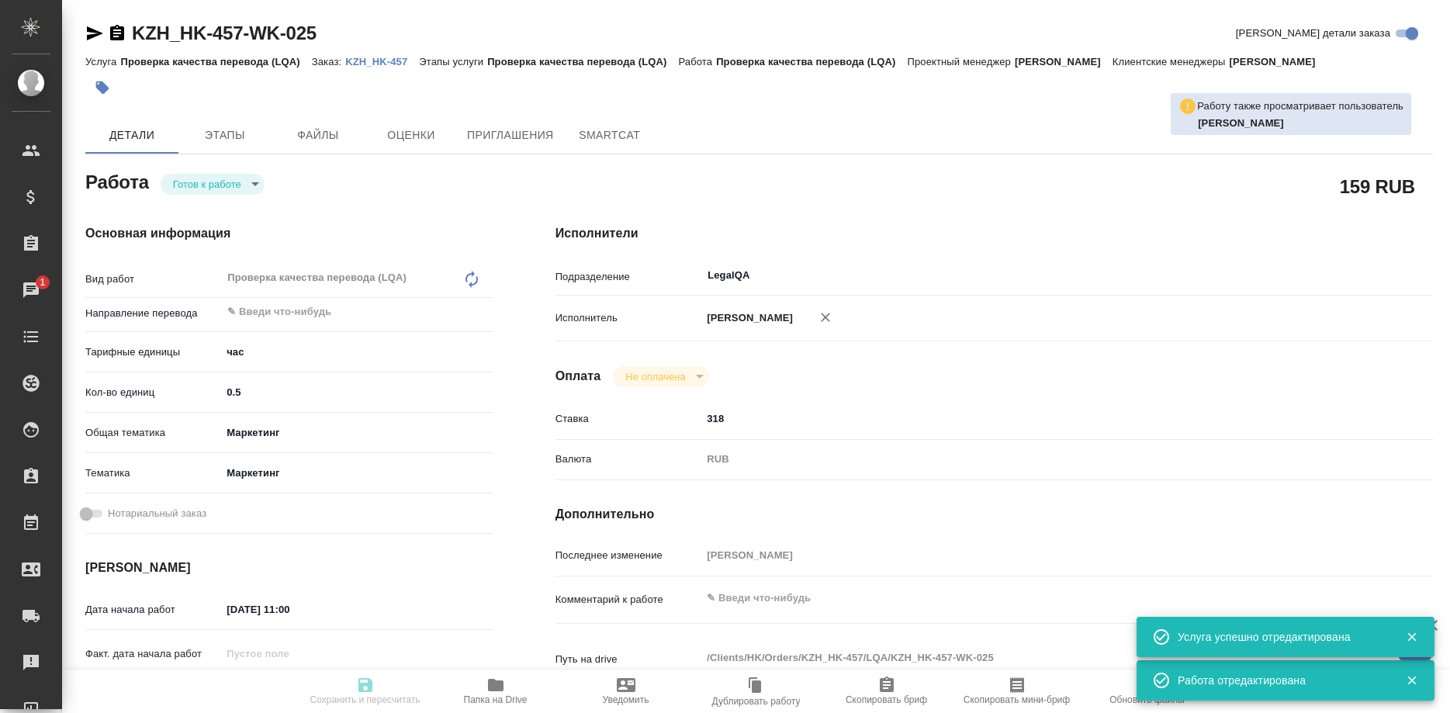
type textarea "x"
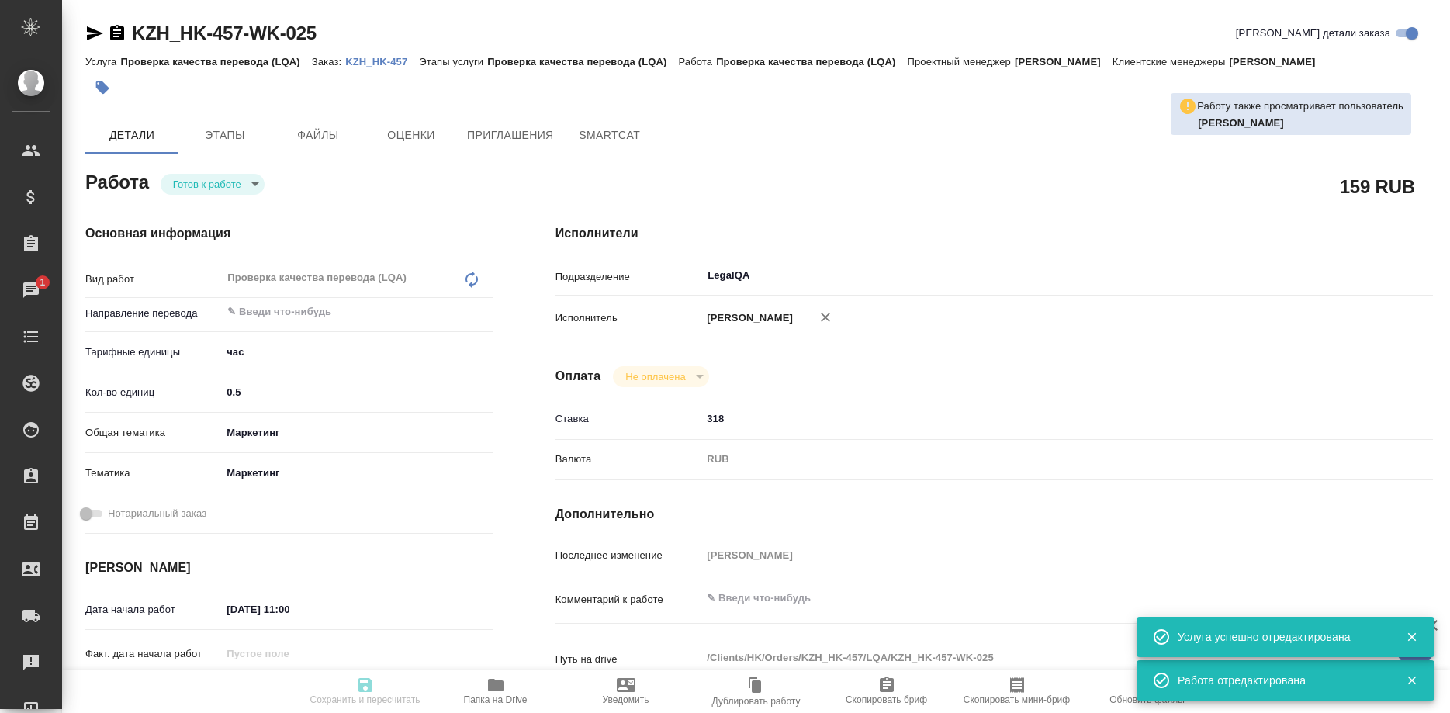
type textarea "x"
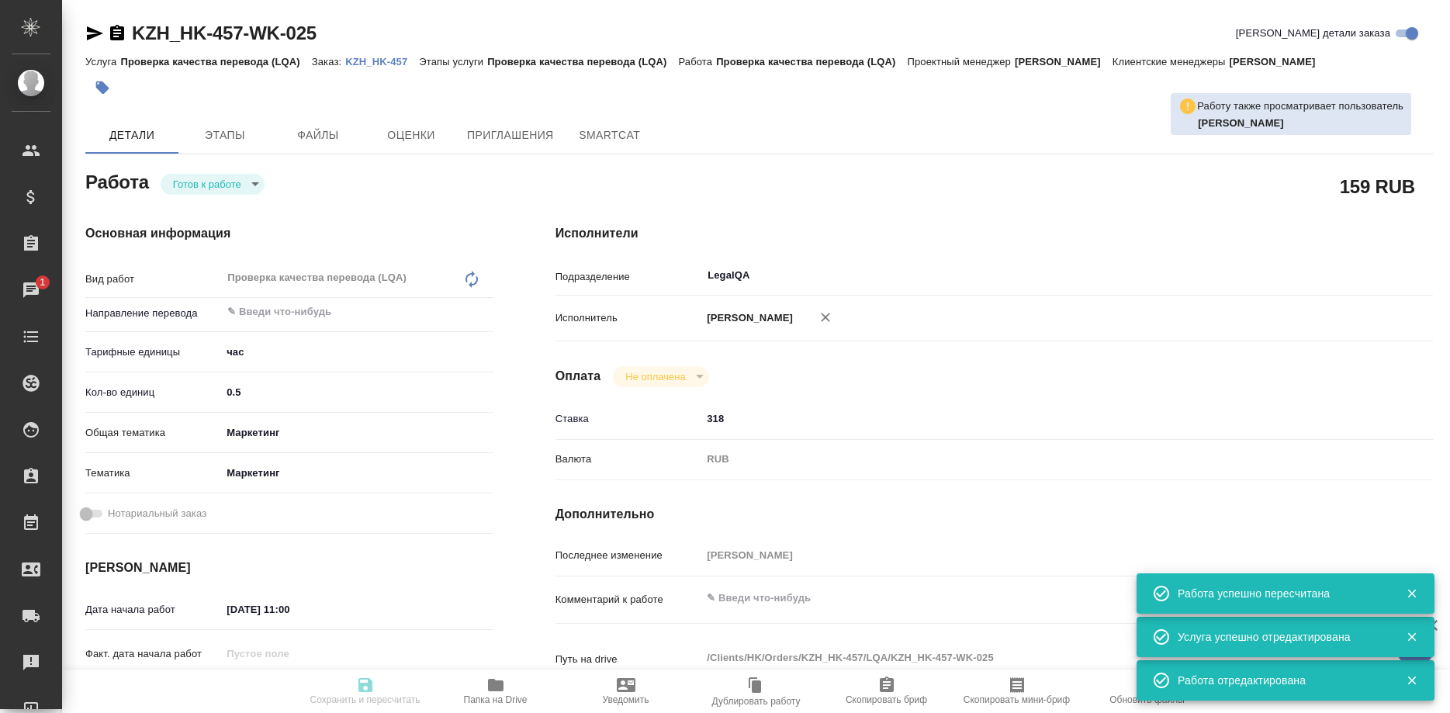
type input "readyForWork"
type textarea "Проверка качества перевода (LQA)"
type textarea "x"
type input "5a8b1489cc6b4906c91bfd93"
type input "0.5"
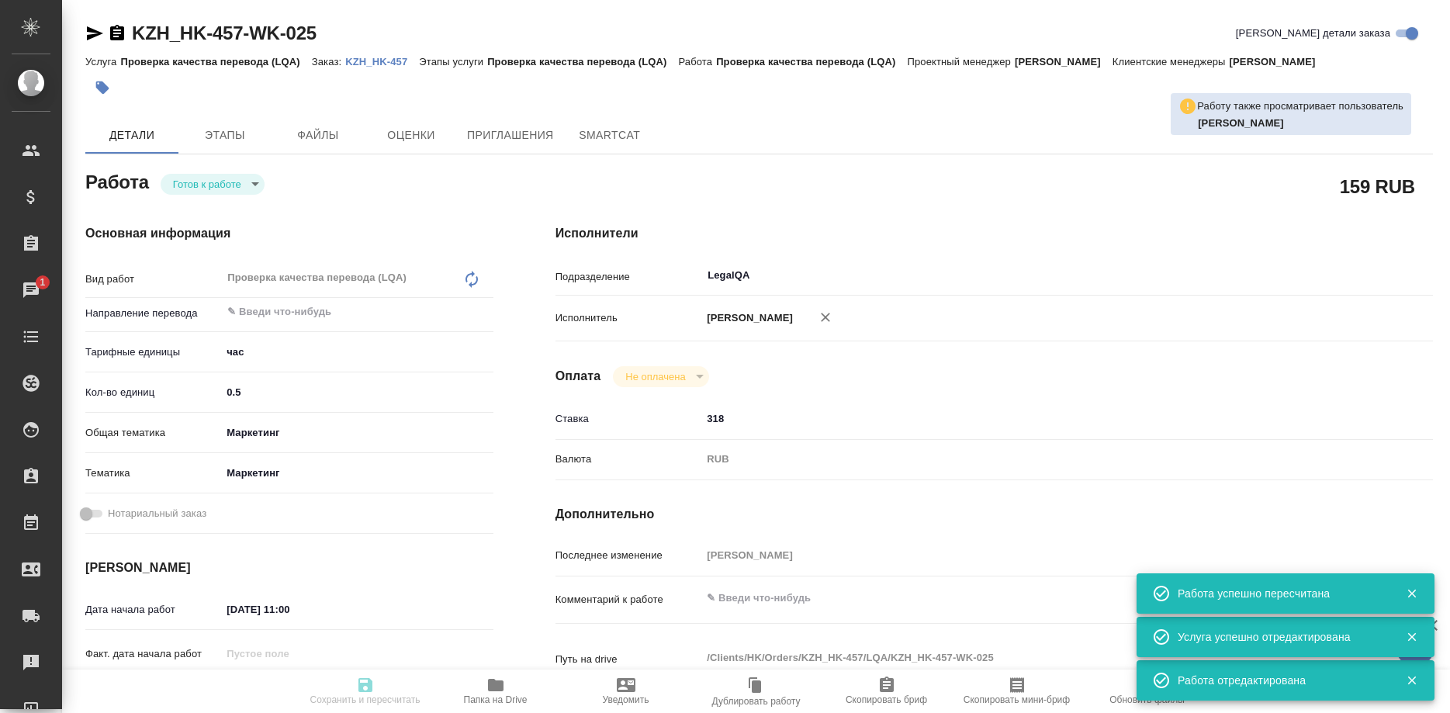
type input "marketing"
type input "5a8b8b956a9677013d343d63"
type input "[DATE] 11:00"
type input "[DATE] 12:00"
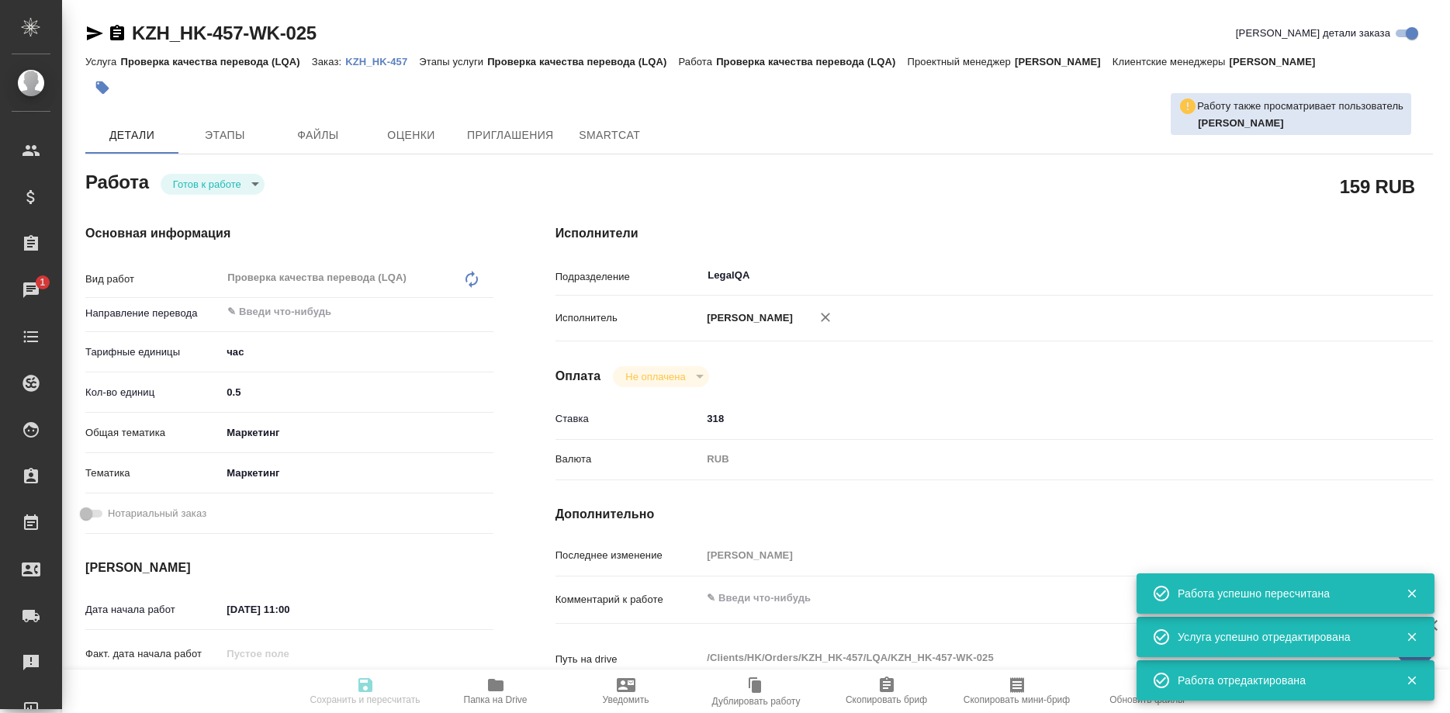
type input "LegalQA"
type input "notPayed"
type input "318"
type input "RUB"
type input "[PERSON_NAME]"
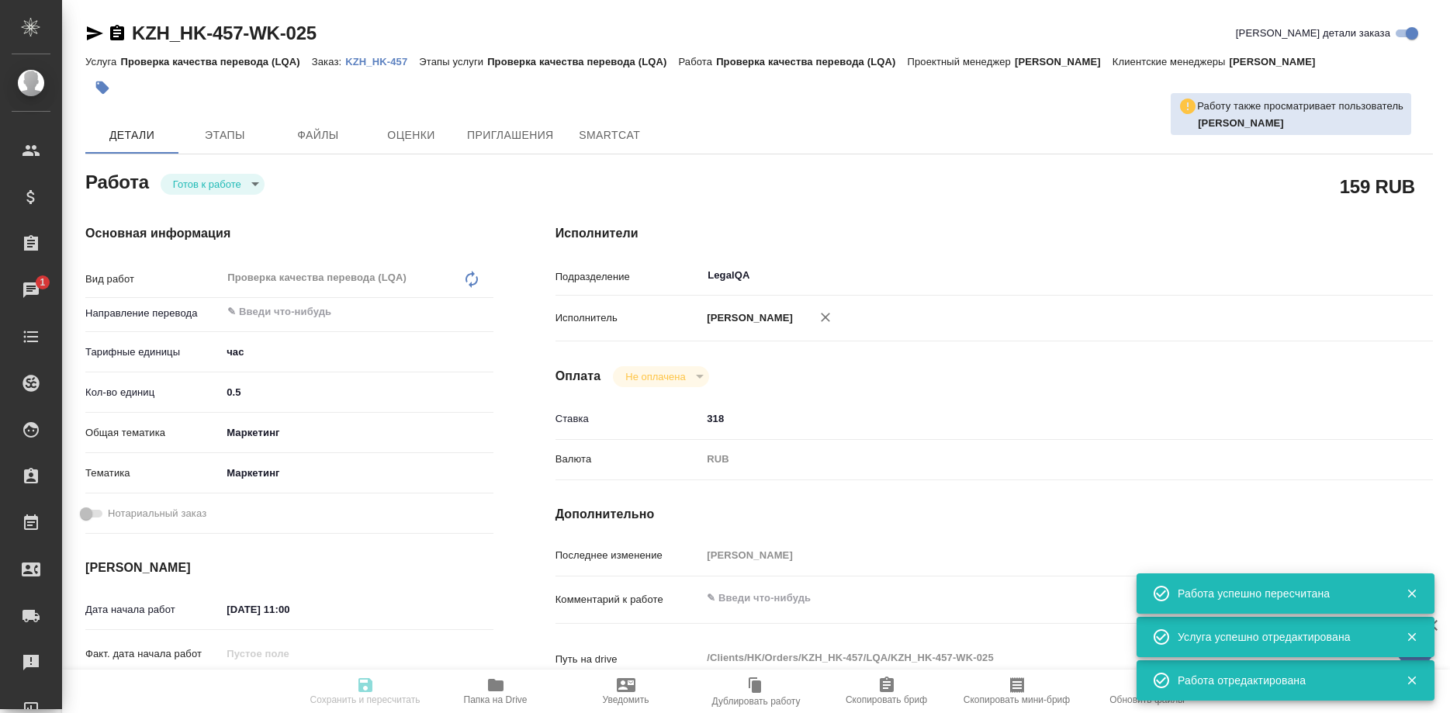
type textarea "x"
type textarea "/Clients/HK/Orders/KZH_HK-457/LQA/KZH_HK-457-WK-025"
type textarea "x"
type input "KZH_HK-457"
type input "Проверка качества перевода (LQA)"
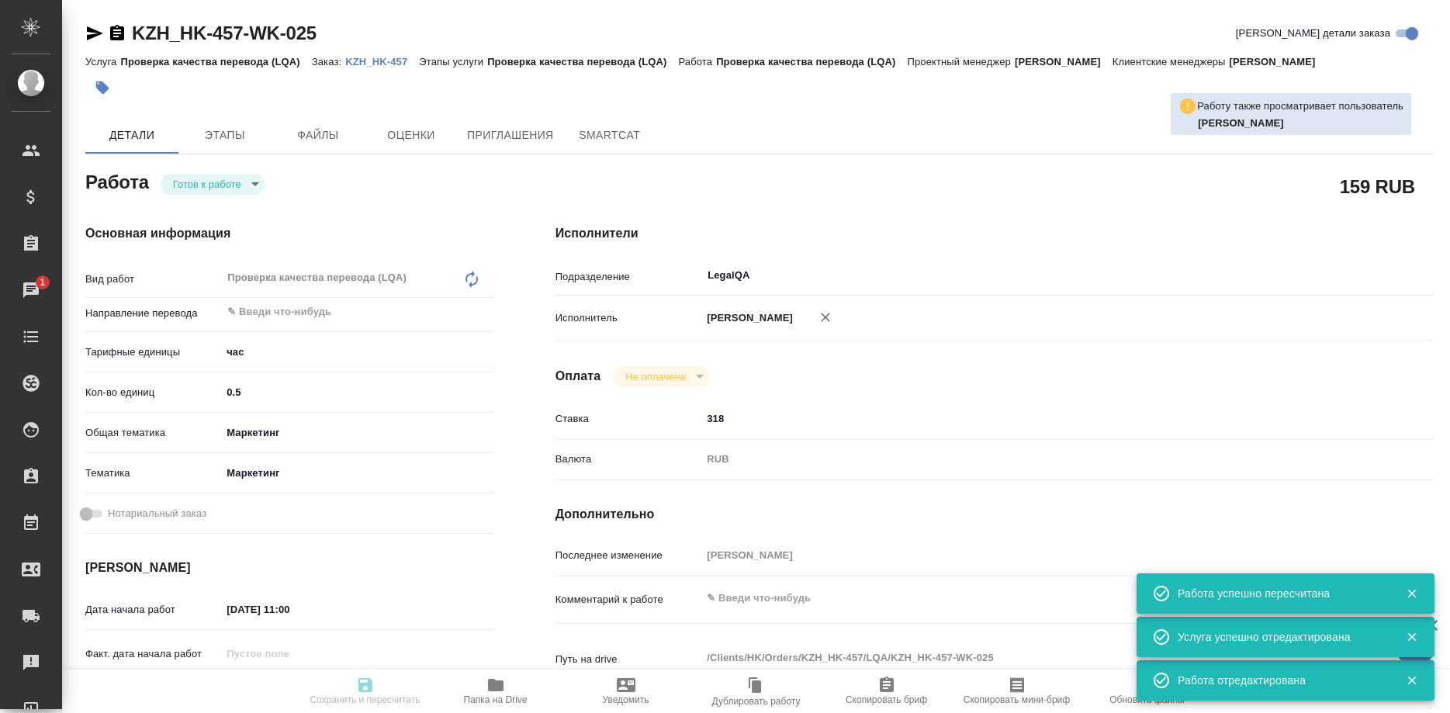
type input "Проверка качества перевода (LQA)"
type input "[PERSON_NAME]"
type input "Отдел верстки и дизайна"
type input "/Clients/HK/Orders/KZH_HK-457"
type textarea "x"
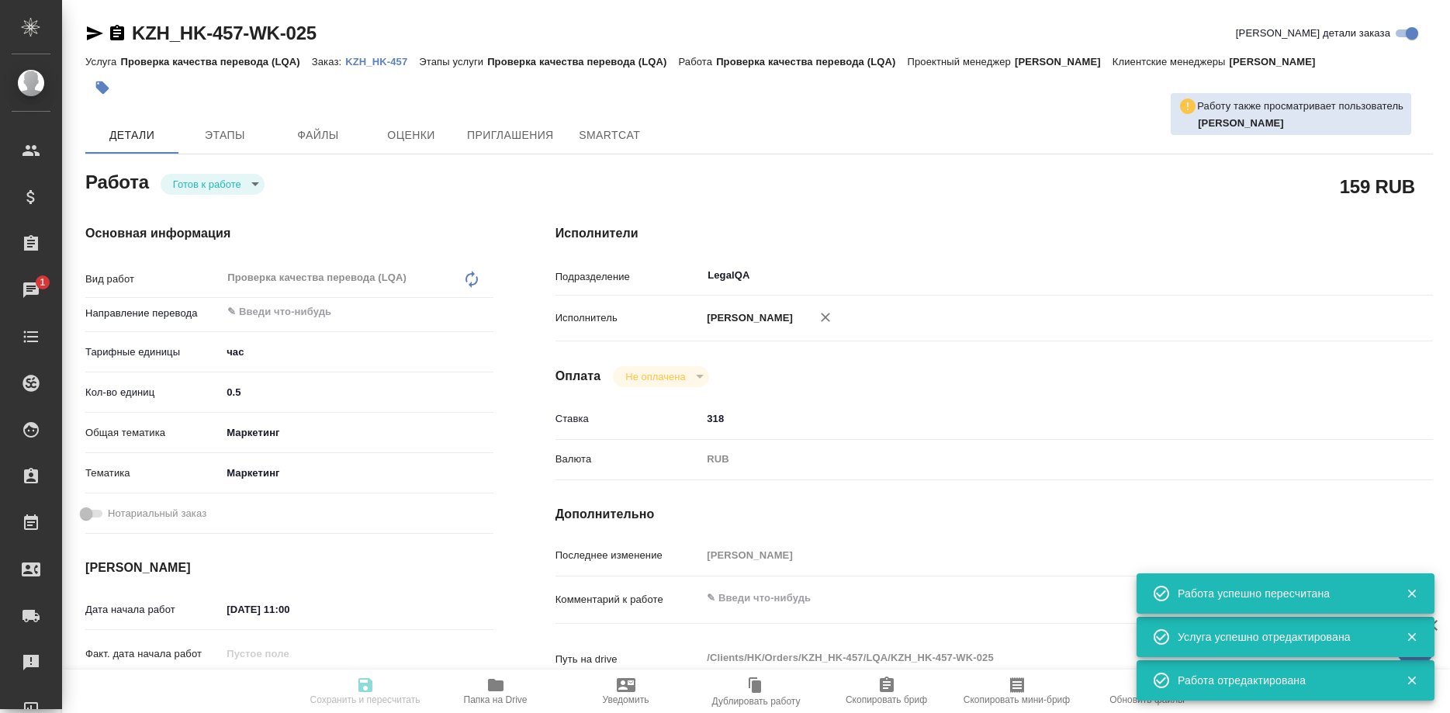
type textarea "Перевод карточки на кз, кг и уз"
type textarea "x"
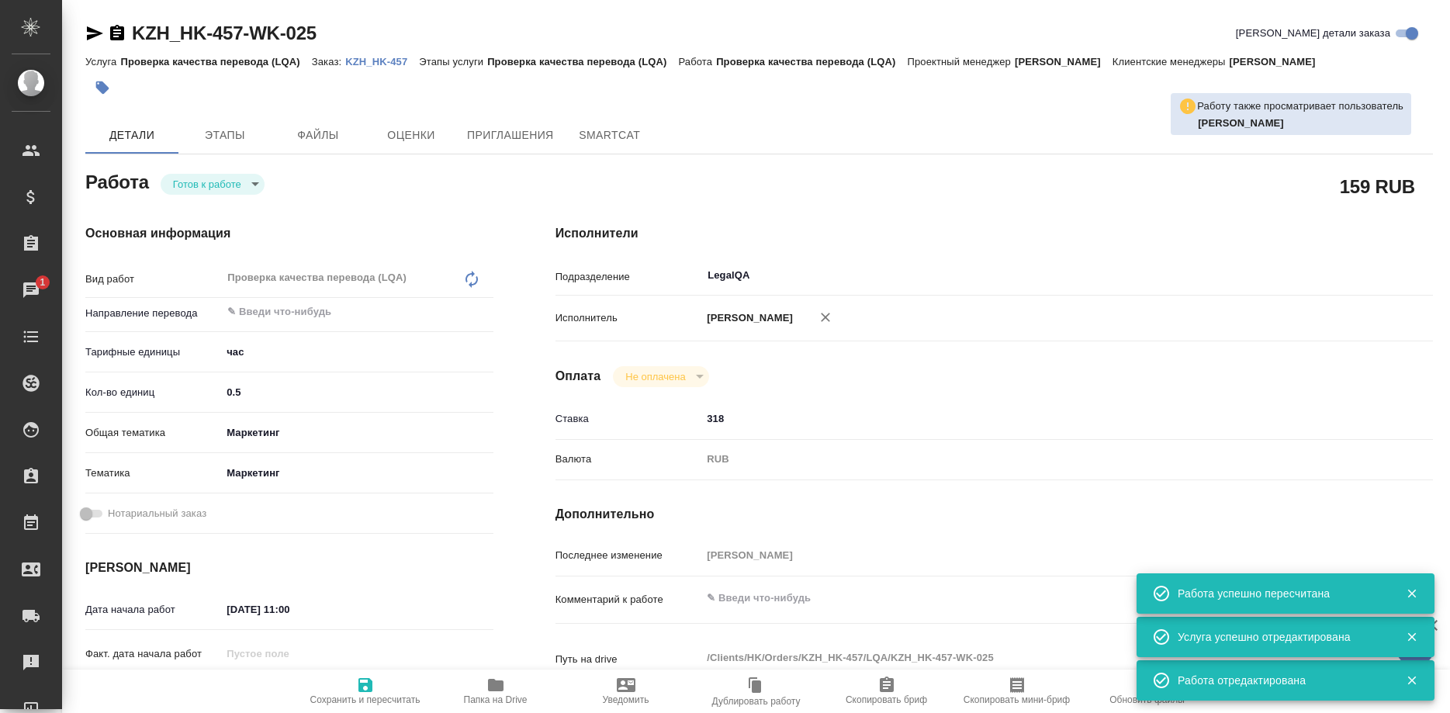
type textarea "x"
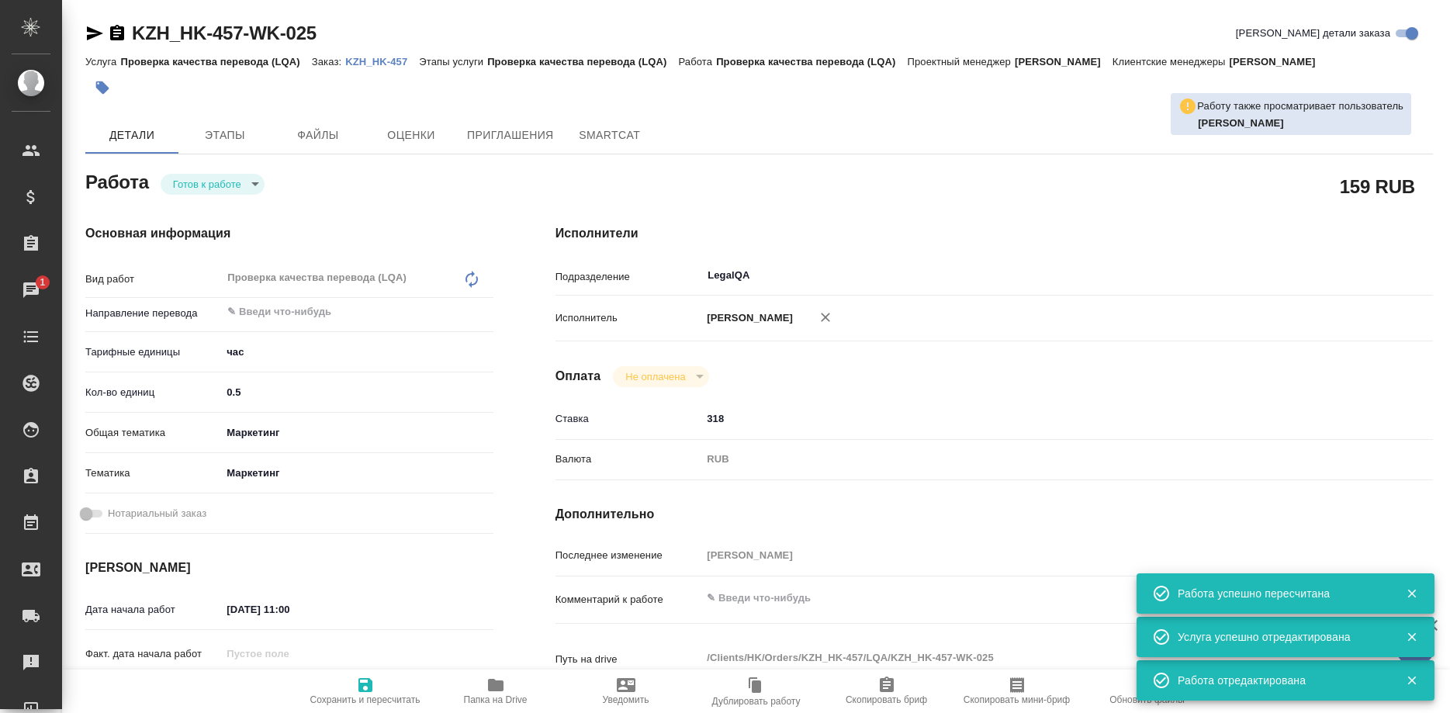
type textarea "x"
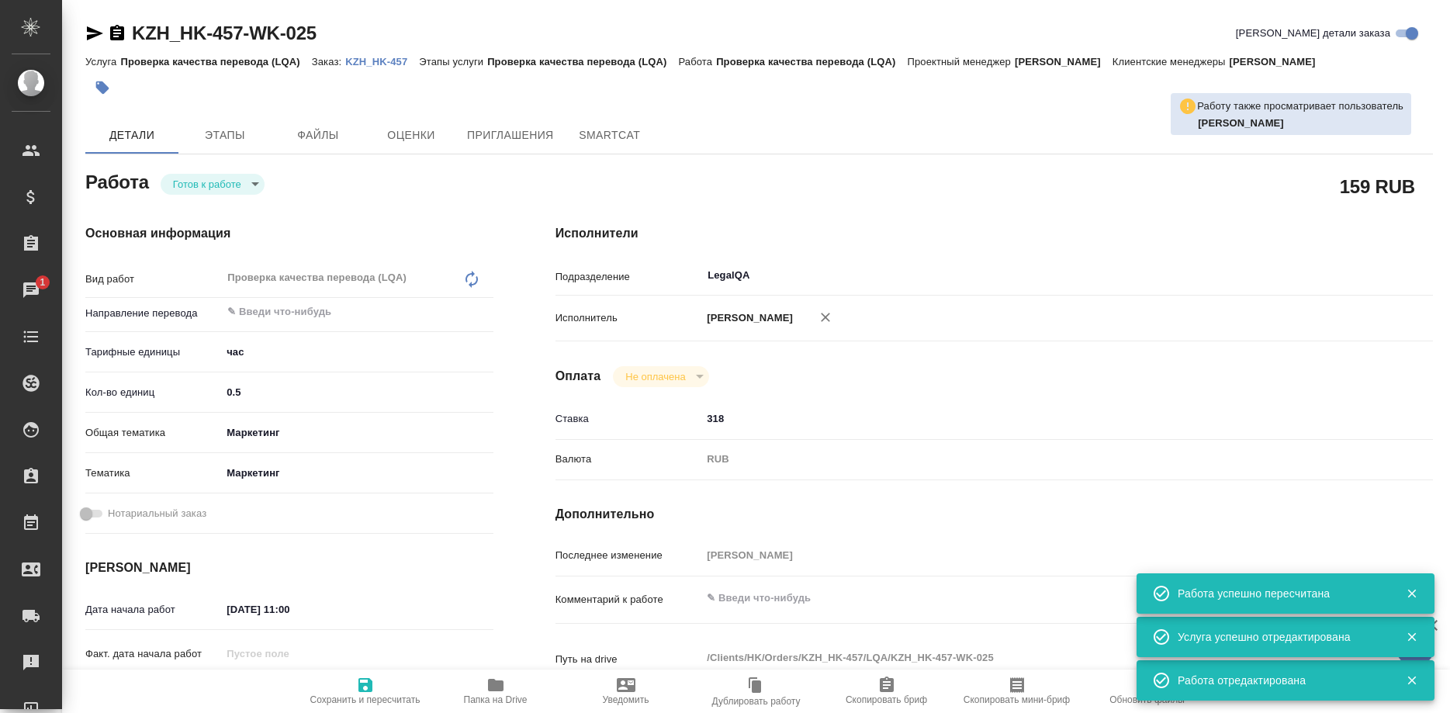
type textarea "x"
click at [358, 61] on p "KZH_HK-457" at bounding box center [382, 62] width 74 height 12
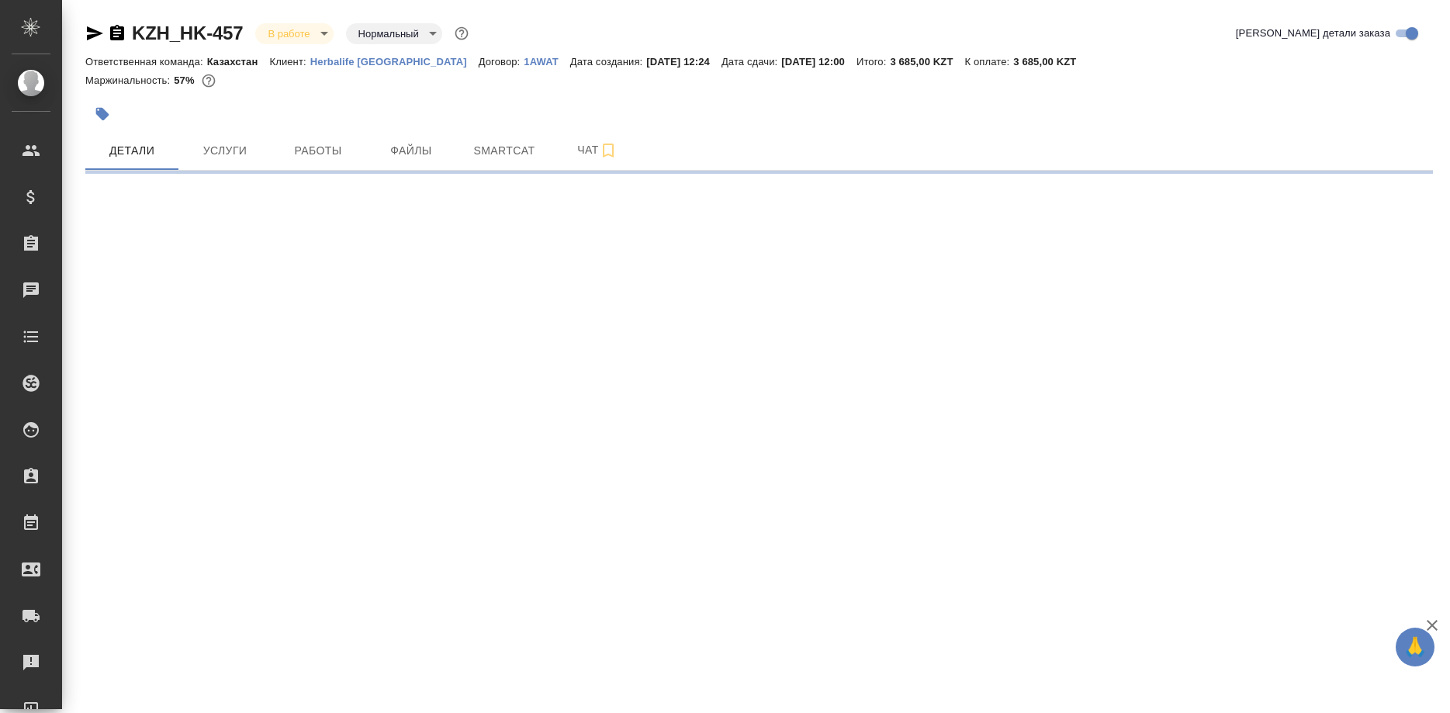
select select "RU"
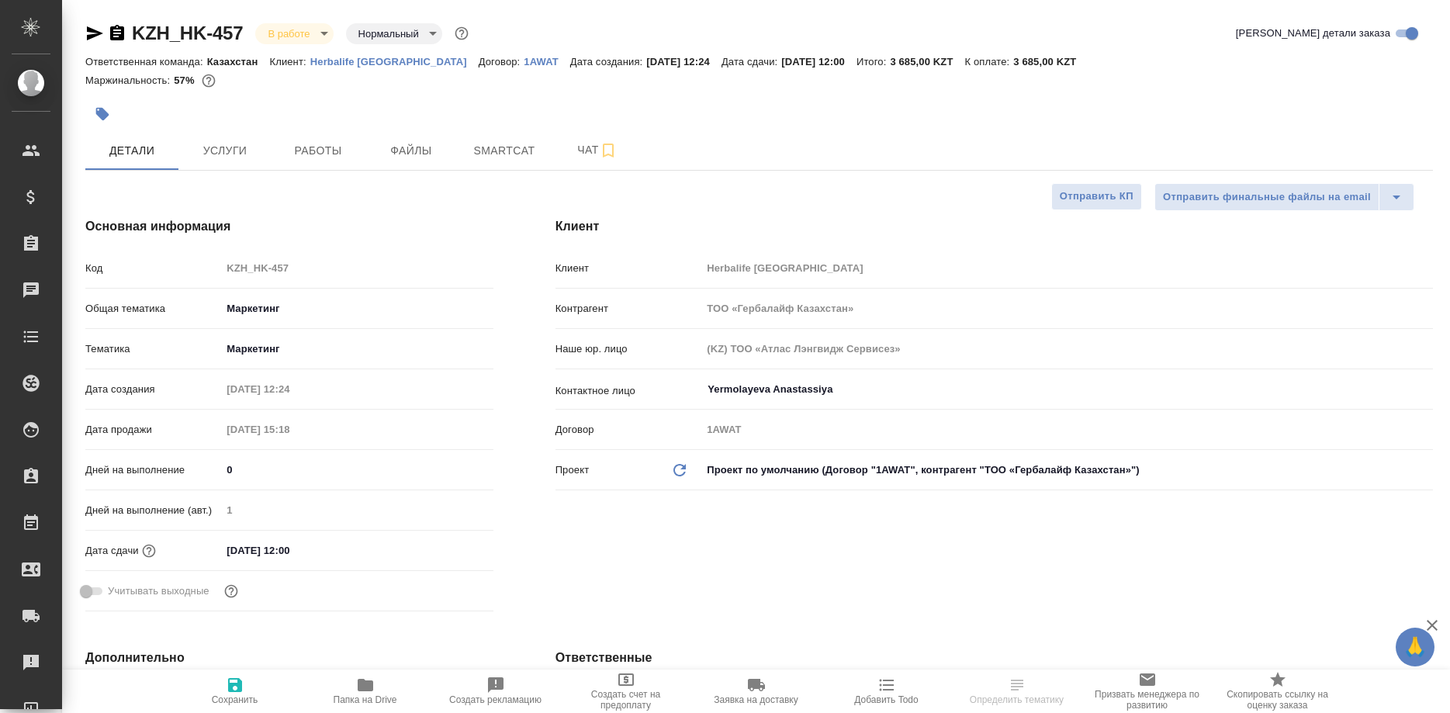
type textarea "x"
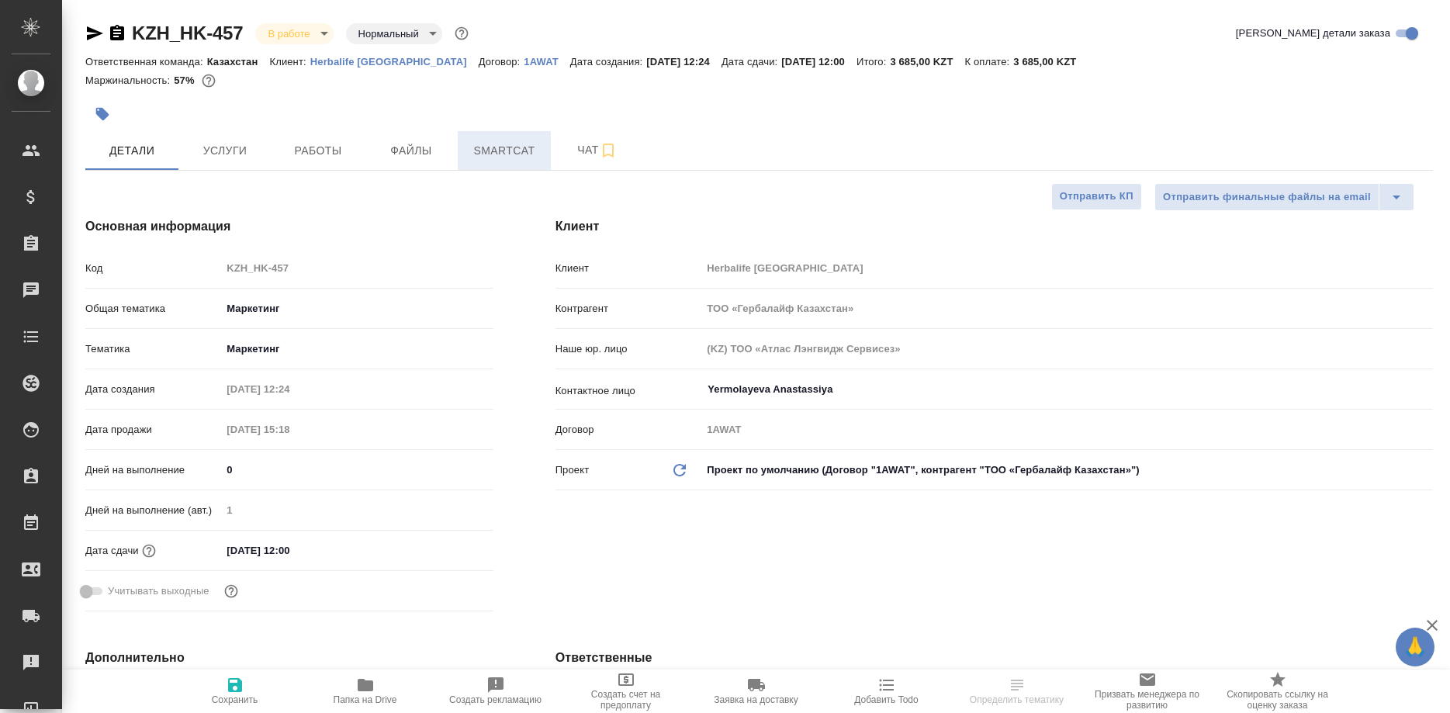
type textarea "x"
click at [514, 150] on span "Smartcat" at bounding box center [504, 150] width 74 height 19
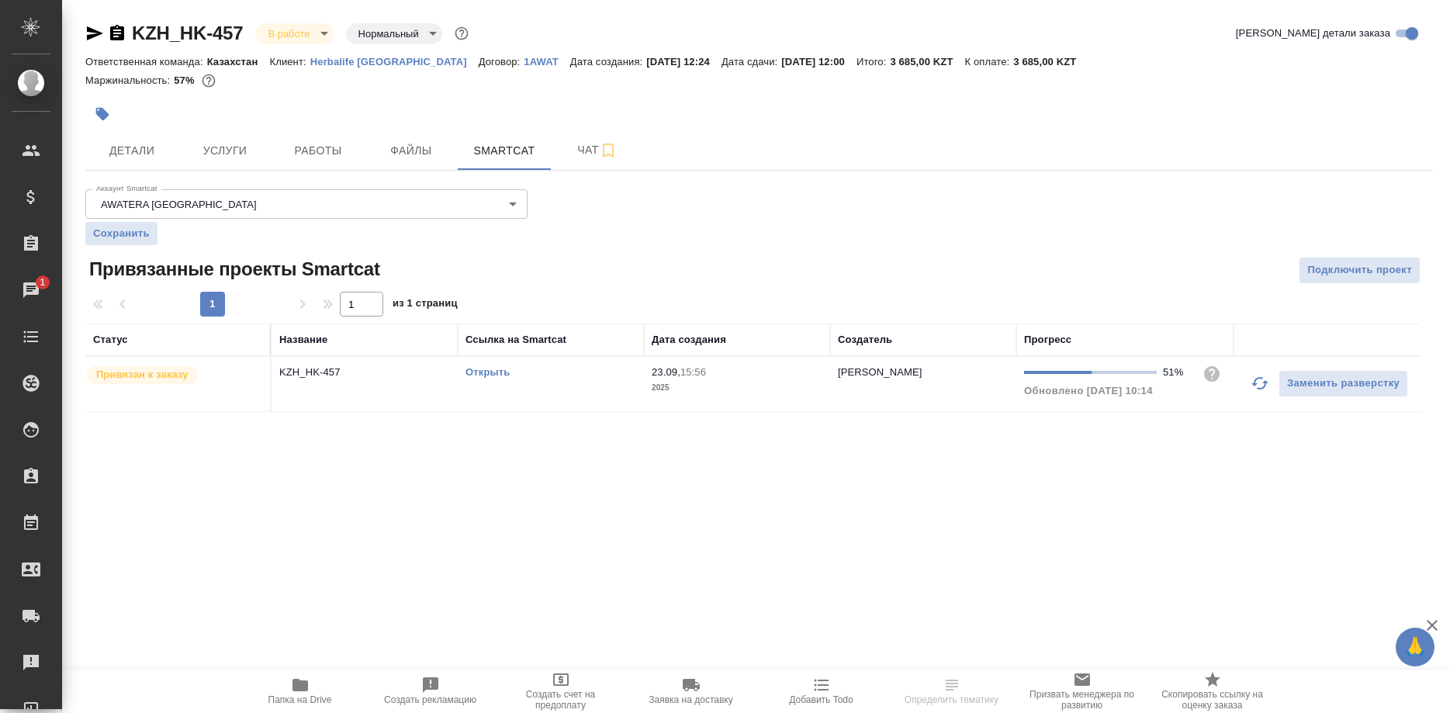
click at [475, 374] on link "Открыть" at bounding box center [487, 372] width 44 height 12
click at [1254, 383] on icon "button" at bounding box center [1259, 383] width 19 height 19
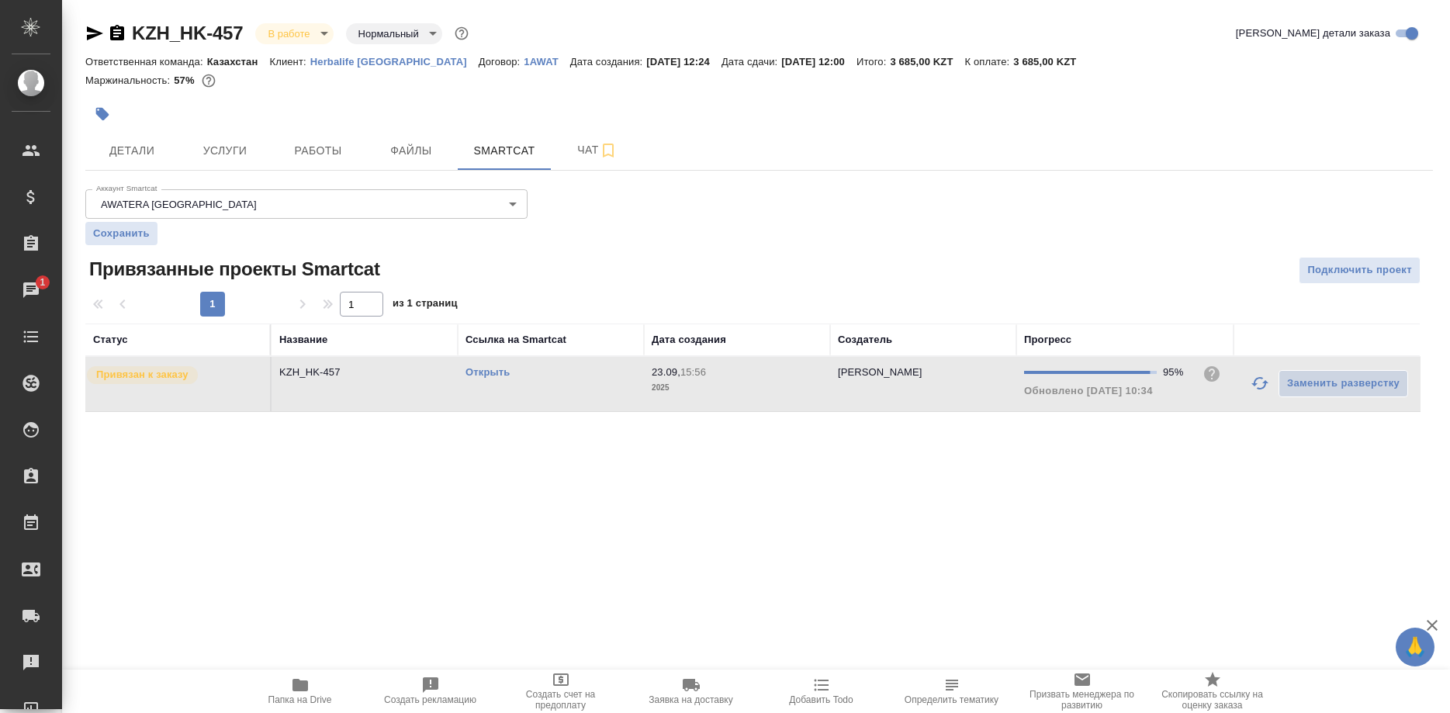
click at [487, 371] on link "Открыть" at bounding box center [487, 372] width 44 height 12
click at [311, 150] on span "Работы" at bounding box center [318, 150] width 74 height 19
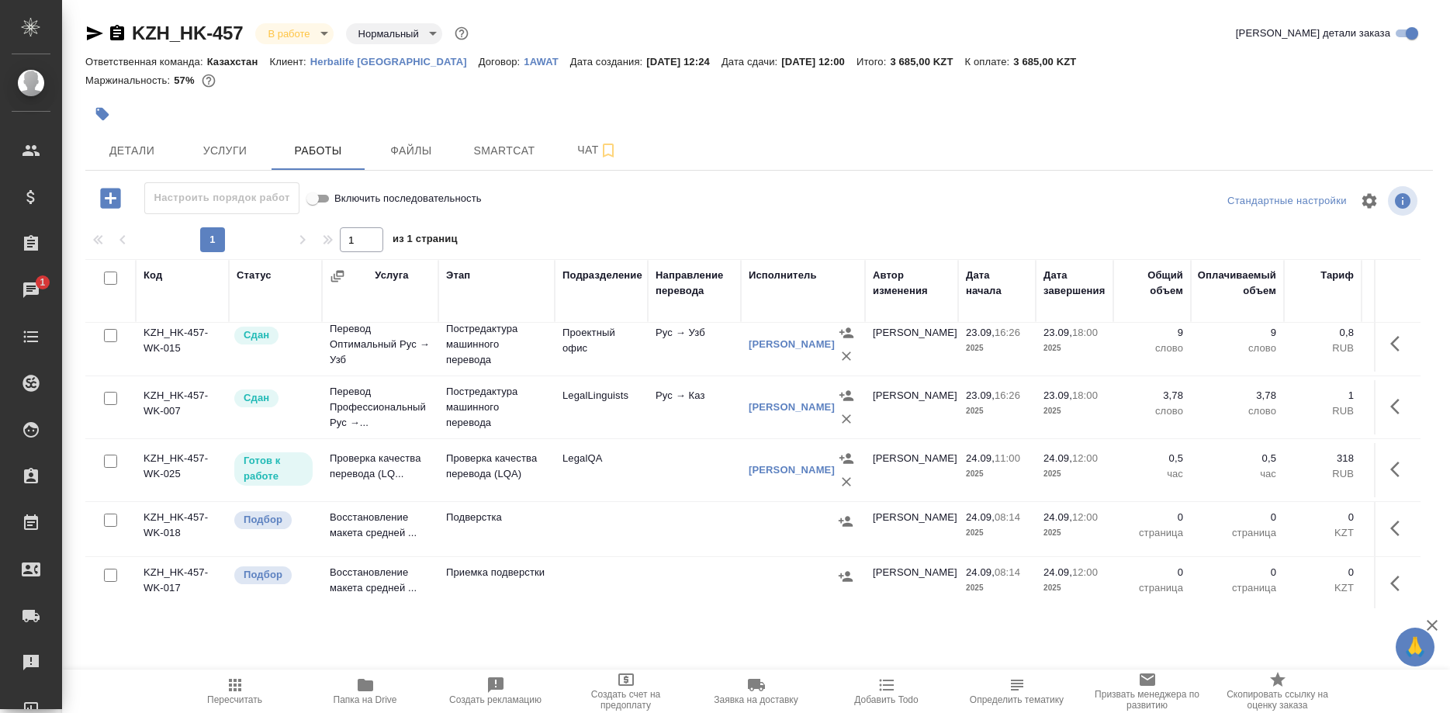
scroll to position [320, 0]
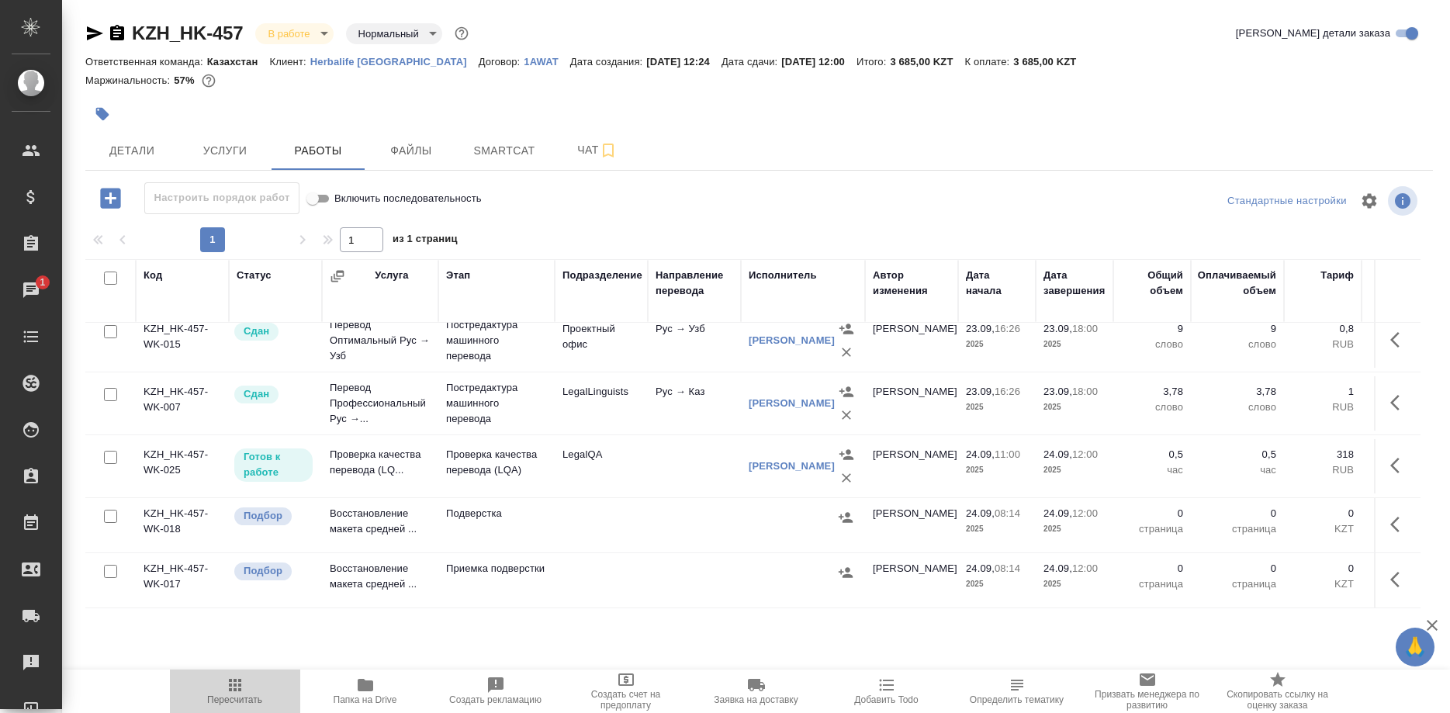
click at [239, 688] on icon "button" at bounding box center [235, 685] width 12 height 12
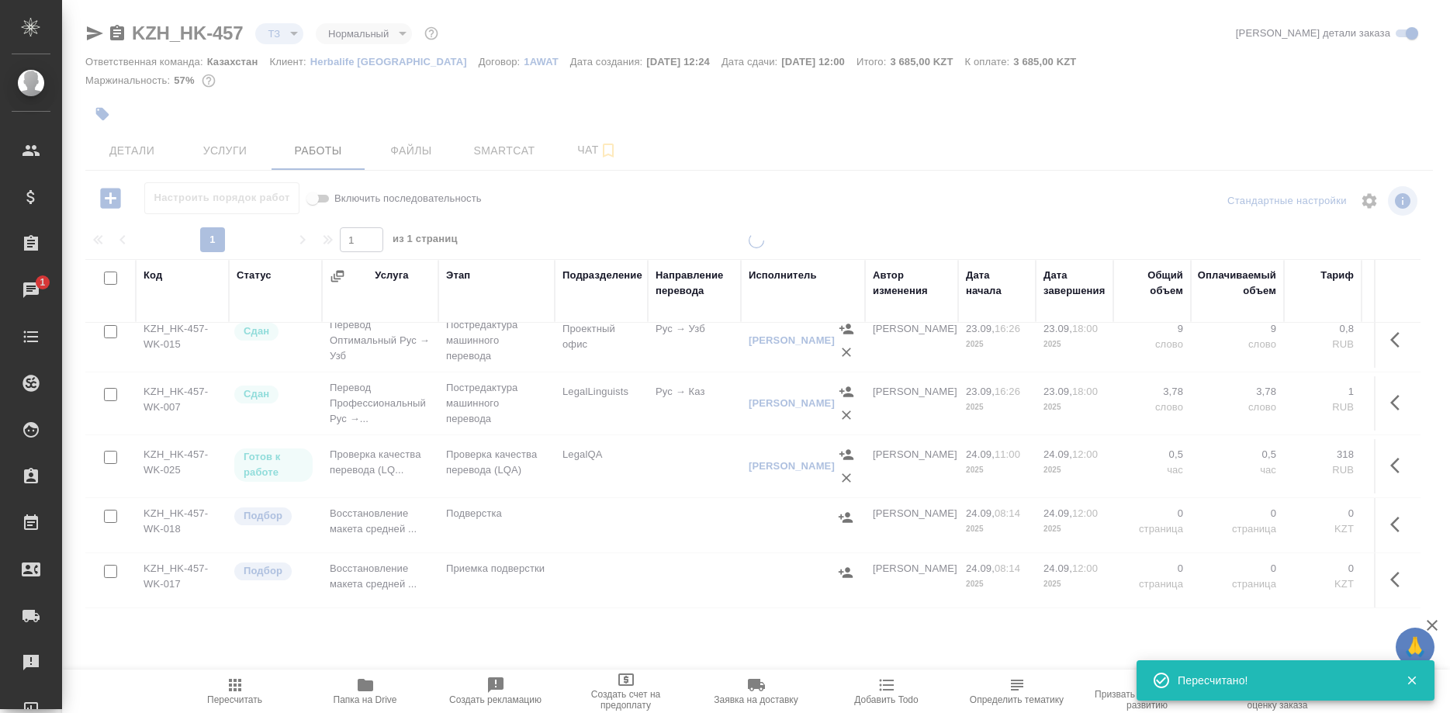
type input "tz"
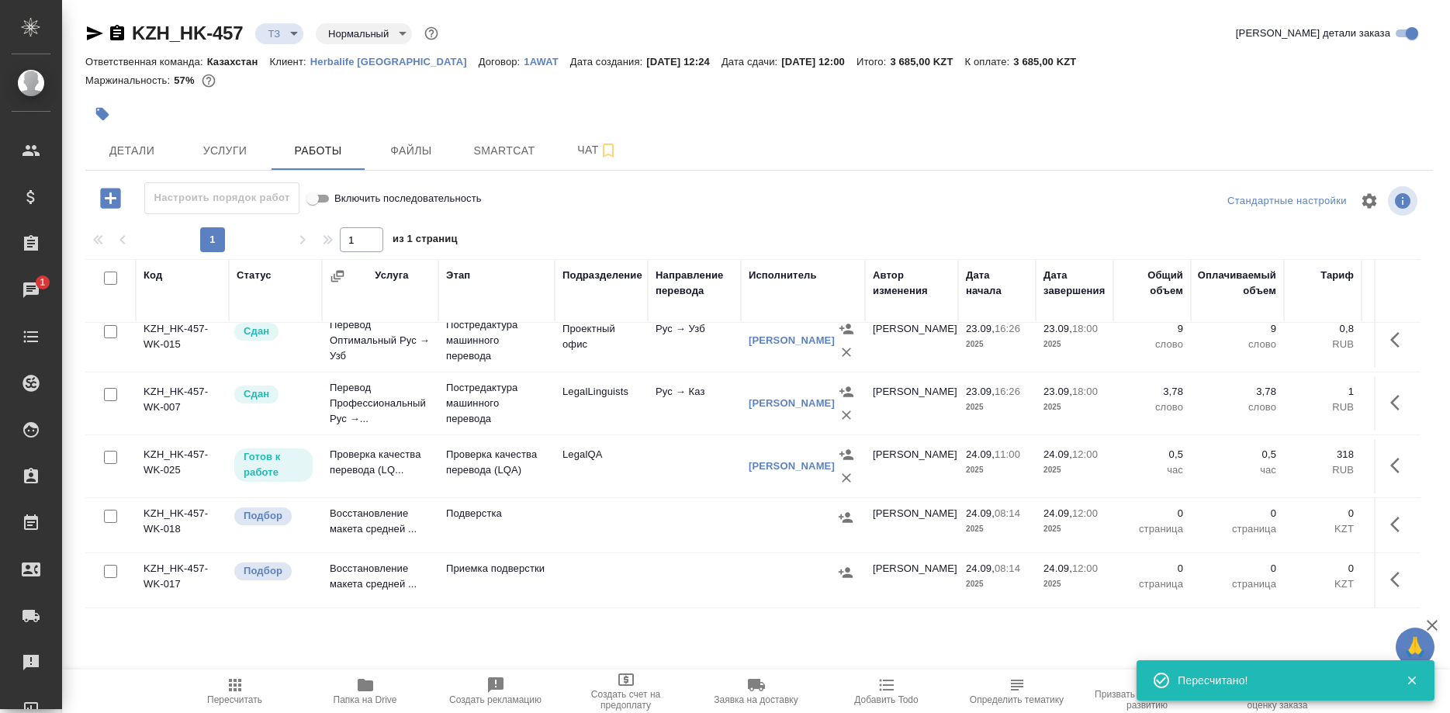
scroll to position [241, 0]
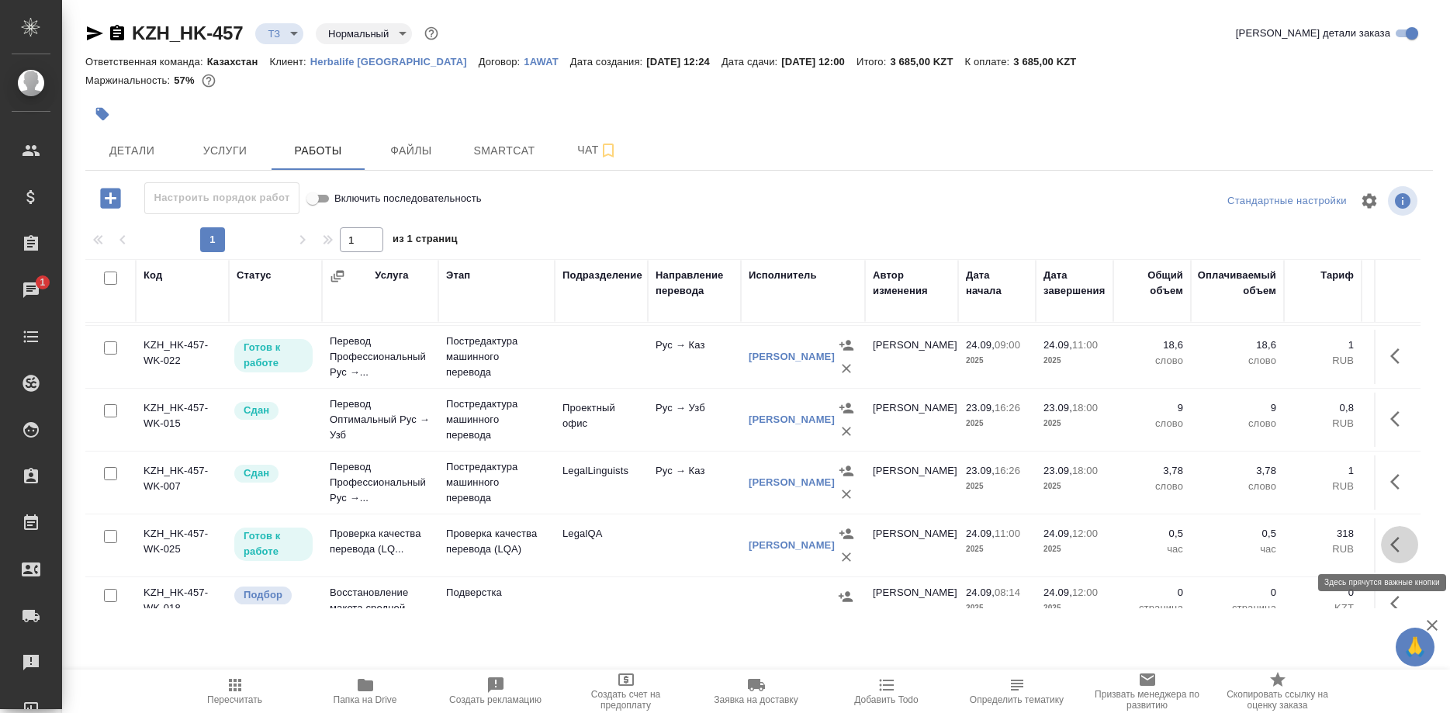
click at [1392, 544] on icon "button" at bounding box center [1394, 545] width 9 height 16
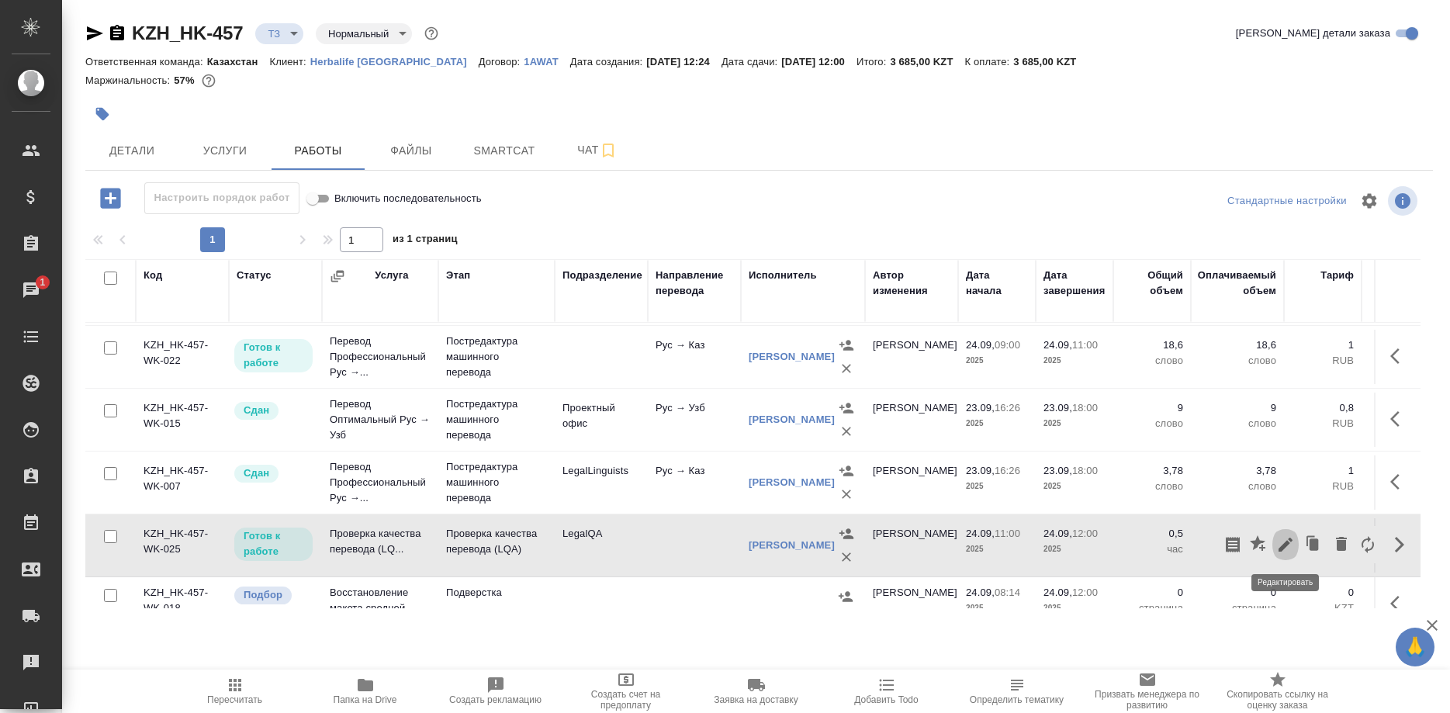
click at [1282, 545] on icon "button" at bounding box center [1285, 544] width 19 height 19
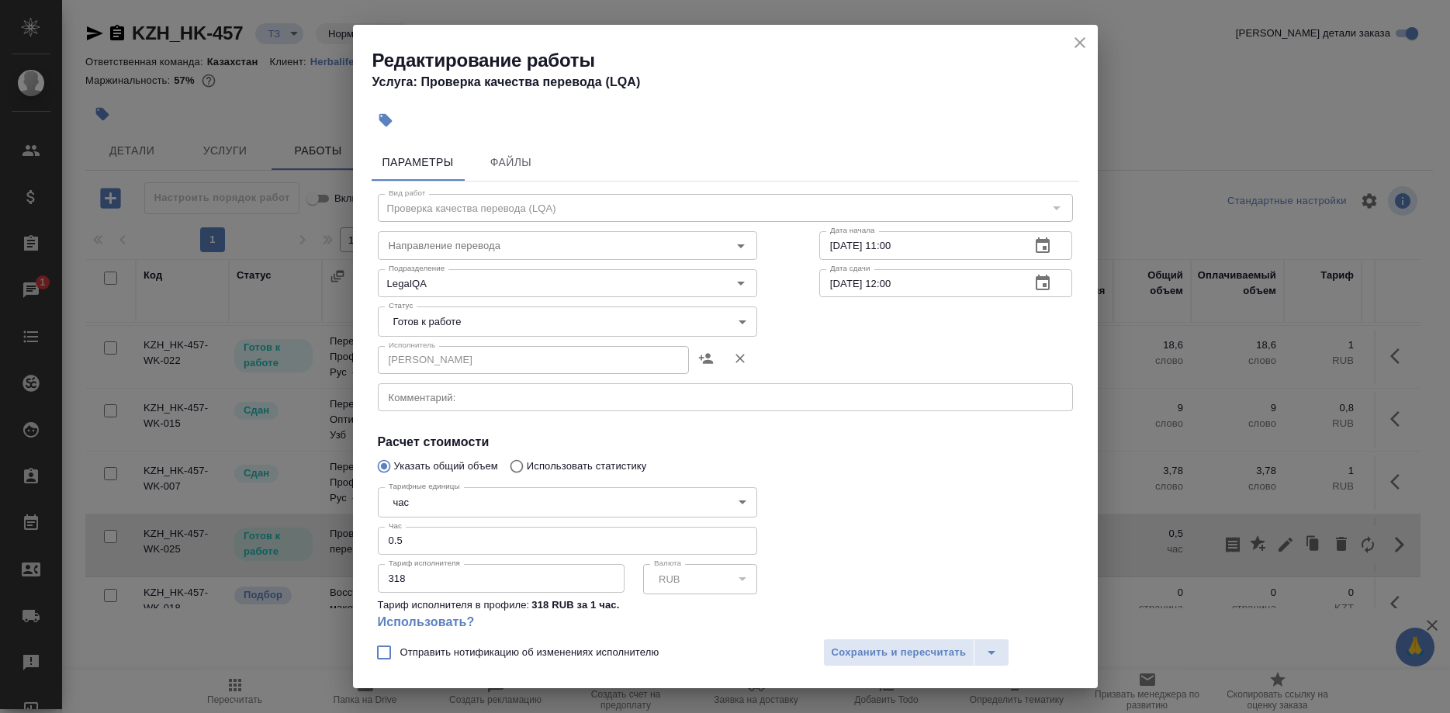
click at [456, 527] on input "0.5" at bounding box center [567, 541] width 379 height 28
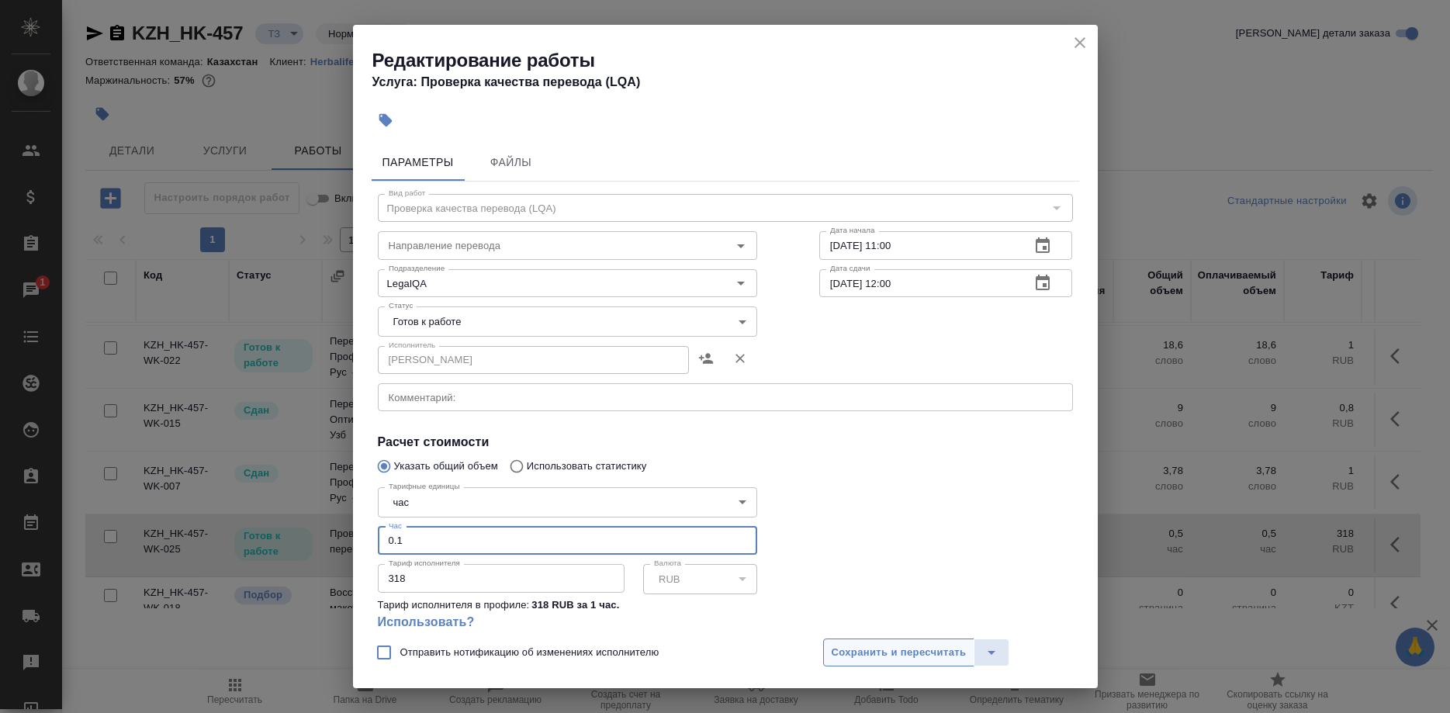
type input "0.1"
click at [862, 649] on span "Сохранить и пересчитать" at bounding box center [899, 653] width 135 height 18
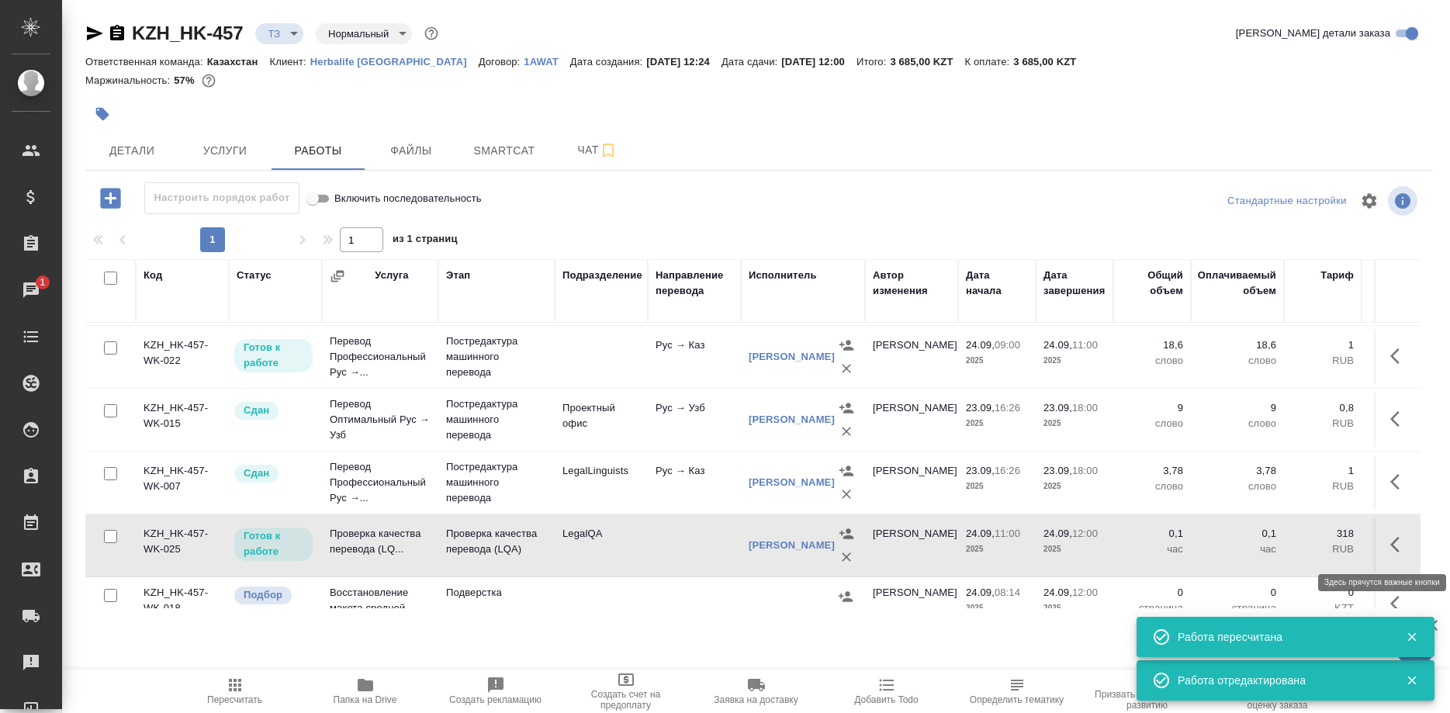
click at [1384, 547] on button "button" at bounding box center [1399, 544] width 37 height 37
click at [1280, 547] on icon "button" at bounding box center [1285, 544] width 19 height 19
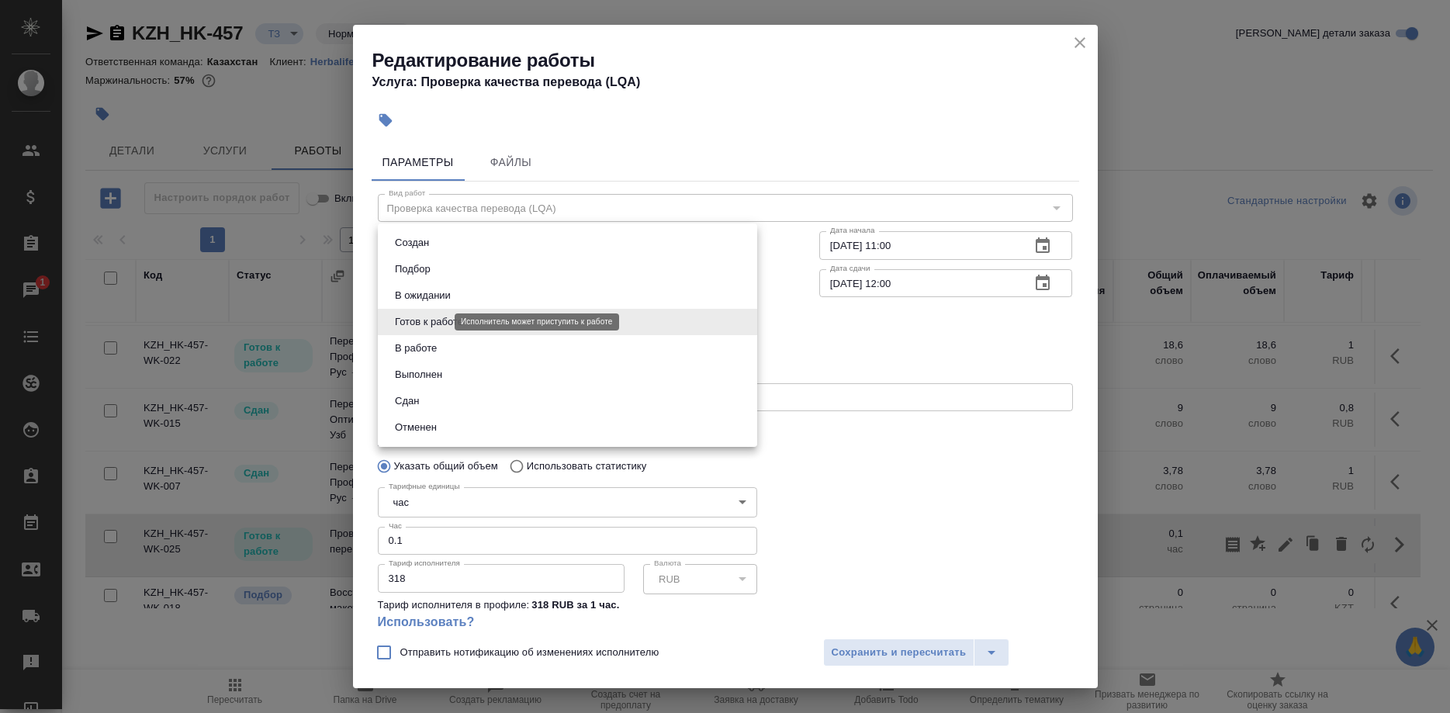
click at [432, 318] on body "🙏 .cls-1 fill:#fff; AWATERA Shirina Sabina Клиенты Спецификации Заказы 1 Чаты T…" at bounding box center [725, 356] width 1450 height 713
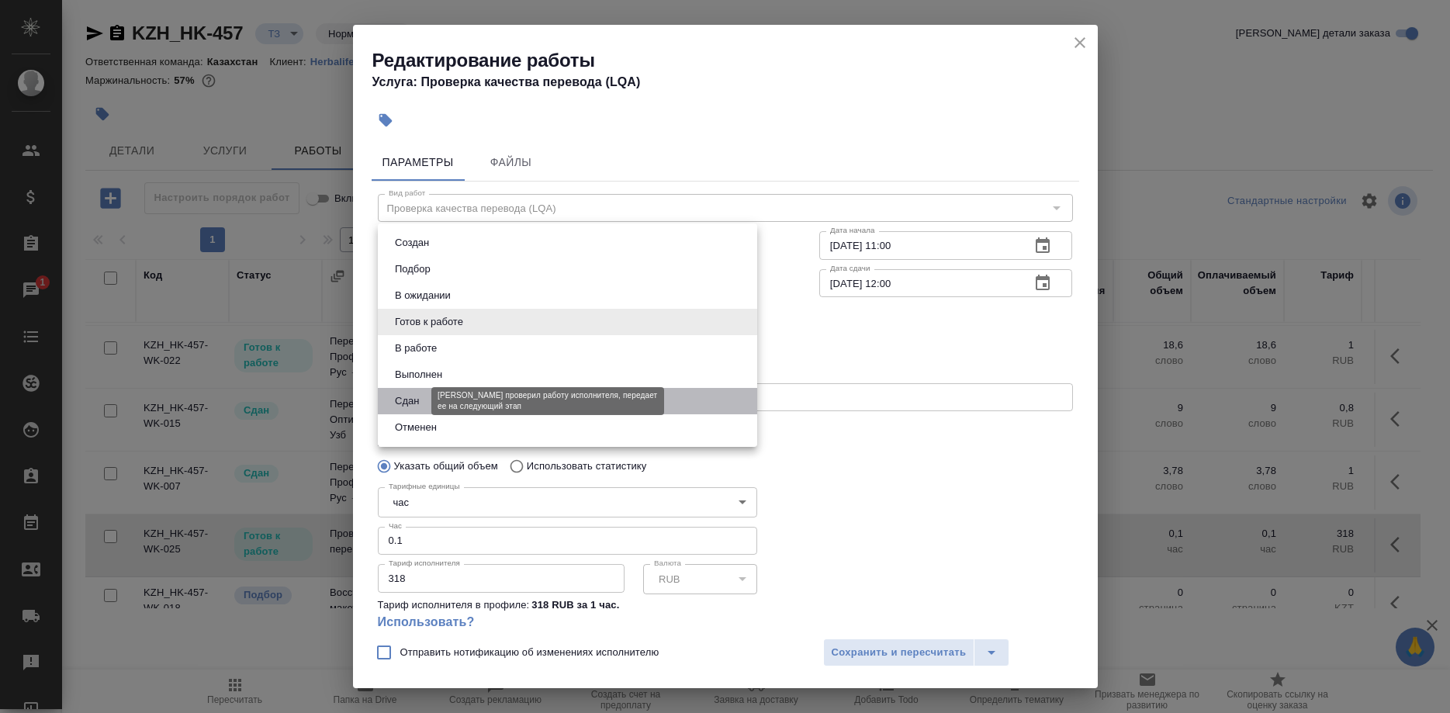
click at [416, 393] on button "Сдан" at bounding box center [406, 401] width 33 height 17
type input "closed"
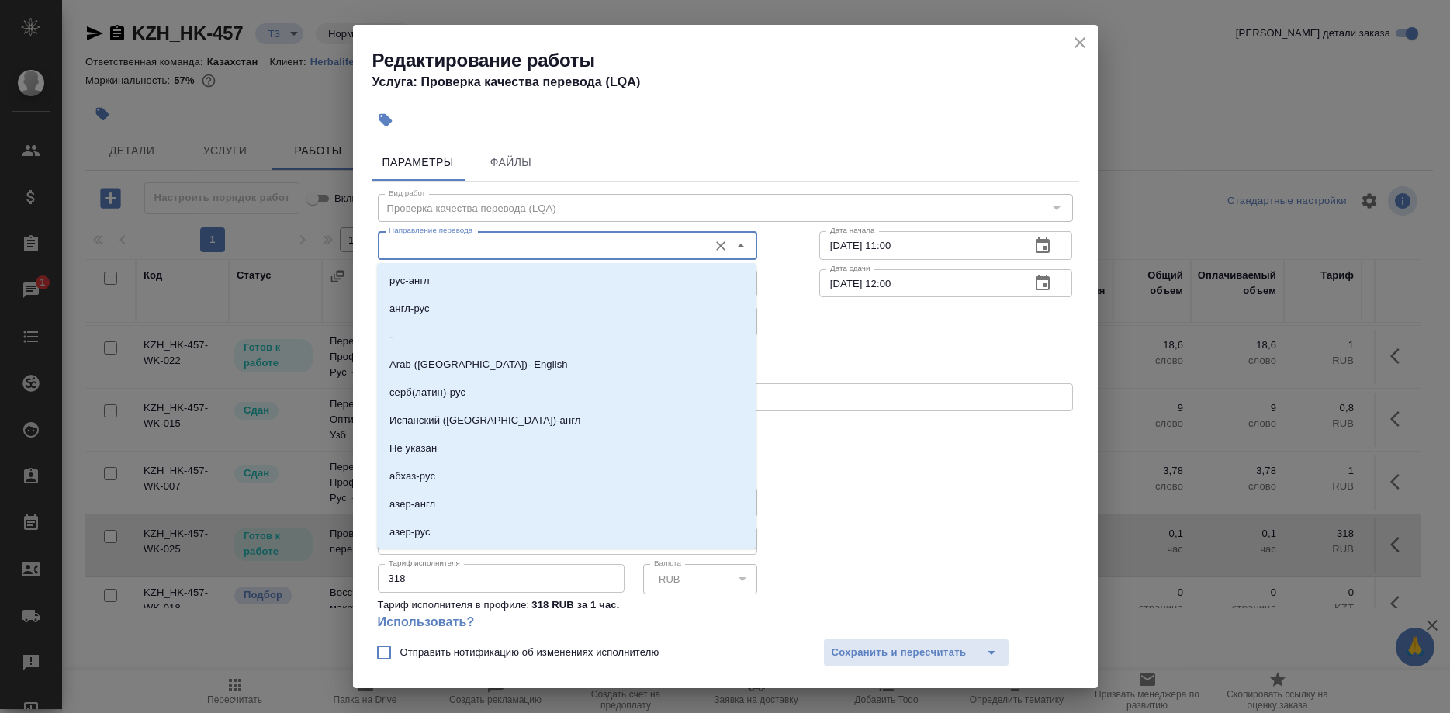
click at [460, 247] on input "Направление перевода" at bounding box center [541, 245] width 318 height 19
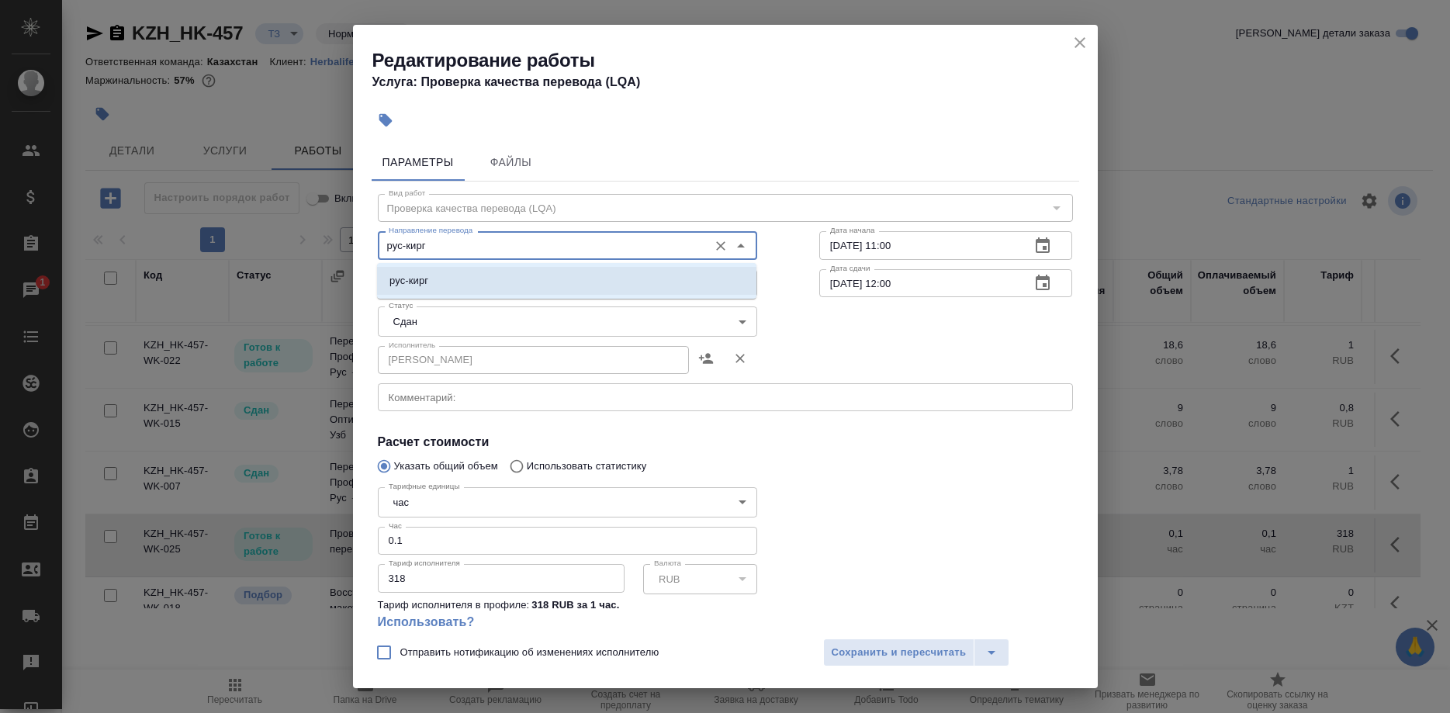
click at [447, 275] on li "рус-кирг" at bounding box center [566, 281] width 379 height 28
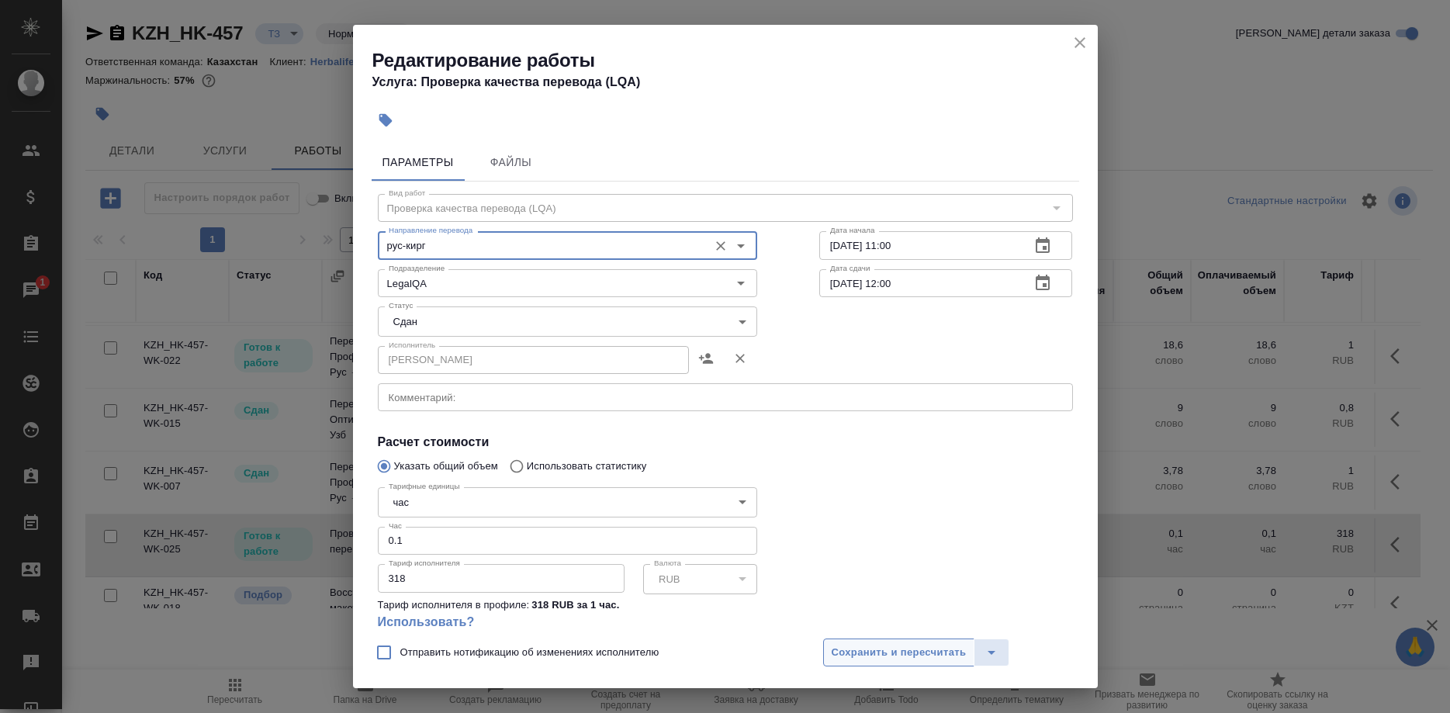
type input "рус-кирг"
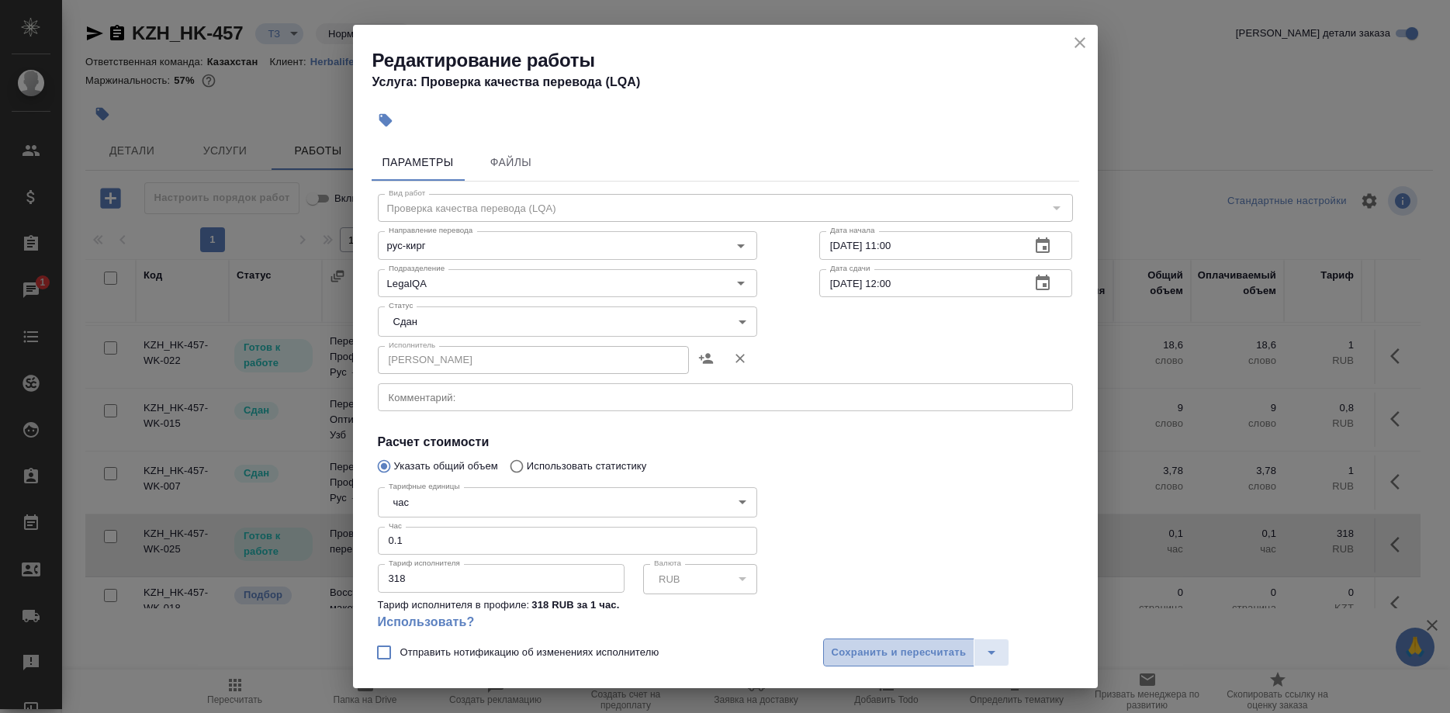
click at [891, 655] on span "Сохранить и пересчитать" at bounding box center [899, 653] width 135 height 18
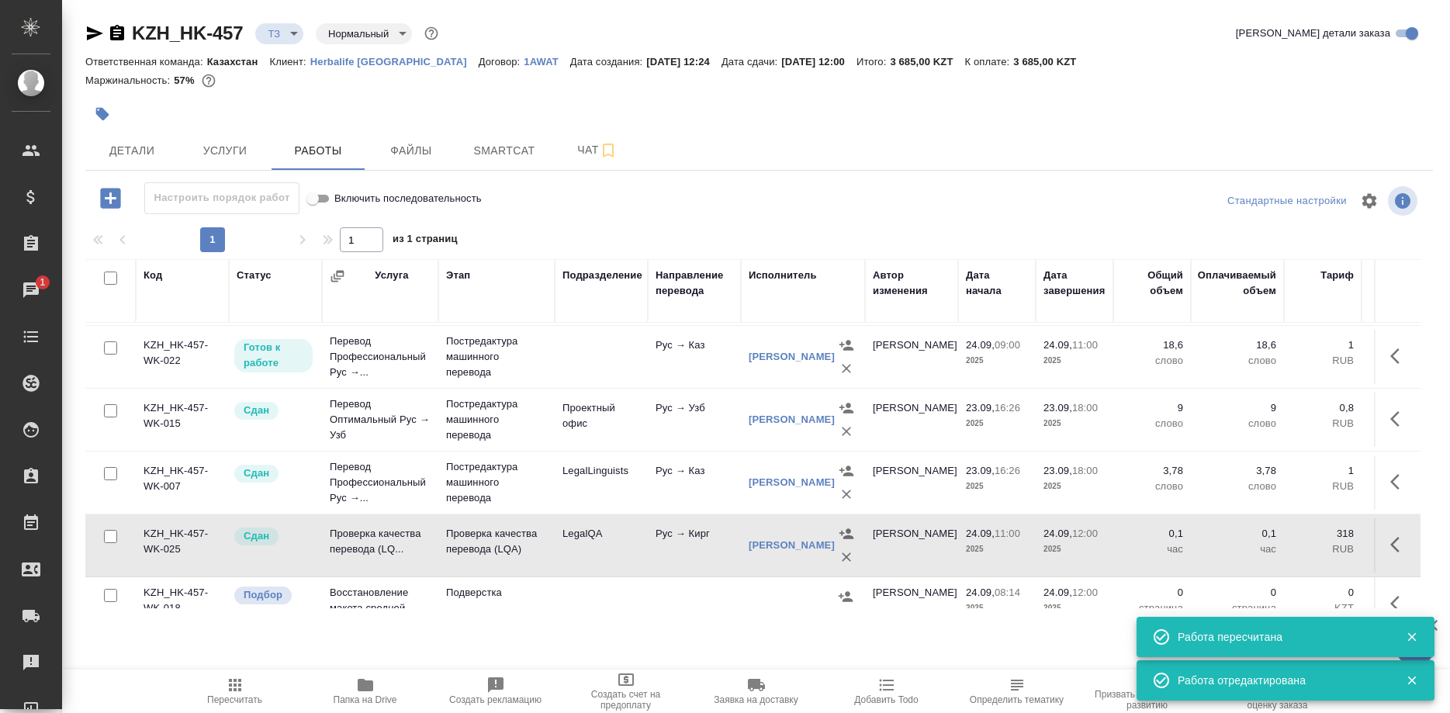
click at [236, 700] on span "Пересчитать" at bounding box center [234, 699] width 55 height 11
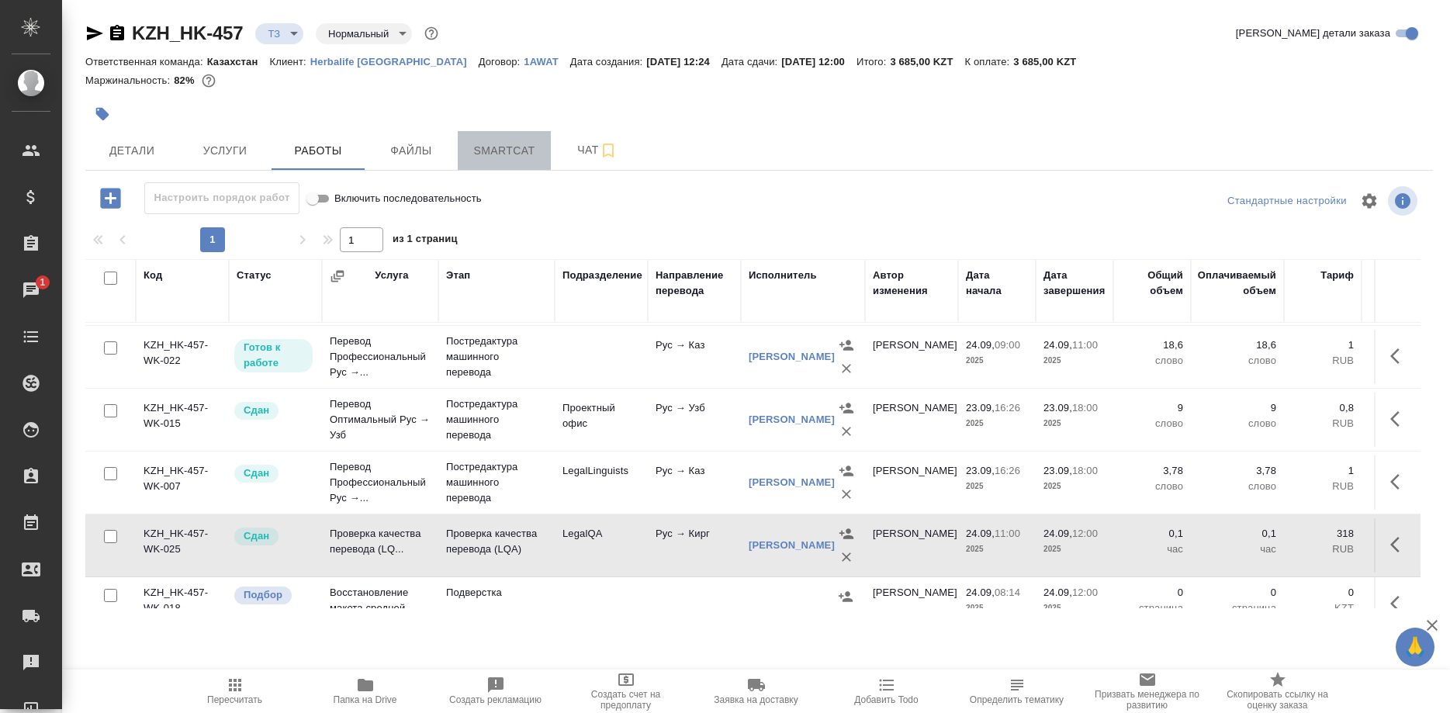
click at [493, 153] on span "Smartcat" at bounding box center [504, 150] width 74 height 19
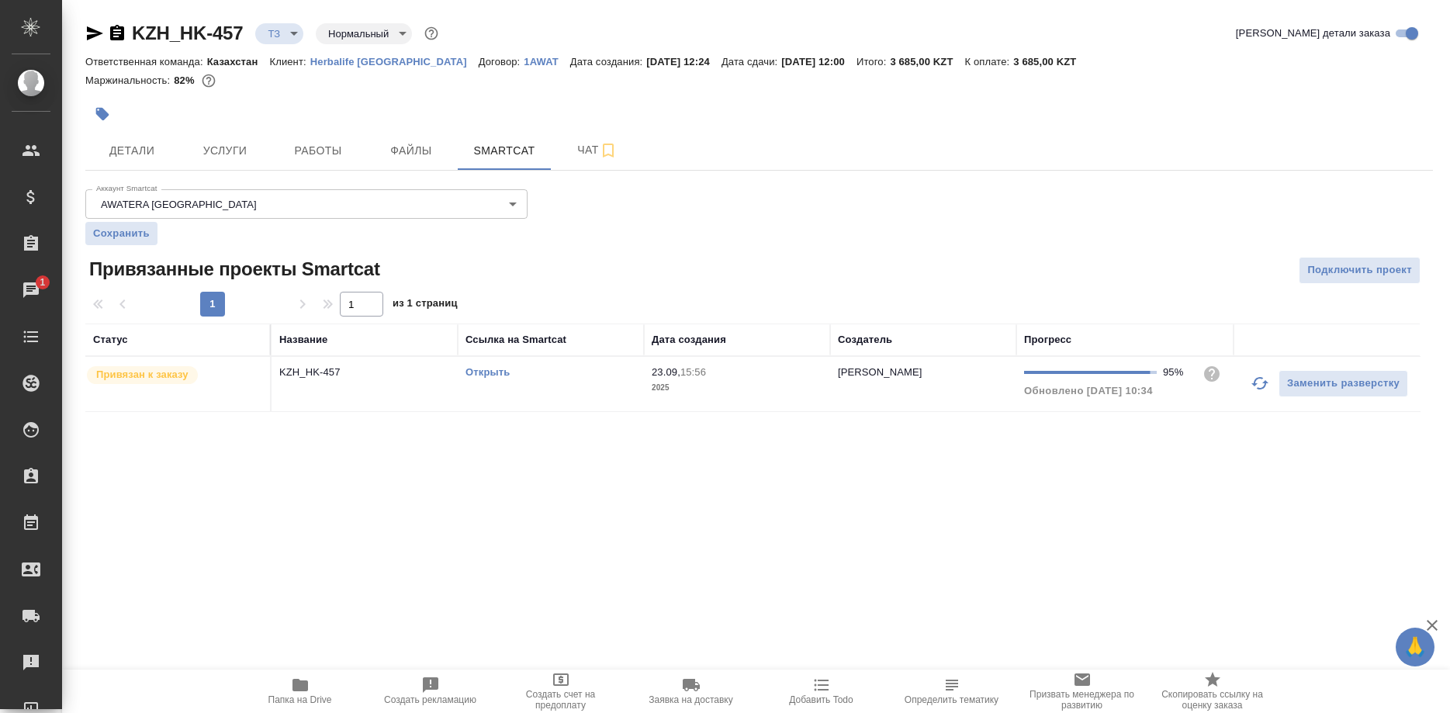
click at [479, 377] on link "Открыть" at bounding box center [487, 372] width 44 height 12
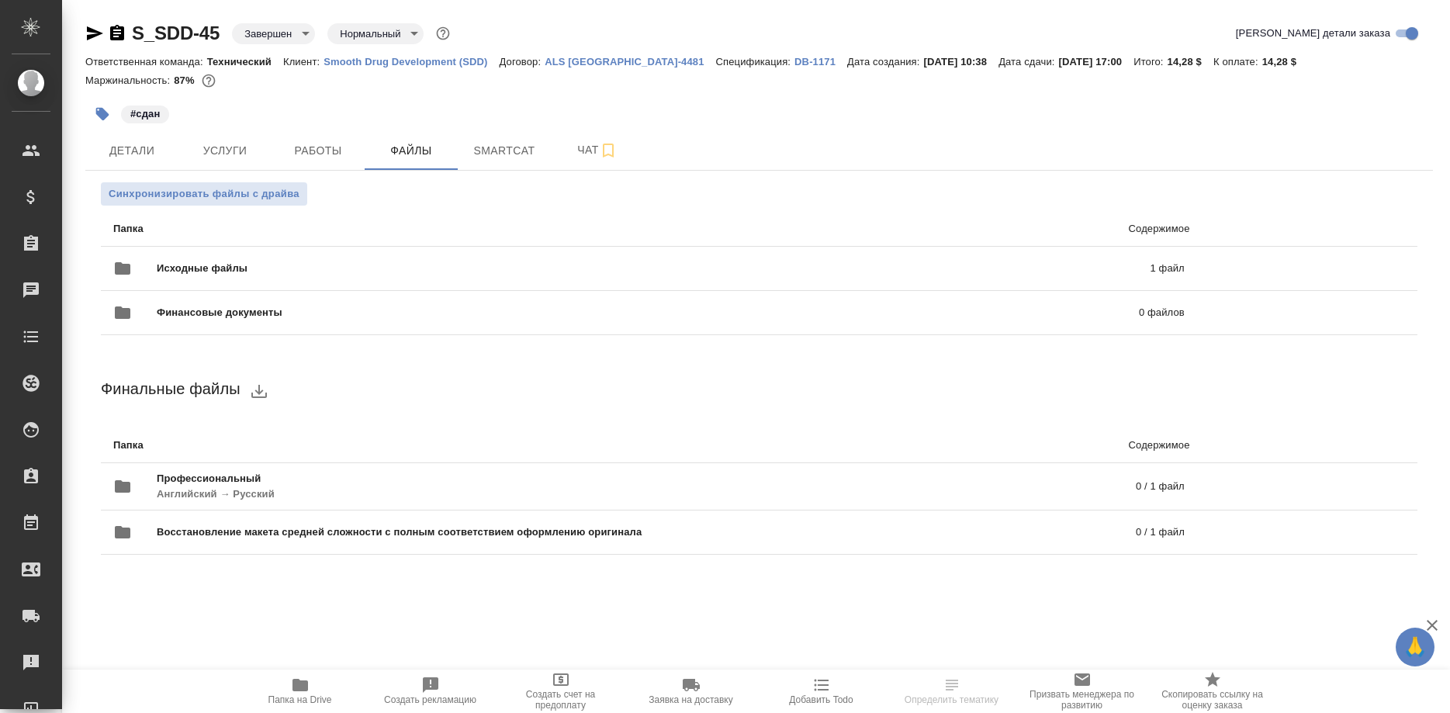
click at [451, 60] on p "Smooth Drug Development (SDD)" at bounding box center [410, 62] width 175 height 12
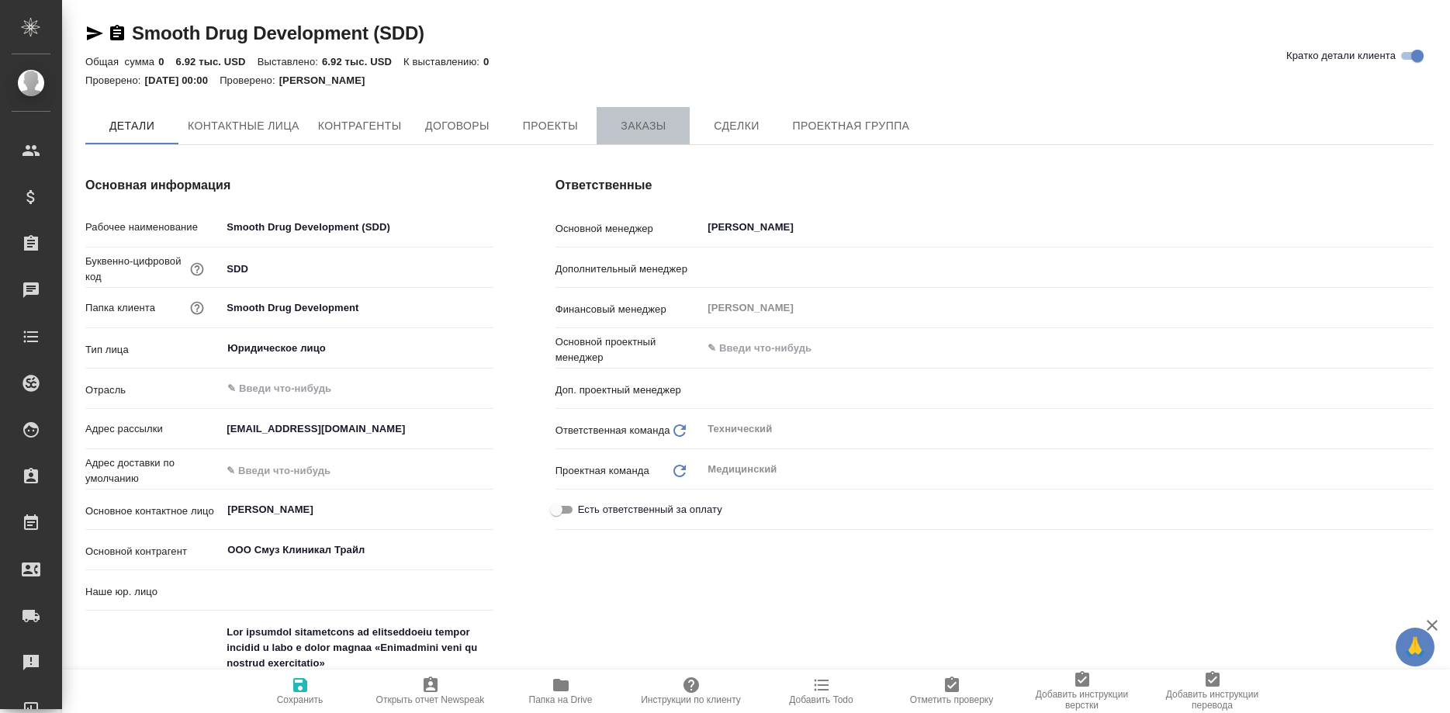
click at [656, 126] on span "Заказы" at bounding box center [643, 125] width 74 height 19
type textarea "x"
type input "(OTP) Общество с ограниченной ответственностью «Вектор Развития»"
type textarea "x"
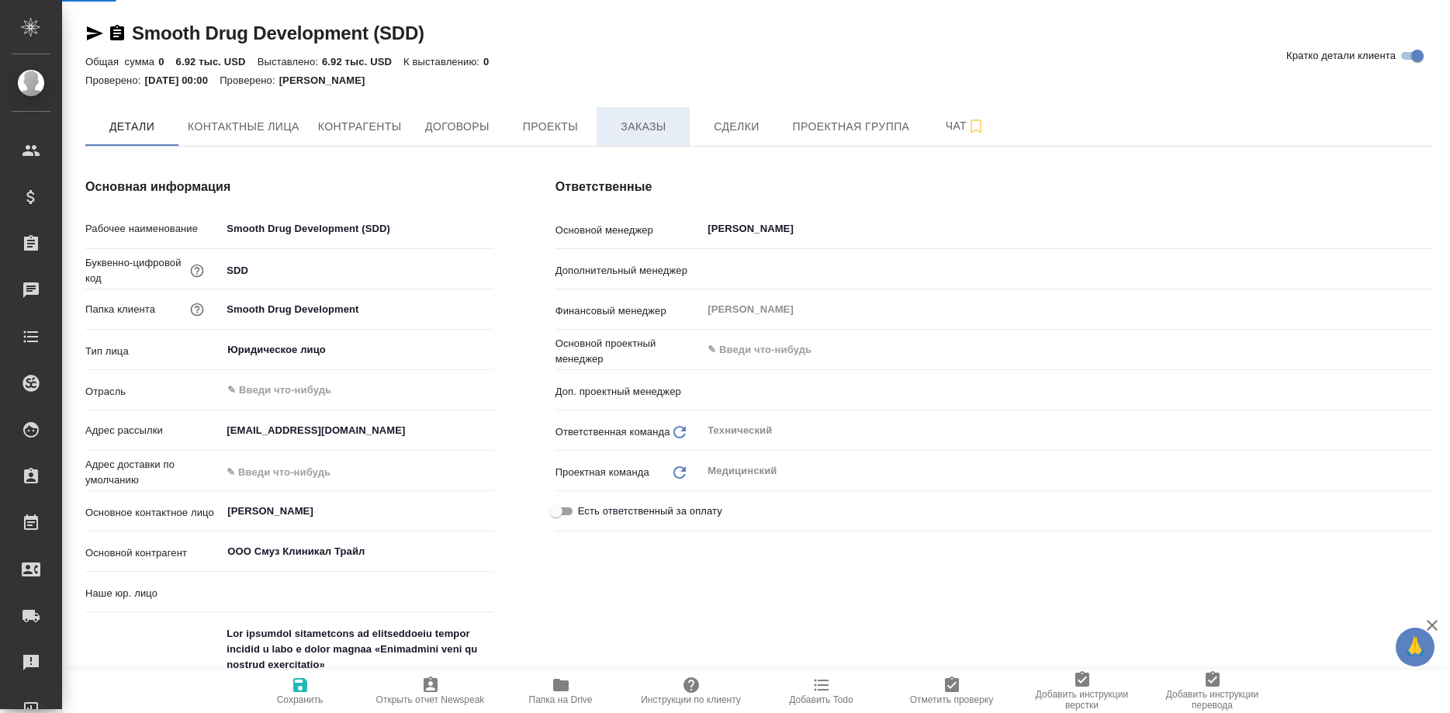
type textarea "x"
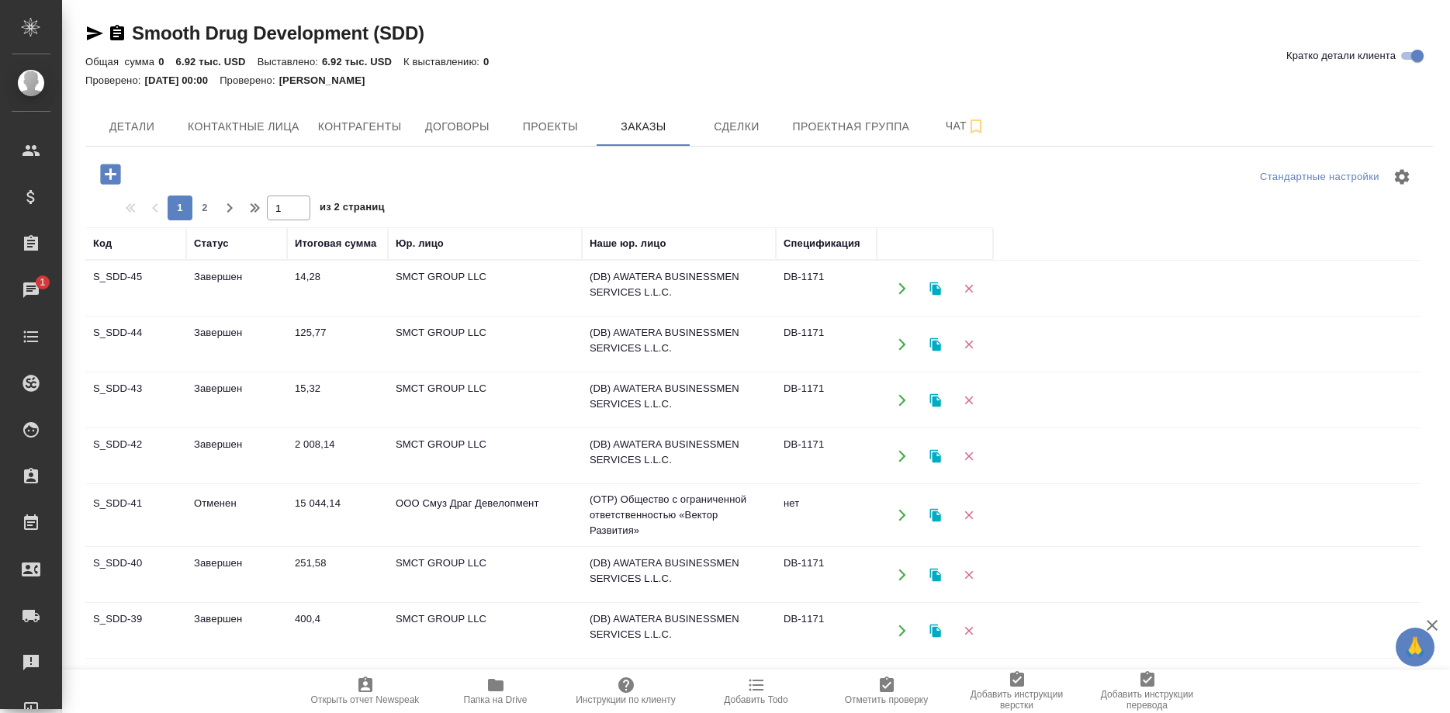
click at [117, 275] on td "S_SDD-45" at bounding box center [135, 288] width 101 height 54
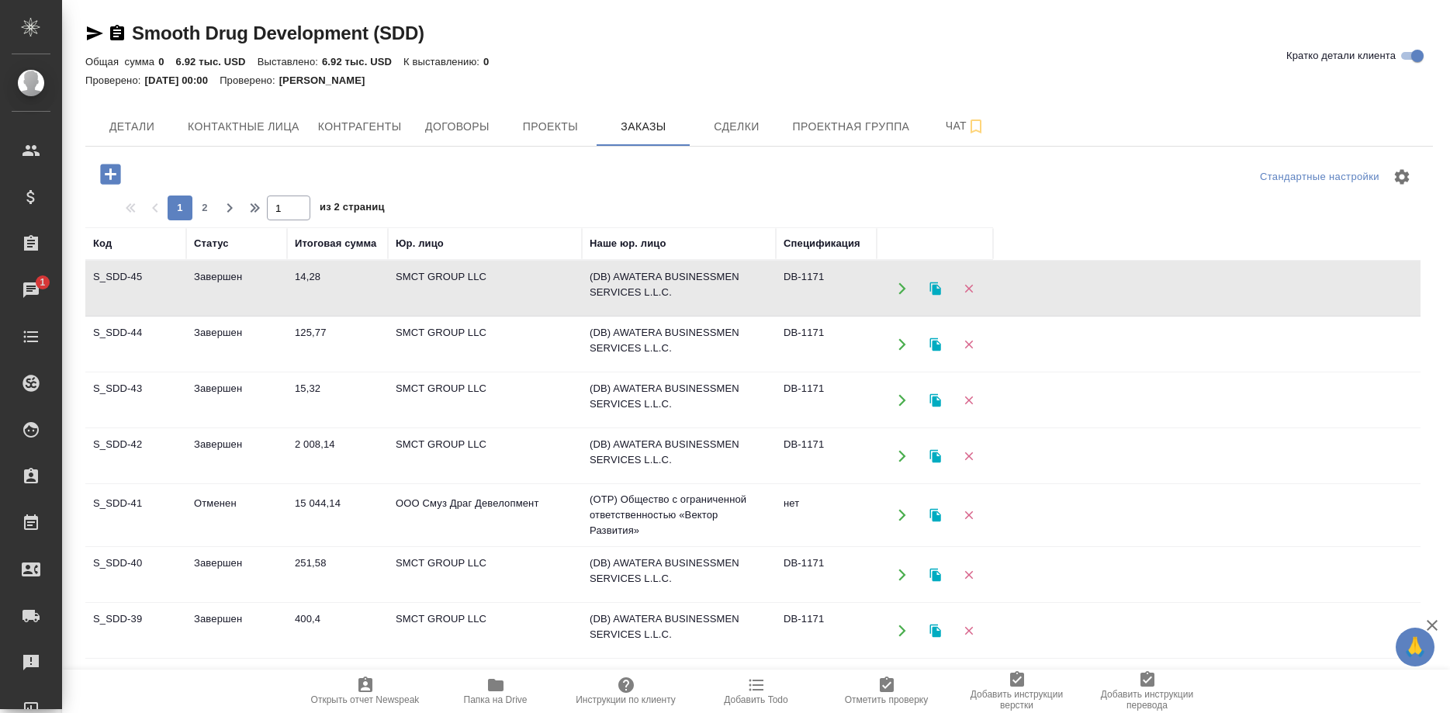
click at [117, 275] on td "S_SDD-45" at bounding box center [135, 288] width 101 height 54
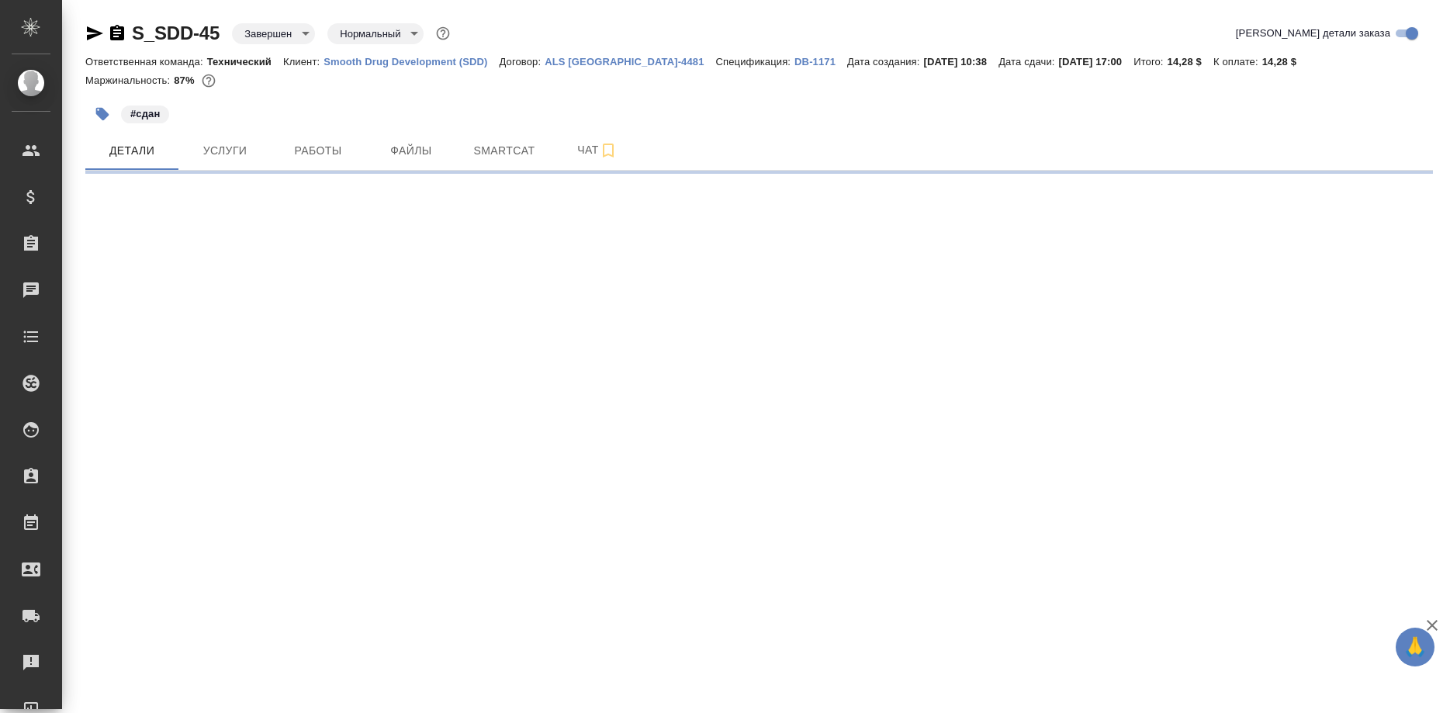
select select "RU"
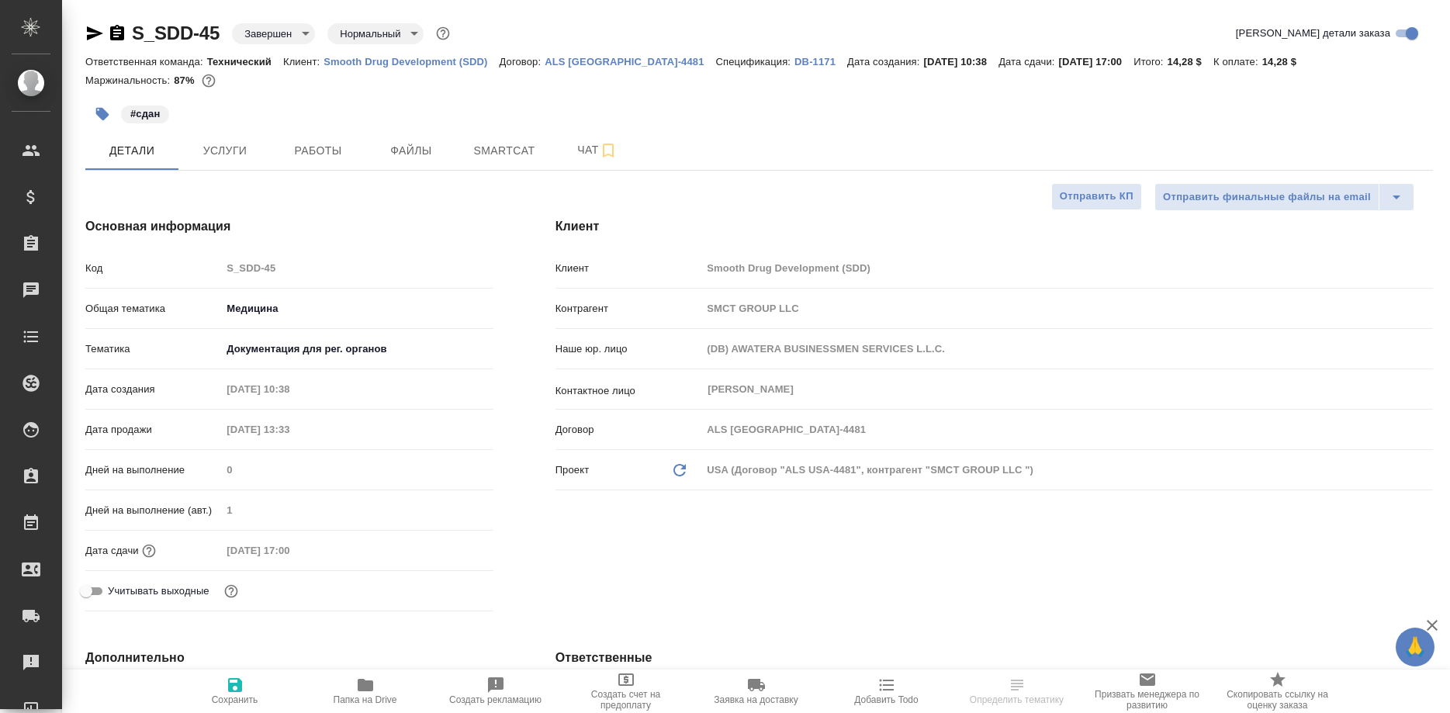
type textarea "x"
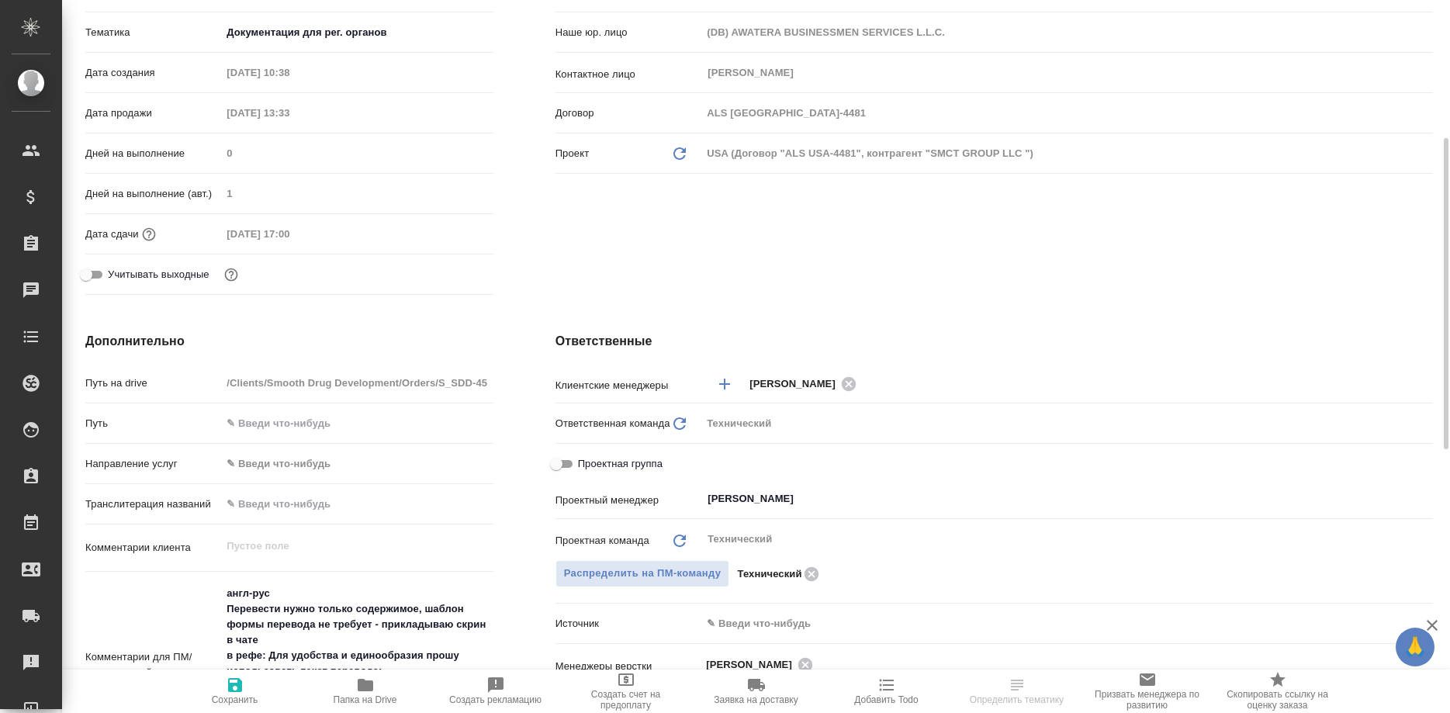
scroll to position [396, 0]
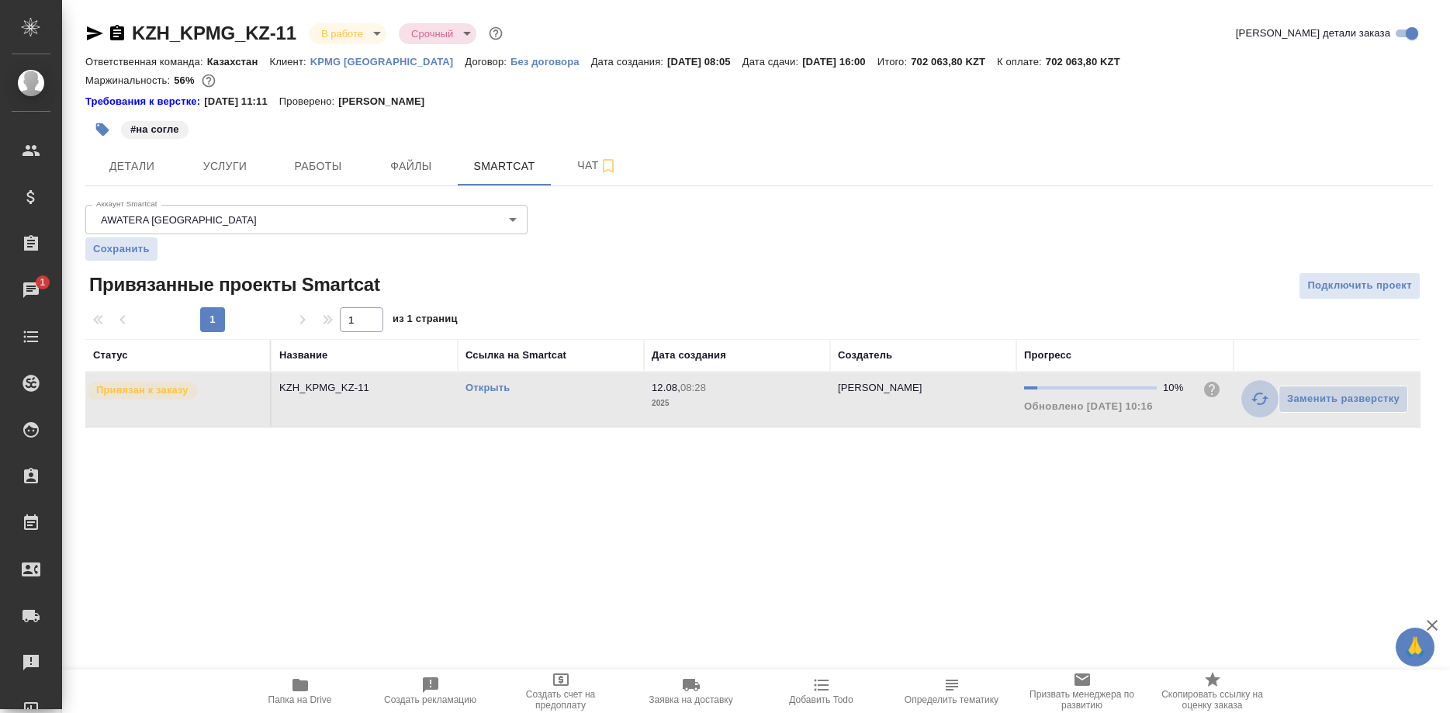
click at [1247, 399] on button "button" at bounding box center [1259, 398] width 37 height 37
click at [304, 169] on span "Работы" at bounding box center [318, 166] width 74 height 19
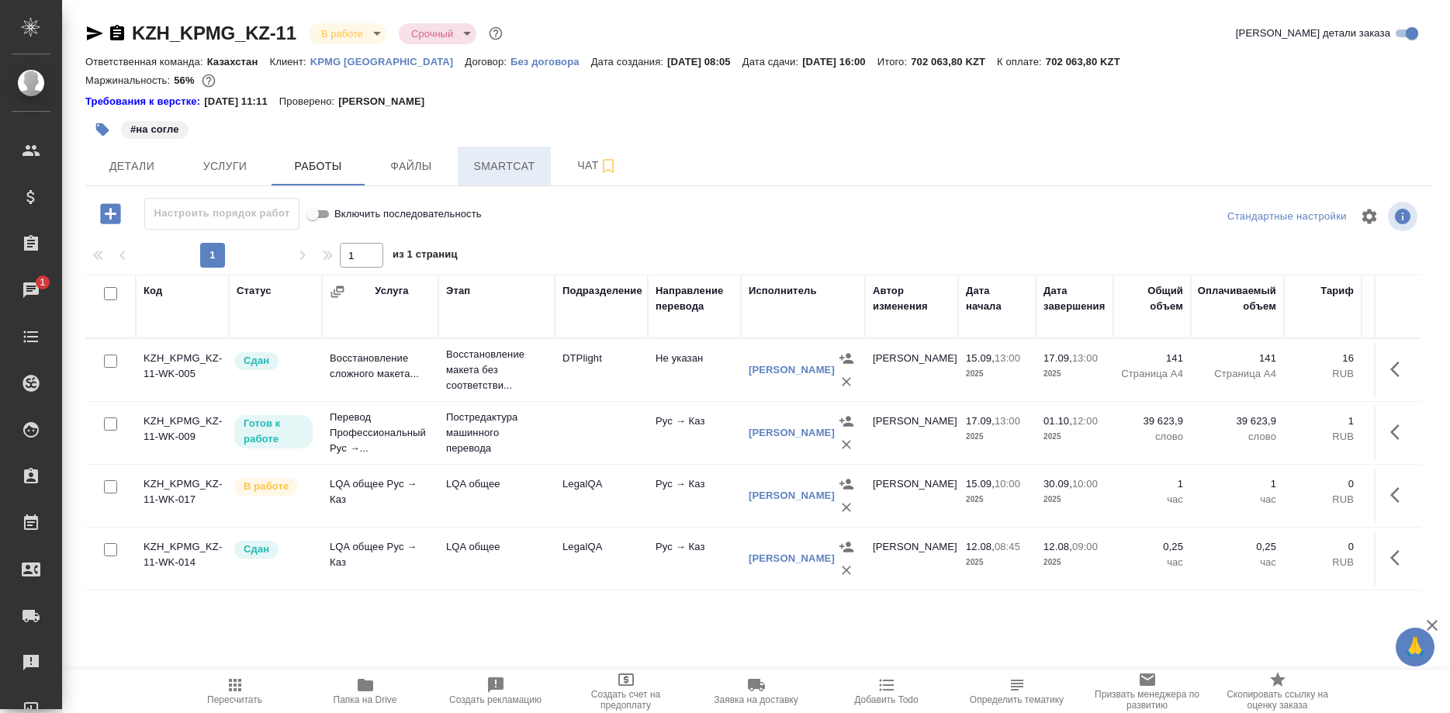
click at [506, 171] on span "Smartcat" at bounding box center [504, 166] width 74 height 19
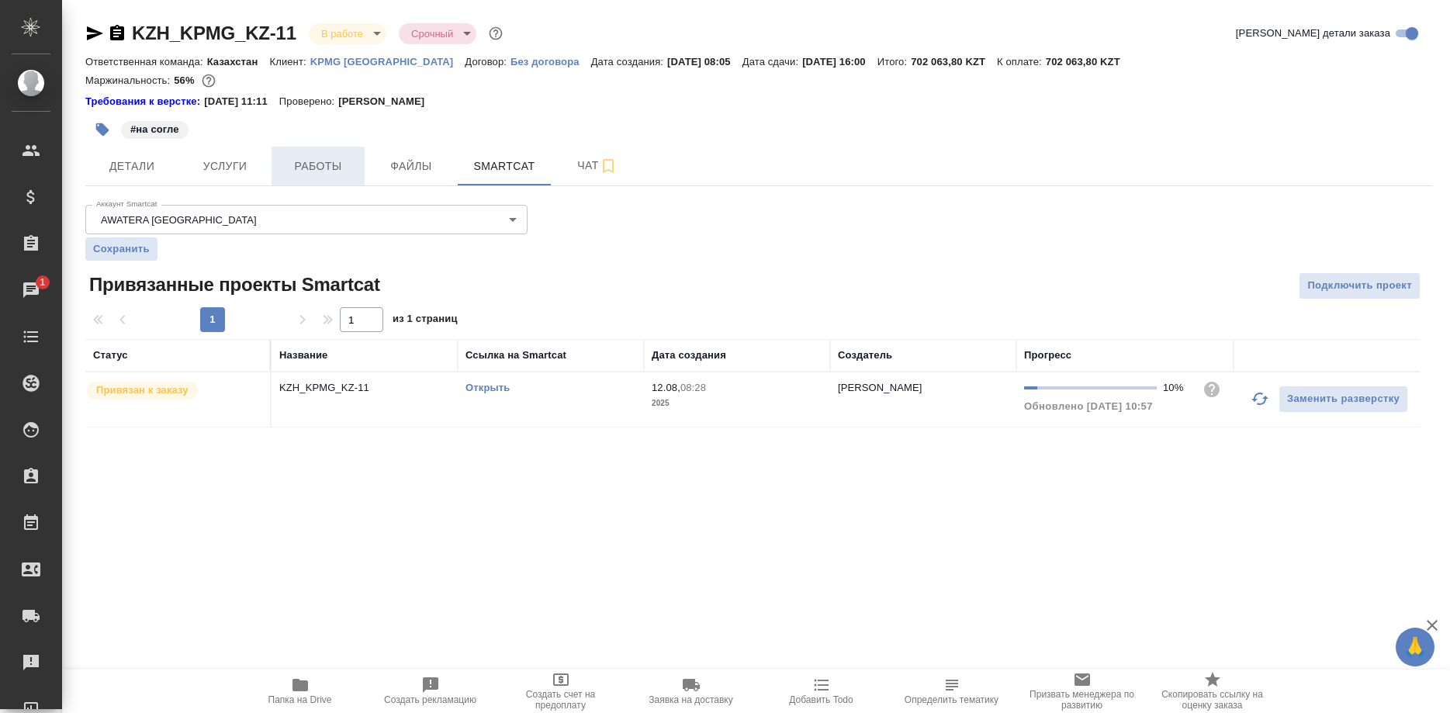
click at [323, 171] on span "Работы" at bounding box center [318, 166] width 74 height 19
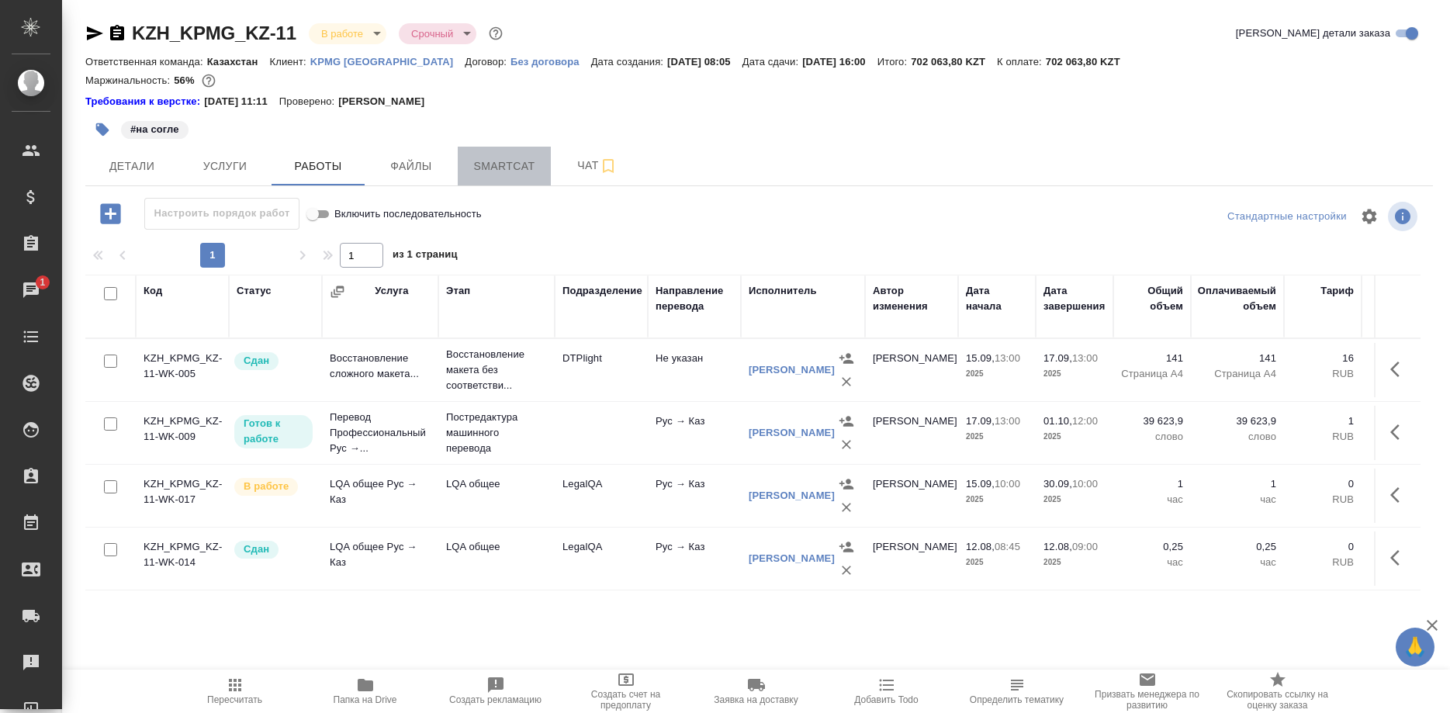
click at [511, 182] on button "Smartcat" at bounding box center [504, 166] width 93 height 39
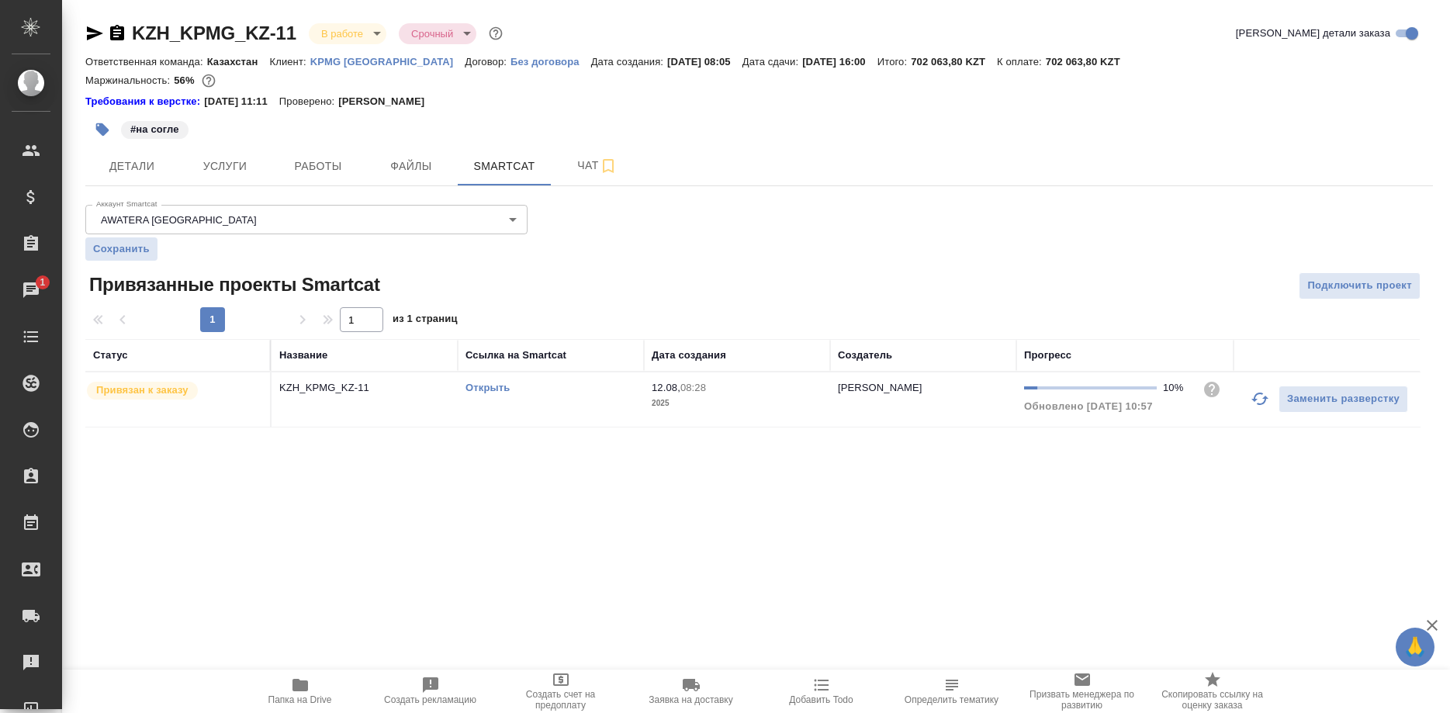
click at [483, 386] on link "Открыть" at bounding box center [487, 388] width 44 height 12
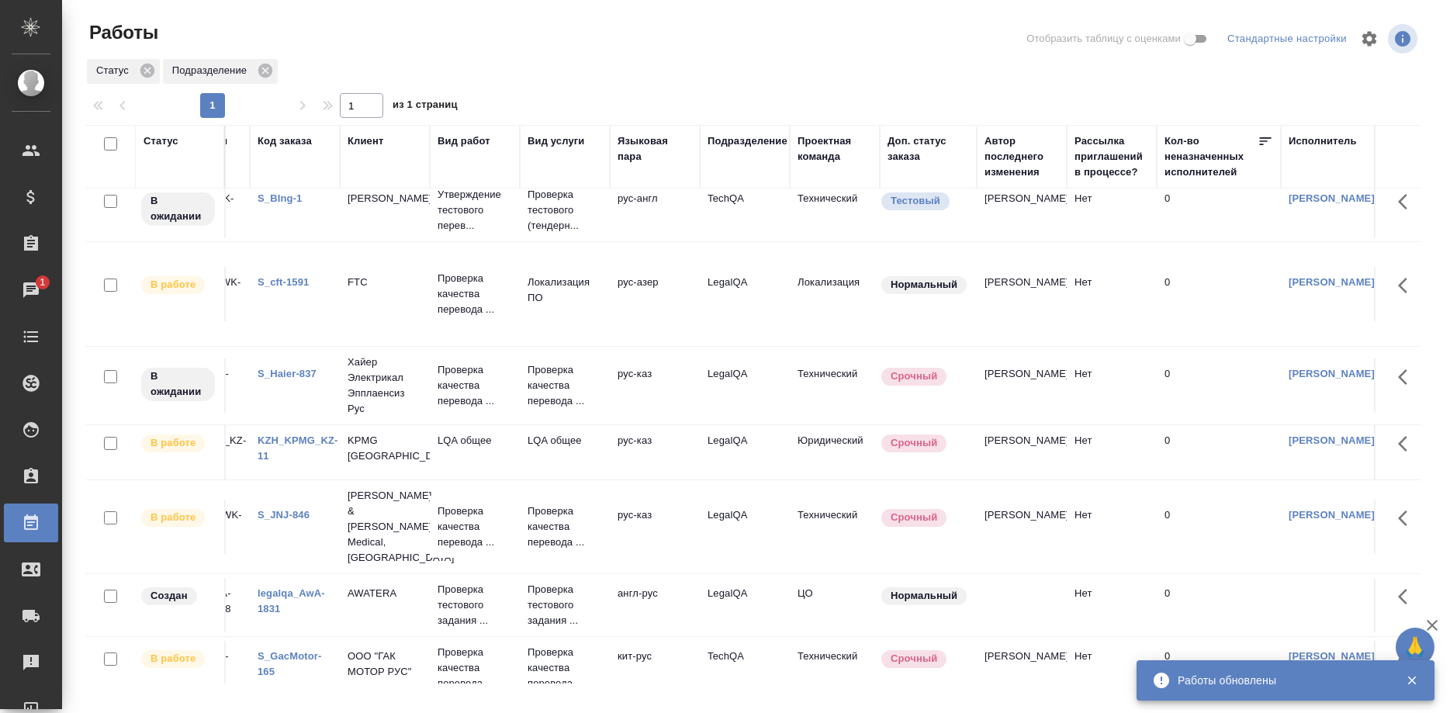
scroll to position [396, 66]
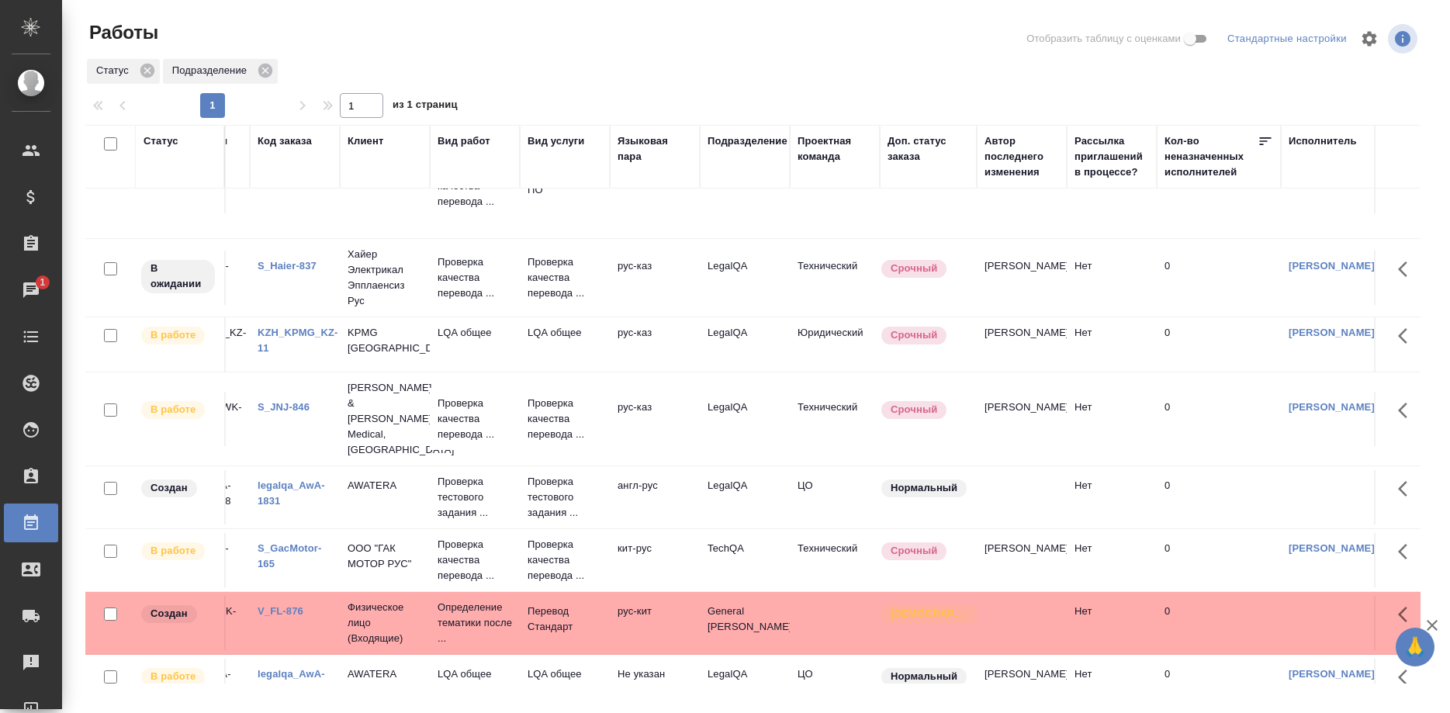
click at [275, 401] on link "S_JNJ-846" at bounding box center [284, 407] width 52 height 12
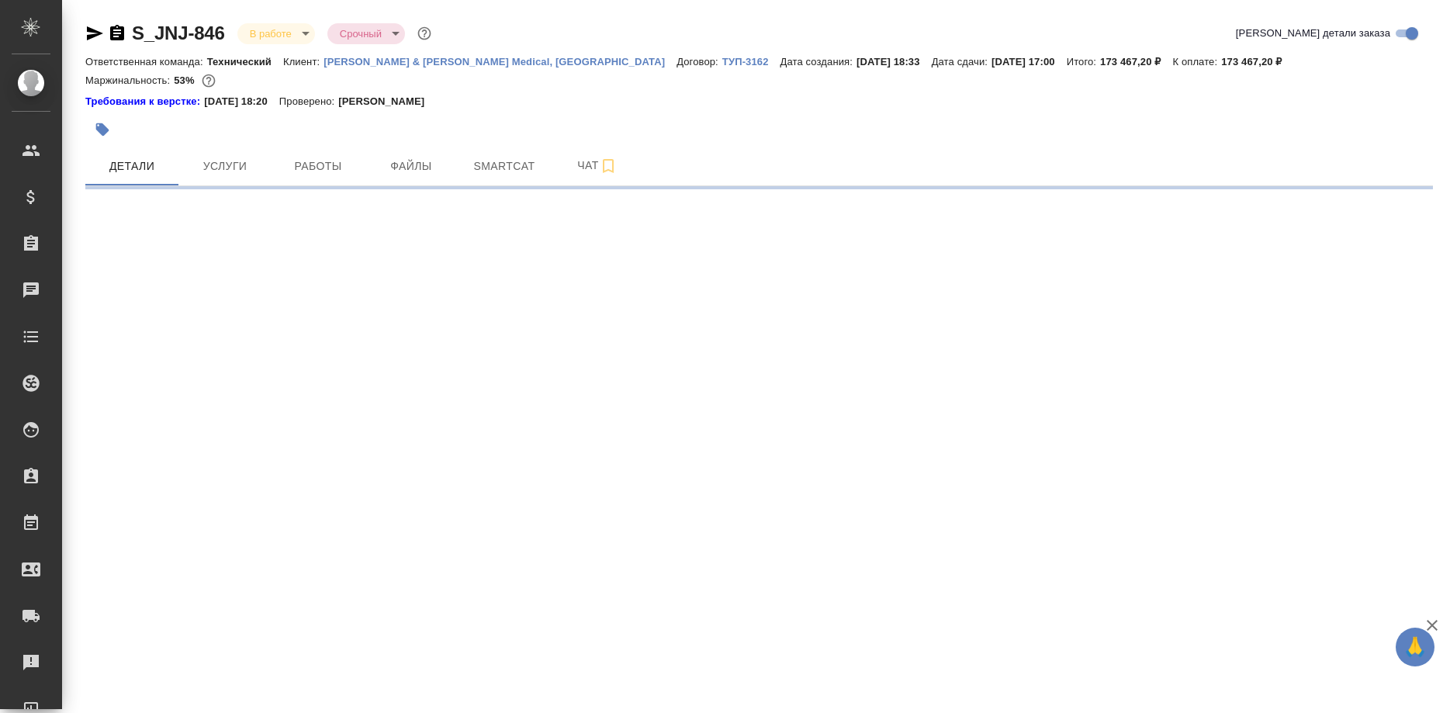
select select "RU"
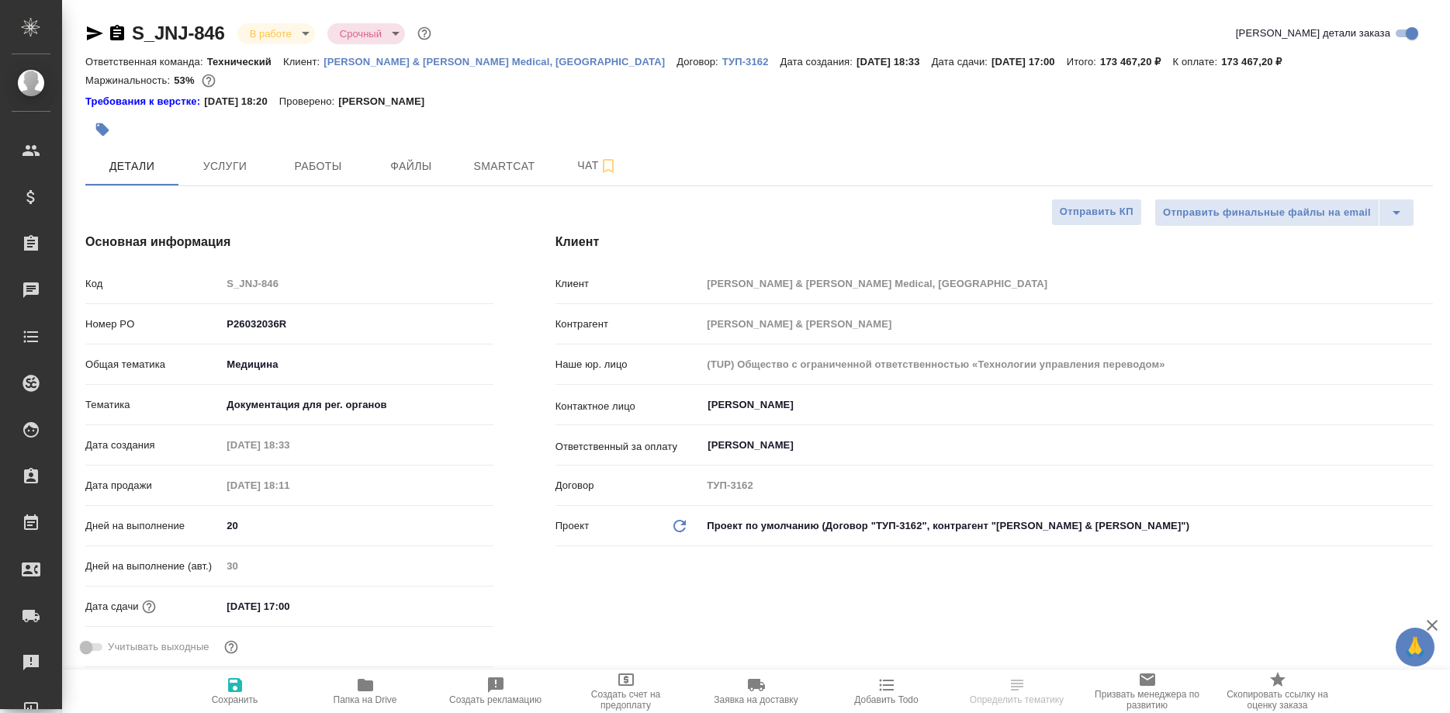
type textarea "x"
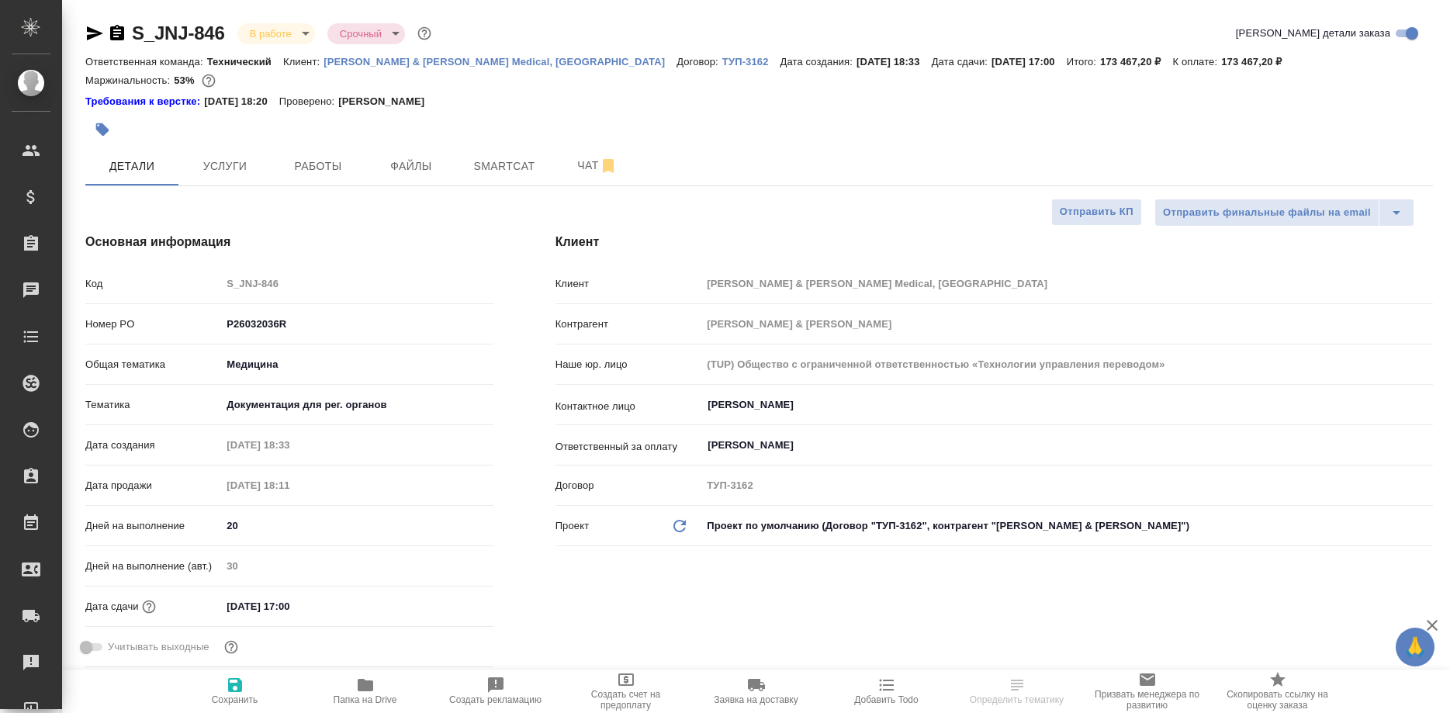
type textarea "x"
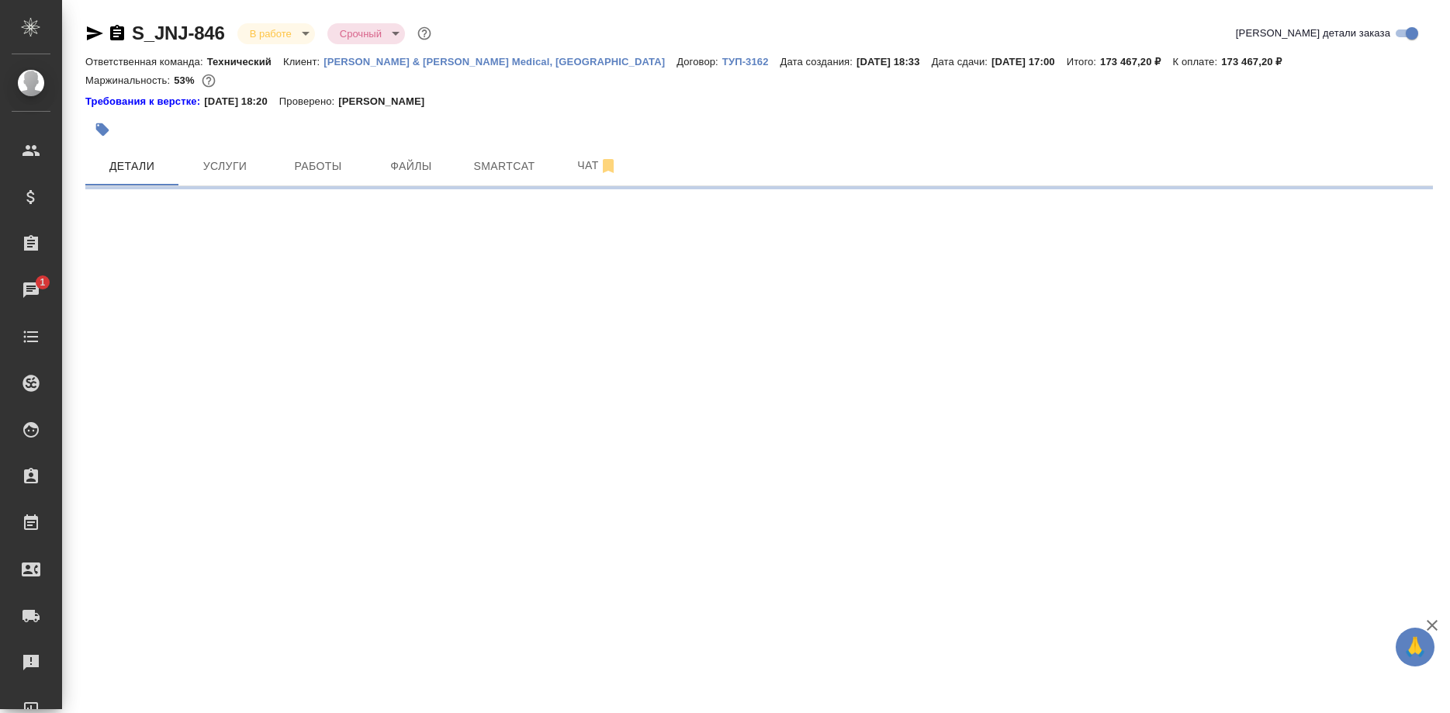
select select "RU"
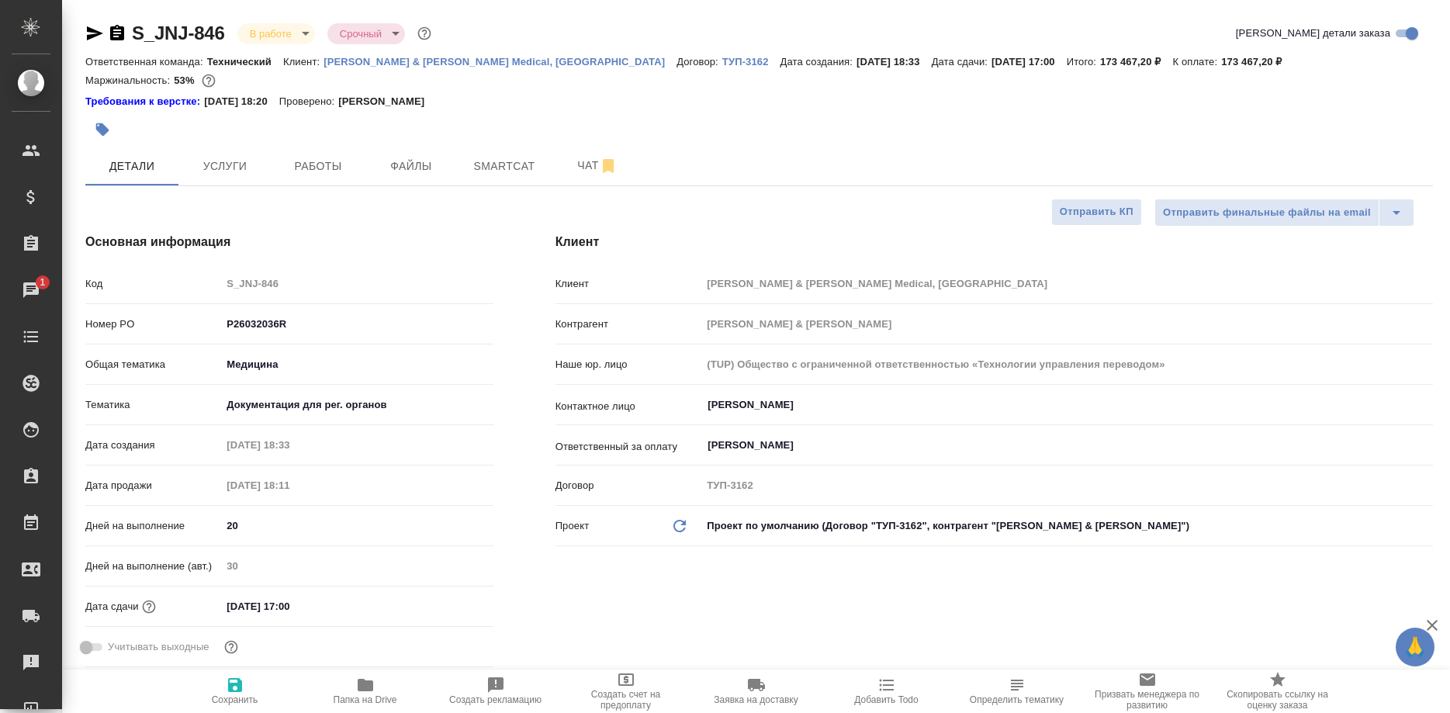
type textarea "x"
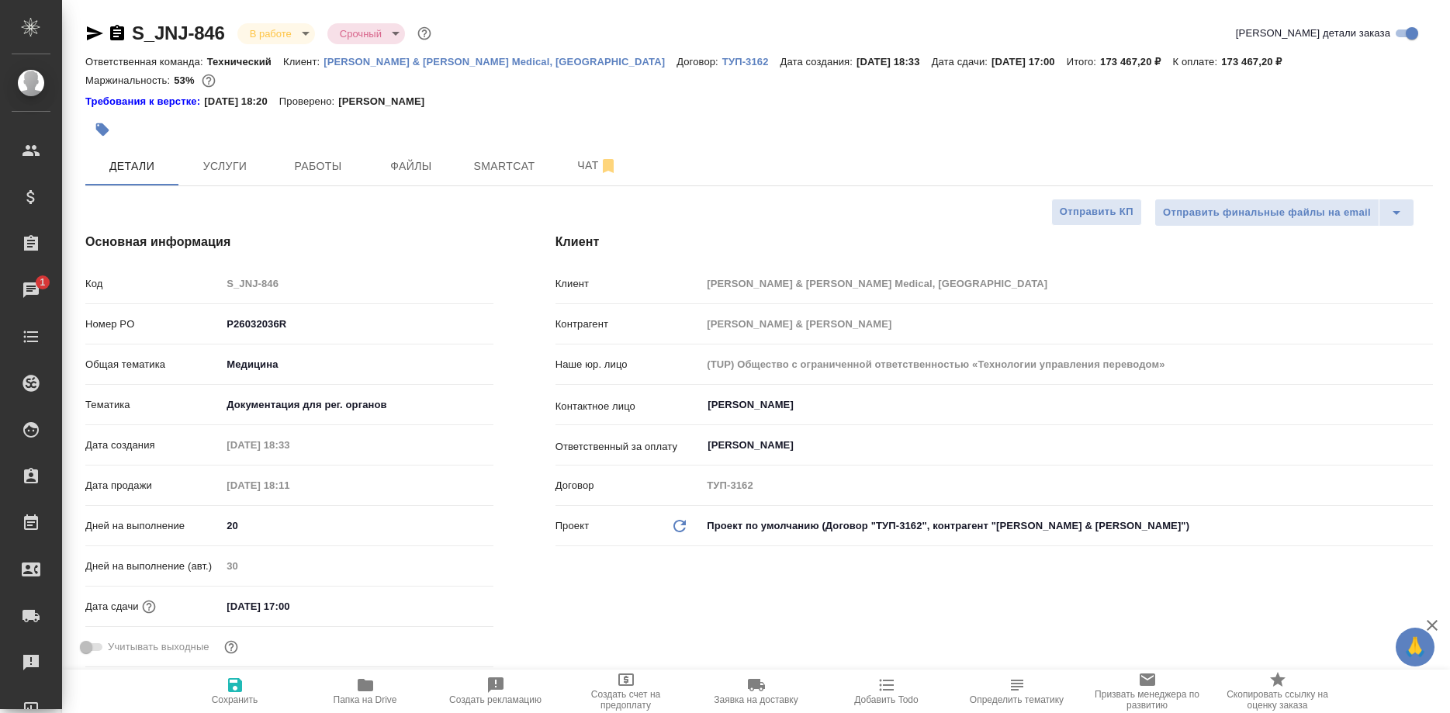
type textarea "x"
